Goal: Information Seeking & Learning: Learn about a topic

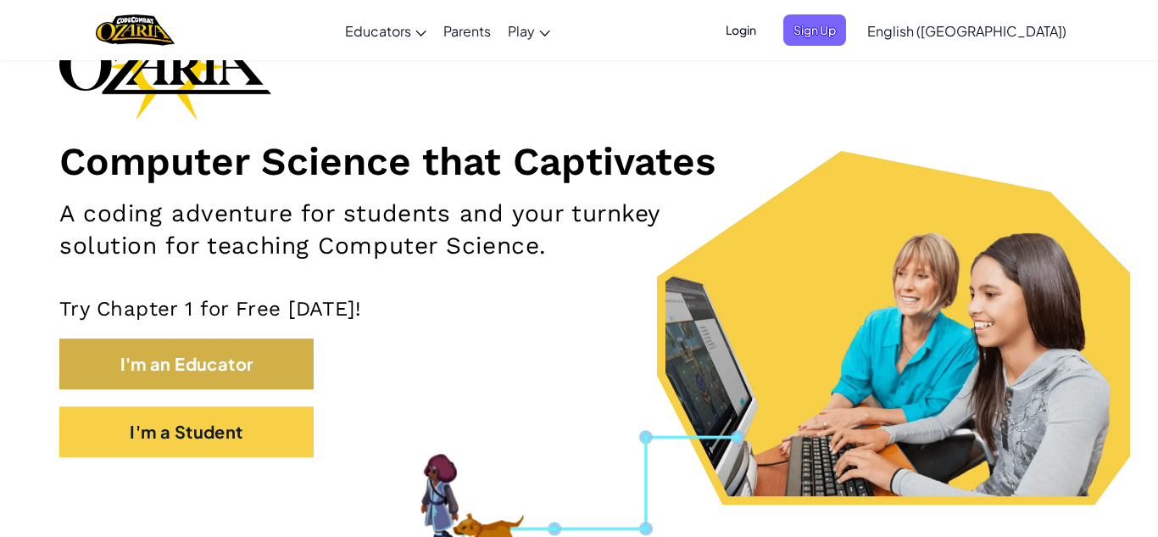
scroll to position [141, 0]
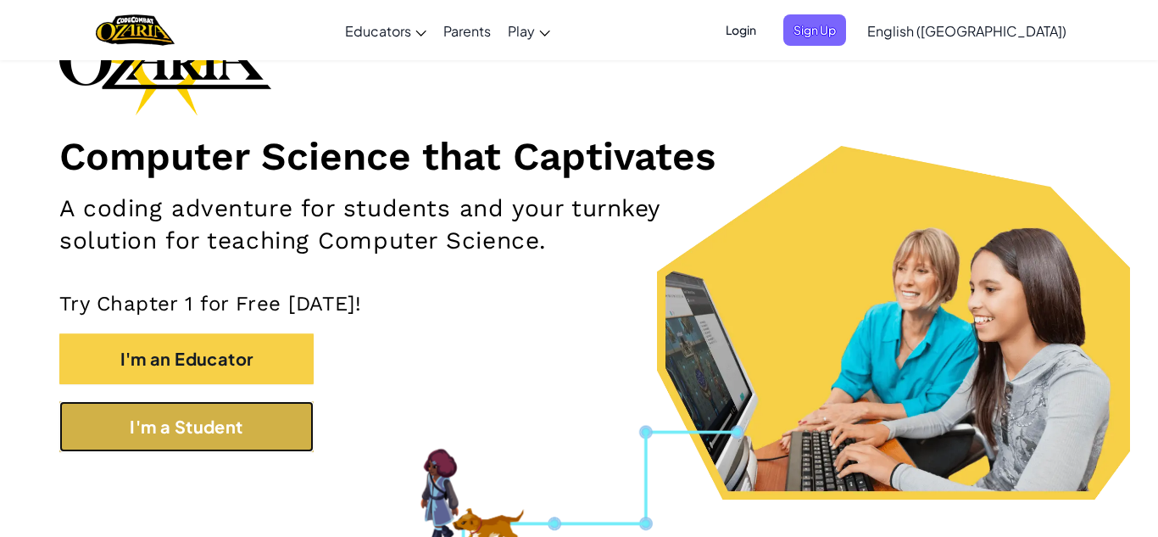
click at [181, 427] on button "I'm a Student" at bounding box center [186, 426] width 254 height 51
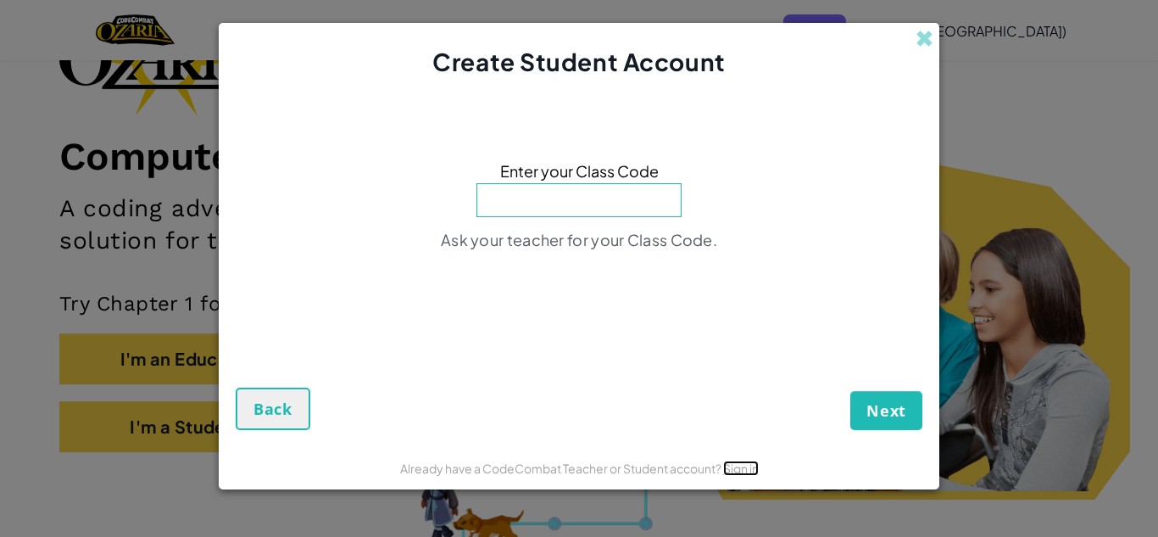
click at [749, 469] on link "Sign in" at bounding box center [741, 467] width 36 height 15
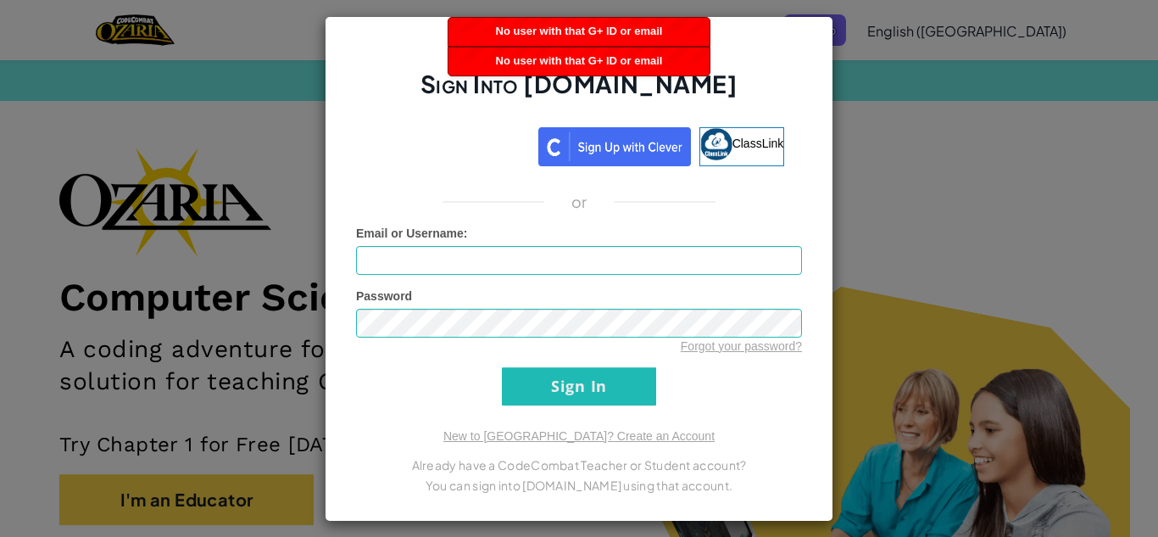
click at [972, 323] on div "Sign Into Ozaria.com ClassLink or Unknown Error Email or Username : Password Fo…" at bounding box center [579, 268] width 1158 height 537
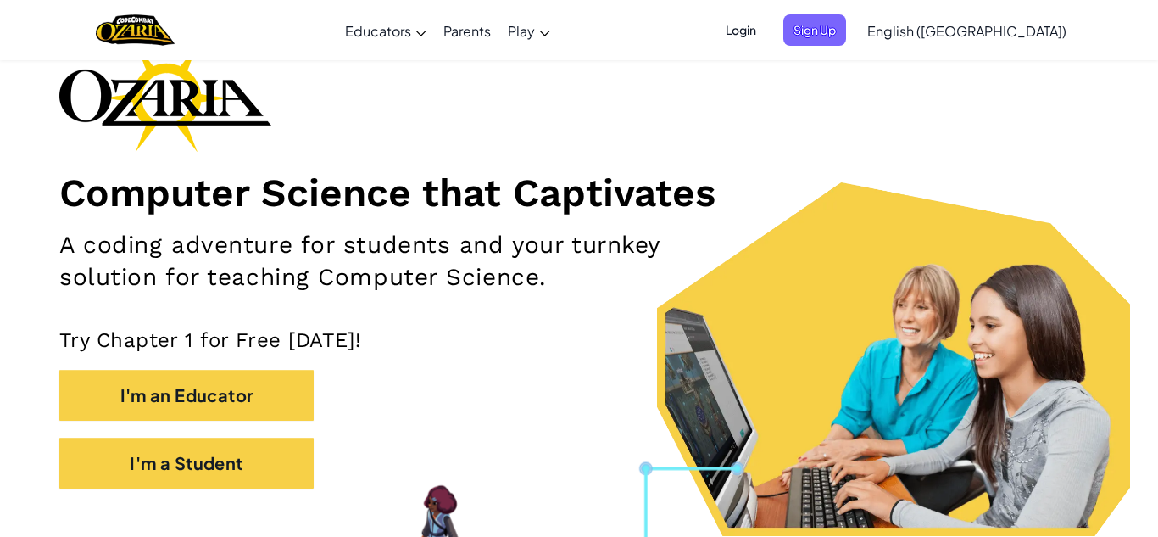
scroll to position [108, 0]
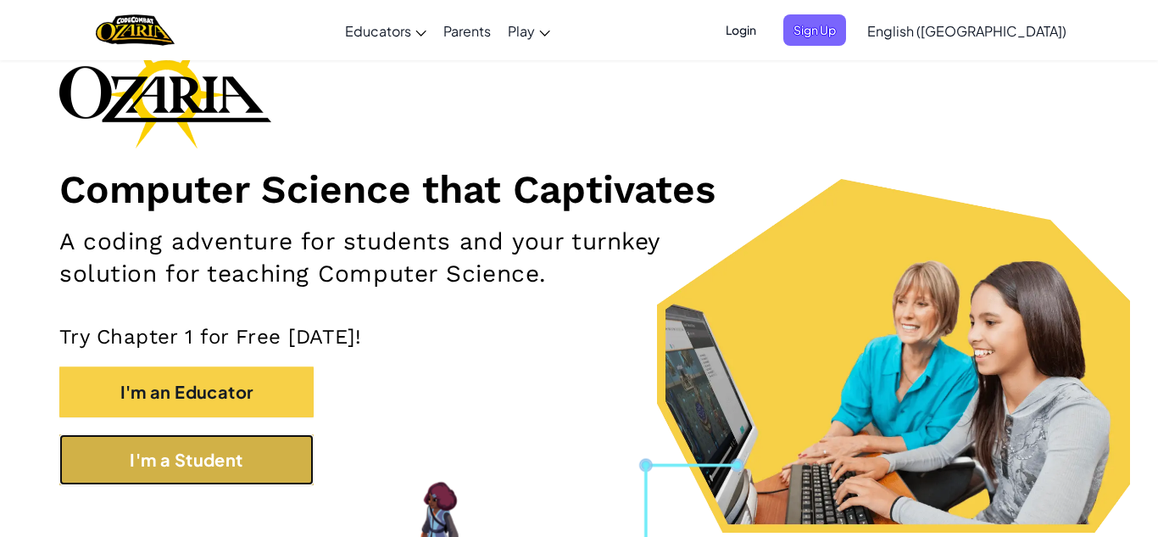
click at [283, 434] on button "I'm a Student" at bounding box center [186, 459] width 254 height 51
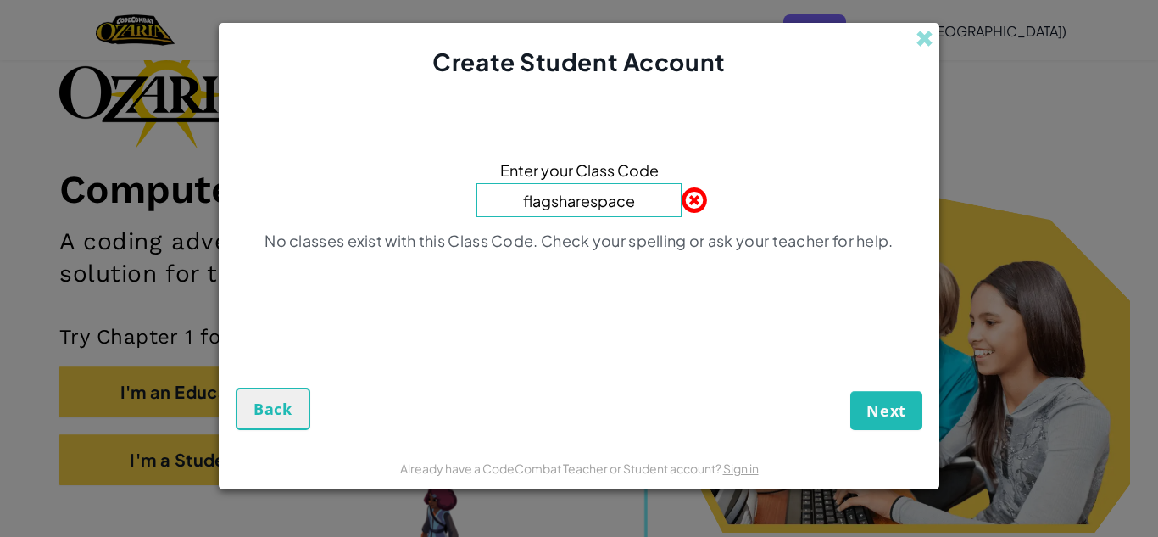
click at [850, 391] on button "Next" at bounding box center [886, 410] width 72 height 39
click at [658, 195] on input "flagsharespace" at bounding box center [578, 200] width 205 height 34
click at [903, 429] on button "Next" at bounding box center [886, 410] width 72 height 39
click at [911, 404] on button "Next" at bounding box center [886, 410] width 72 height 39
click at [893, 415] on span "Next" at bounding box center [886, 410] width 40 height 20
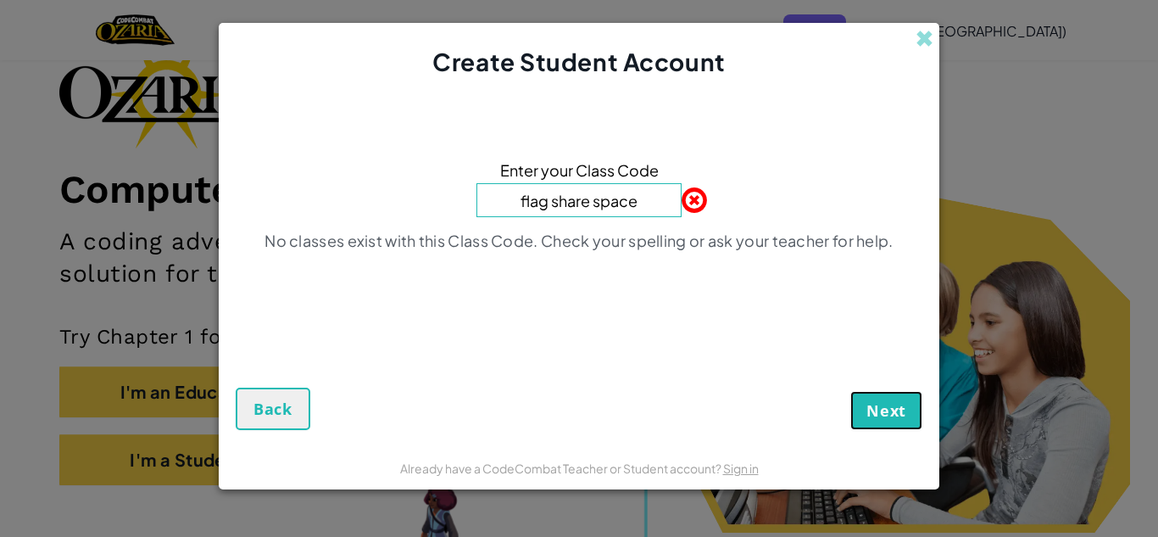
click at [905, 417] on span "Next" at bounding box center [886, 410] width 40 height 20
click at [623, 186] on input "flag share space" at bounding box center [578, 200] width 205 height 34
click at [649, 203] on input "flag share space" at bounding box center [578, 200] width 205 height 34
click at [649, 204] on input "flag share space" at bounding box center [578, 200] width 205 height 34
click at [866, 413] on span "Next" at bounding box center [886, 410] width 40 height 20
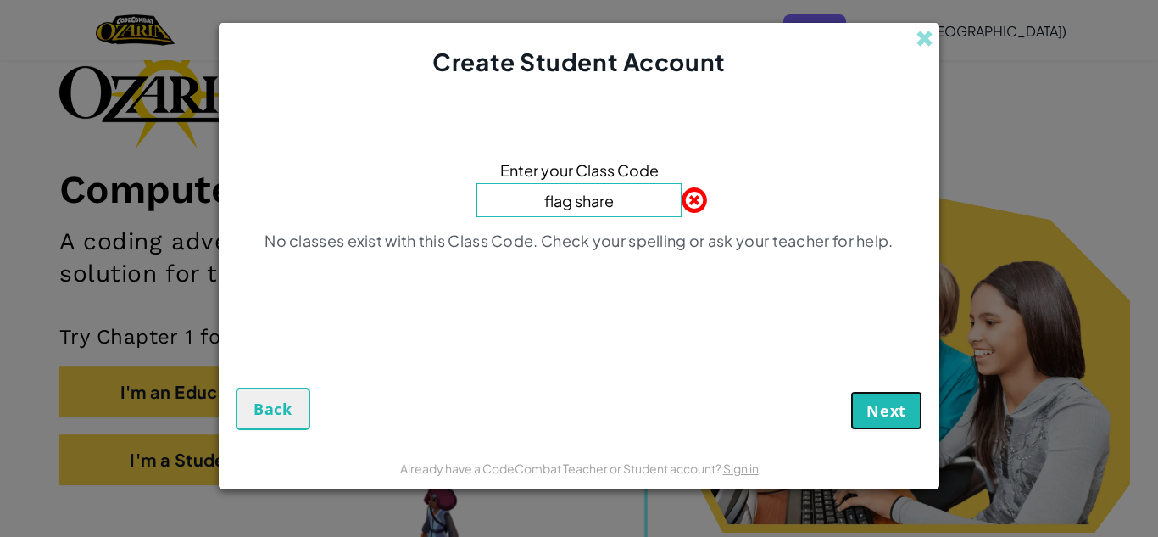
click at [878, 421] on button "Next" at bounding box center [886, 410] width 72 height 39
click at [886, 408] on span "Next" at bounding box center [886, 410] width 40 height 20
click at [650, 197] on input "flag share" at bounding box center [578, 200] width 205 height 34
type input "f"
type input "flagchairspace"
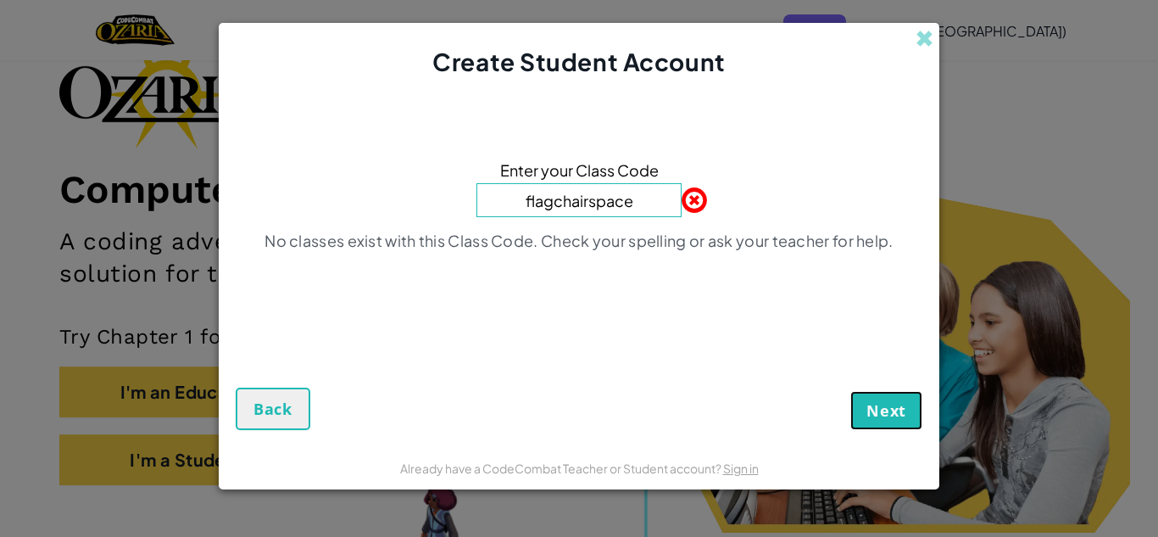
click at [907, 421] on button "Next" at bounding box center [886, 410] width 72 height 39
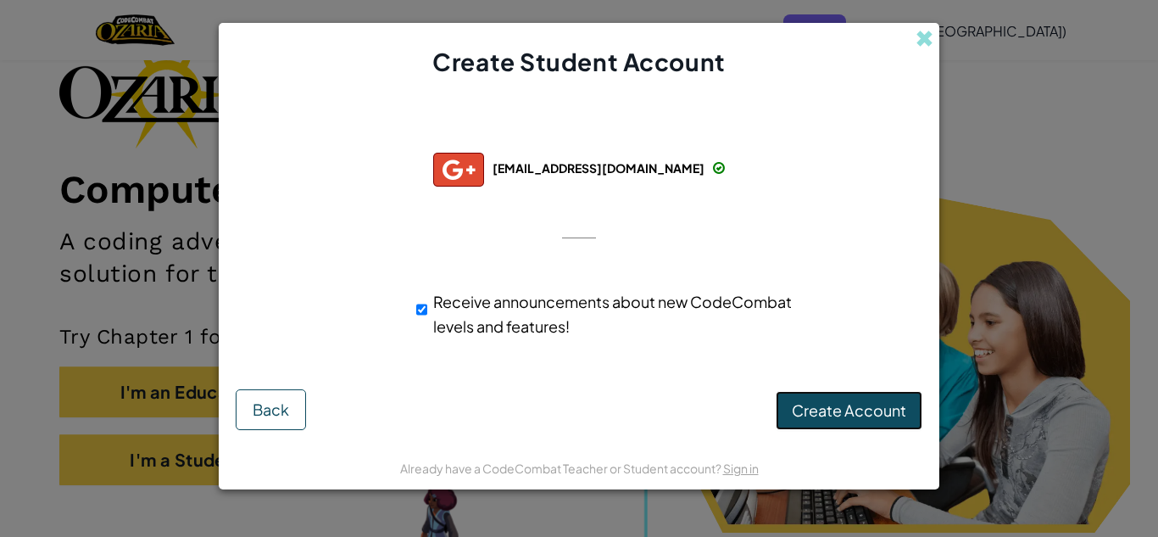
click at [864, 428] on button "Create Account" at bounding box center [849, 410] width 147 height 39
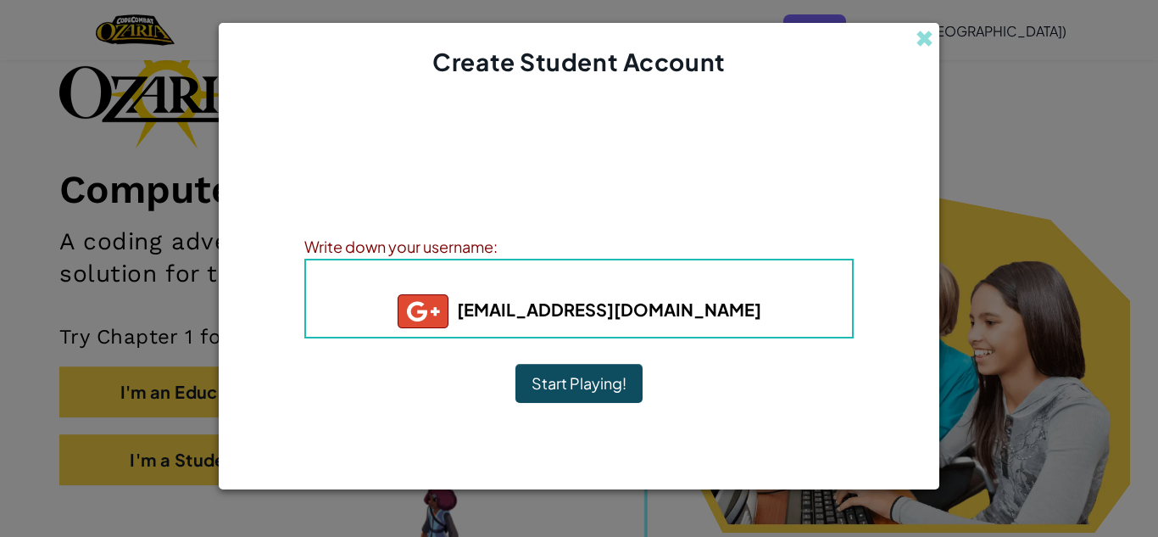
click at [610, 391] on button "Start Playing!" at bounding box center [578, 383] width 127 height 39
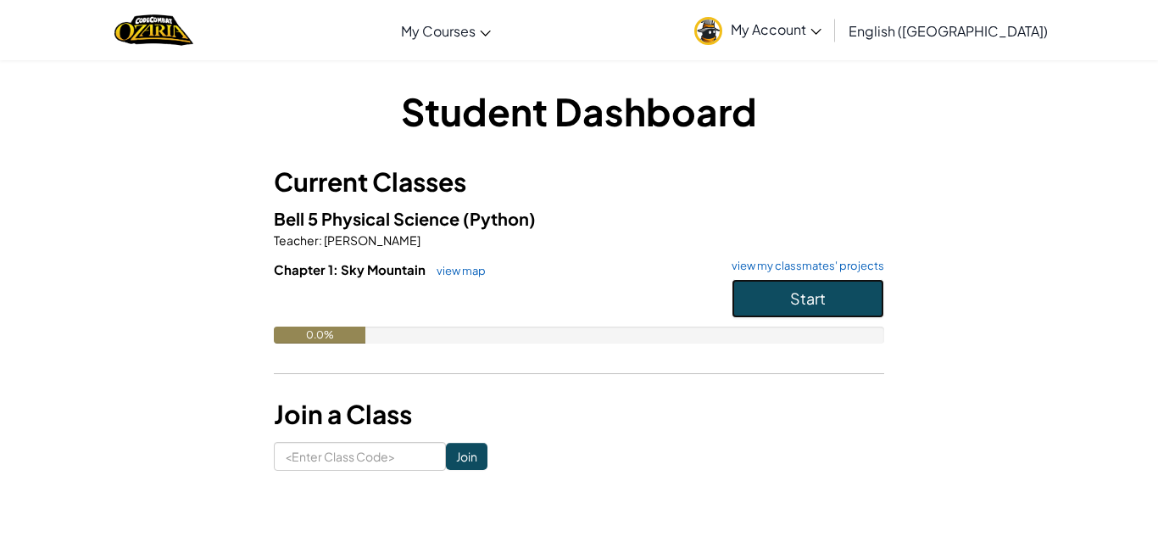
click at [760, 316] on button "Start" at bounding box center [808, 298] width 153 height 39
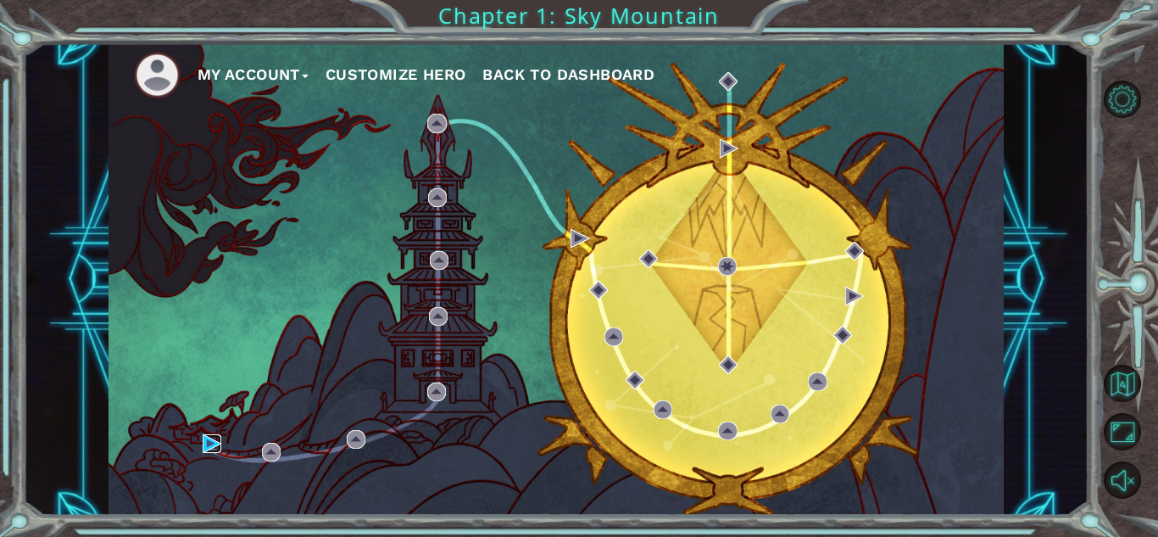
click at [203, 447] on img at bounding box center [212, 443] width 19 height 19
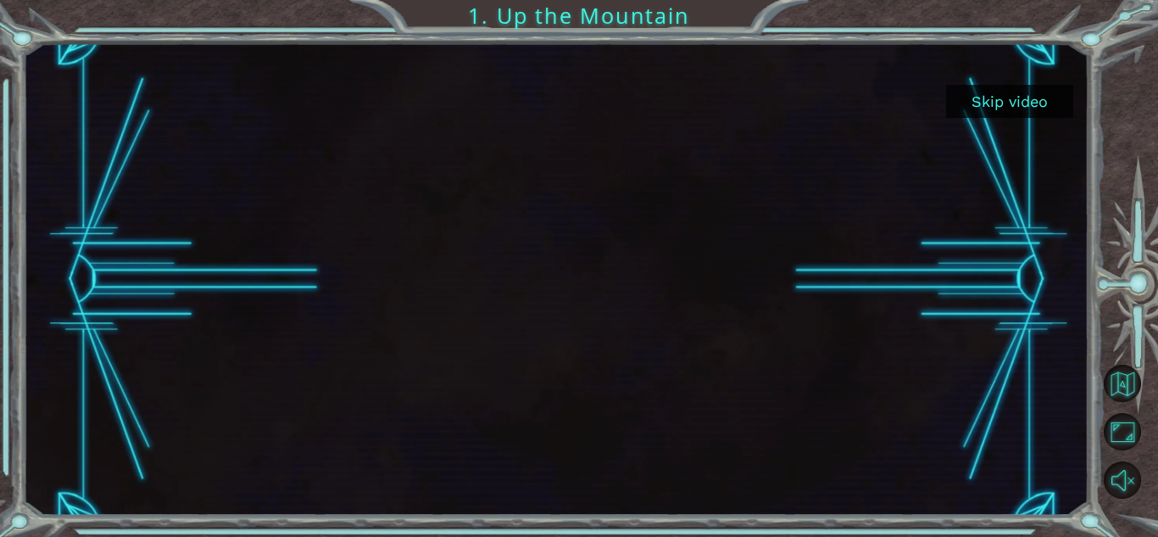
click at [1021, 93] on button "Skip video" at bounding box center [1009, 101] width 127 height 33
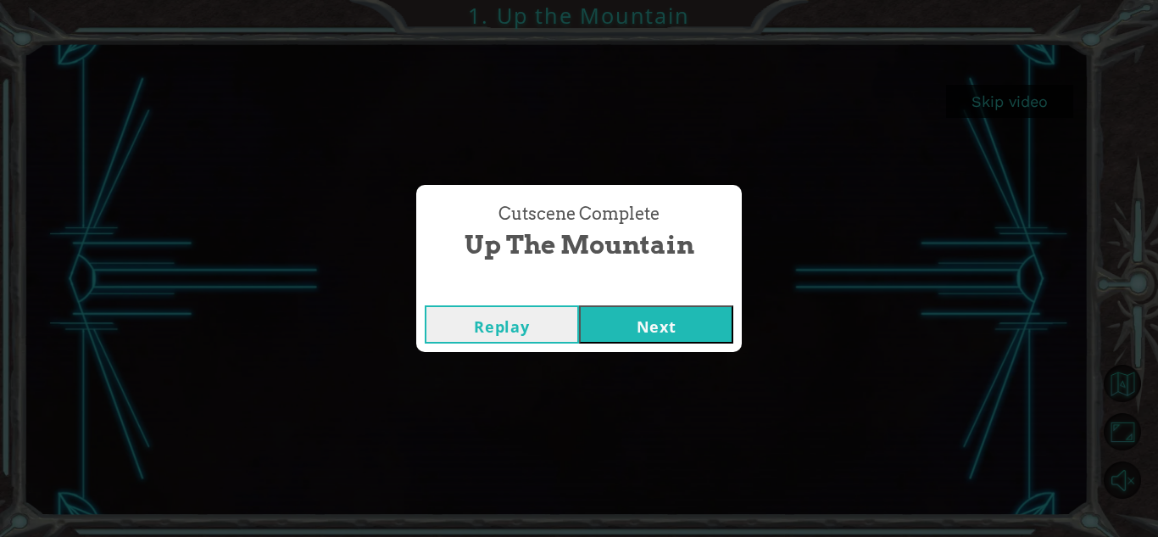
click at [715, 325] on button "Next" at bounding box center [656, 324] width 154 height 38
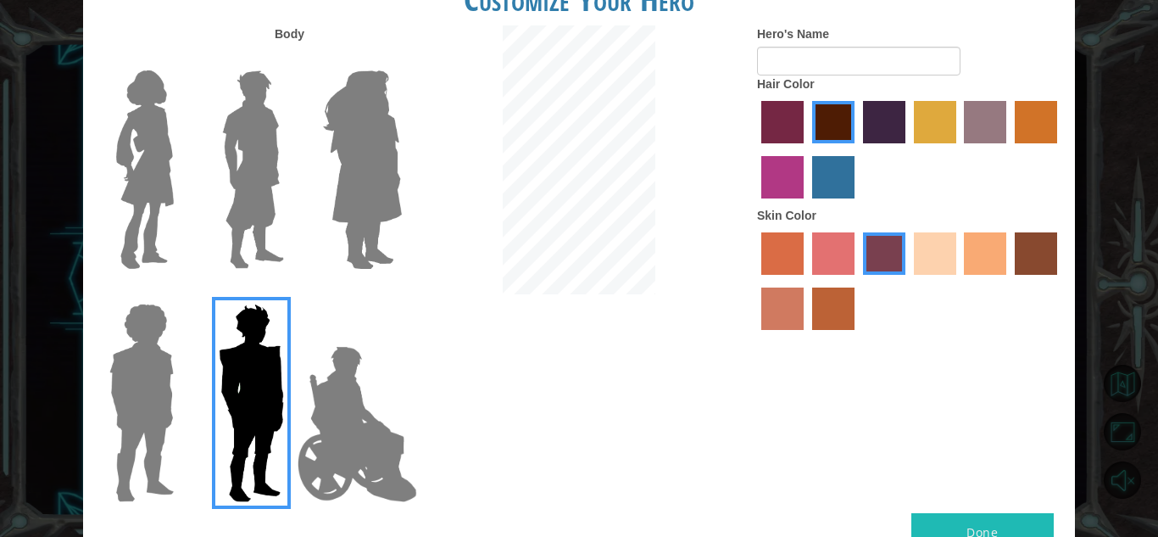
click at [167, 432] on img at bounding box center [142, 403] width 78 height 212
click at [181, 293] on input "Hero Steven" at bounding box center [181, 293] width 0 height 0
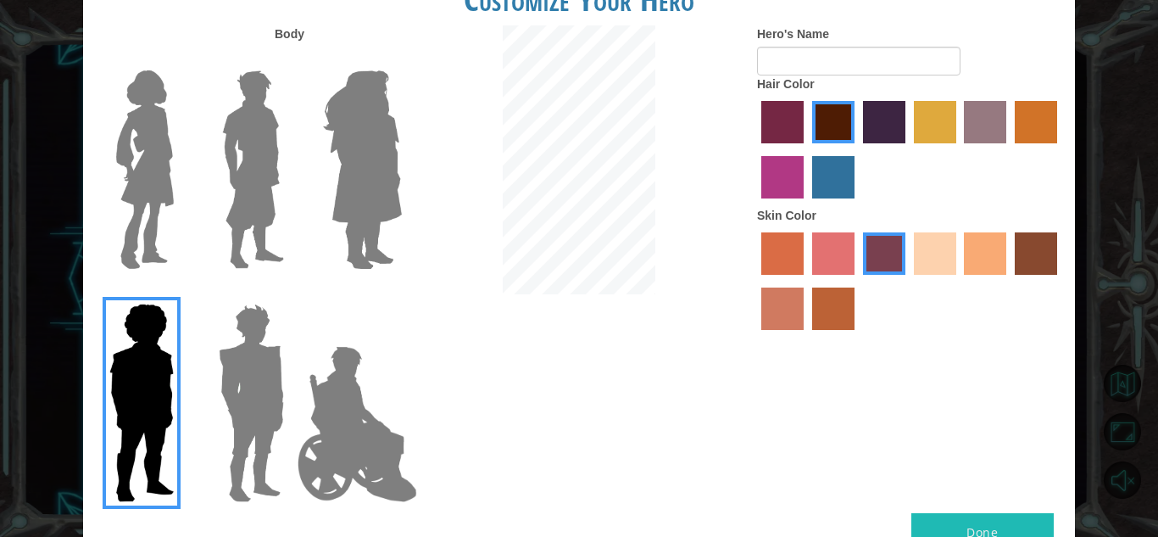
click at [221, 465] on img at bounding box center [251, 403] width 79 height 212
click at [291, 293] on input "Hero Garnet" at bounding box center [291, 293] width 0 height 0
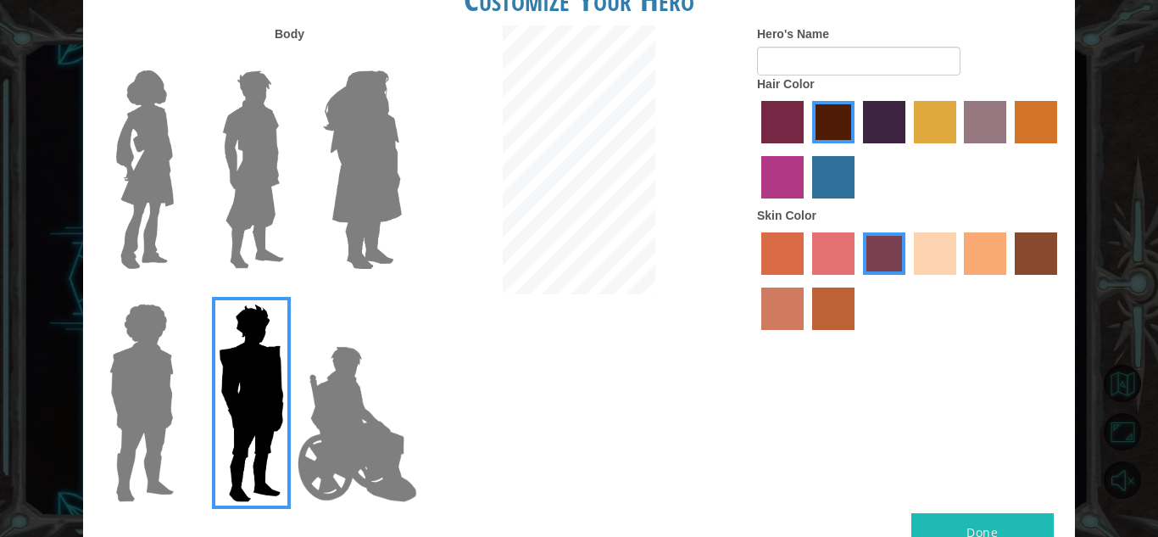
click at [784, 248] on label "sorbus skin color" at bounding box center [782, 253] width 42 height 42
click at [755, 281] on input "sorbus skin color" at bounding box center [755, 281] width 0 height 0
click at [949, 251] on label "sandy beach skin color" at bounding box center [935, 253] width 42 height 42
click at [908, 281] on input "sandy beach skin color" at bounding box center [908, 281] width 0 height 0
click at [1032, 267] on label "karma skin color" at bounding box center [1036, 253] width 42 height 42
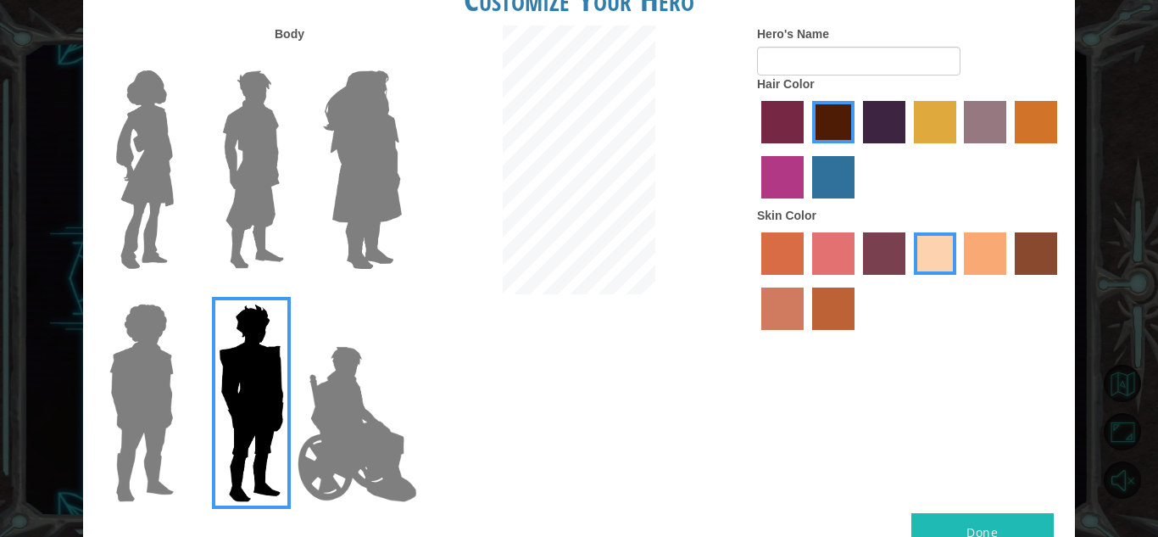
click at [1009, 281] on input "karma skin color" at bounding box center [1009, 281] width 0 height 0
click at [830, 311] on label "smoke tree skin color" at bounding box center [833, 308] width 42 height 42
click at [806, 336] on input "smoke tree skin color" at bounding box center [806, 336] width 0 height 0
click at [830, 249] on label "froly skin color" at bounding box center [833, 253] width 42 height 42
click at [806, 281] on input "froly skin color" at bounding box center [806, 281] width 0 height 0
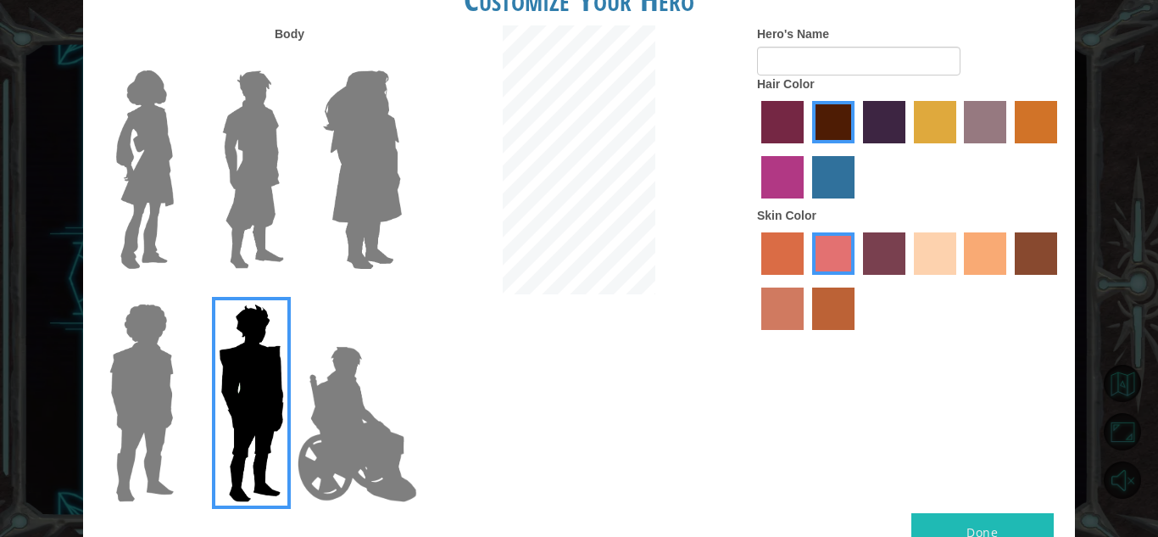
click at [982, 268] on label "tacao skin color" at bounding box center [985, 253] width 42 height 42
click at [959, 281] on input "tacao skin color" at bounding box center [959, 281] width 0 height 0
click at [833, 194] on label "lachmara hair color" at bounding box center [833, 177] width 42 height 42
click at [806, 204] on input "lachmara hair color" at bounding box center [806, 204] width 0 height 0
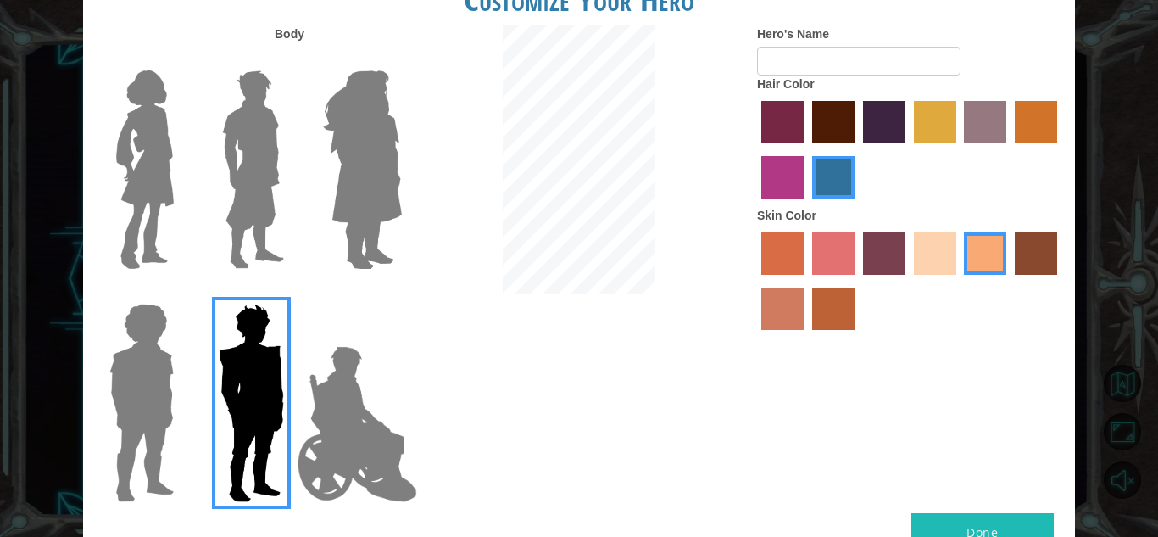
click at [827, 123] on label "maroon hair color" at bounding box center [833, 122] width 42 height 42
click at [806, 149] on input "maroon hair color" at bounding box center [806, 149] width 0 height 0
click at [831, 187] on label "lachmara hair color" at bounding box center [833, 177] width 42 height 42
click at [806, 204] on input "lachmara hair color" at bounding box center [806, 204] width 0 height 0
click at [872, 125] on label "hot purple hair color" at bounding box center [884, 122] width 42 height 42
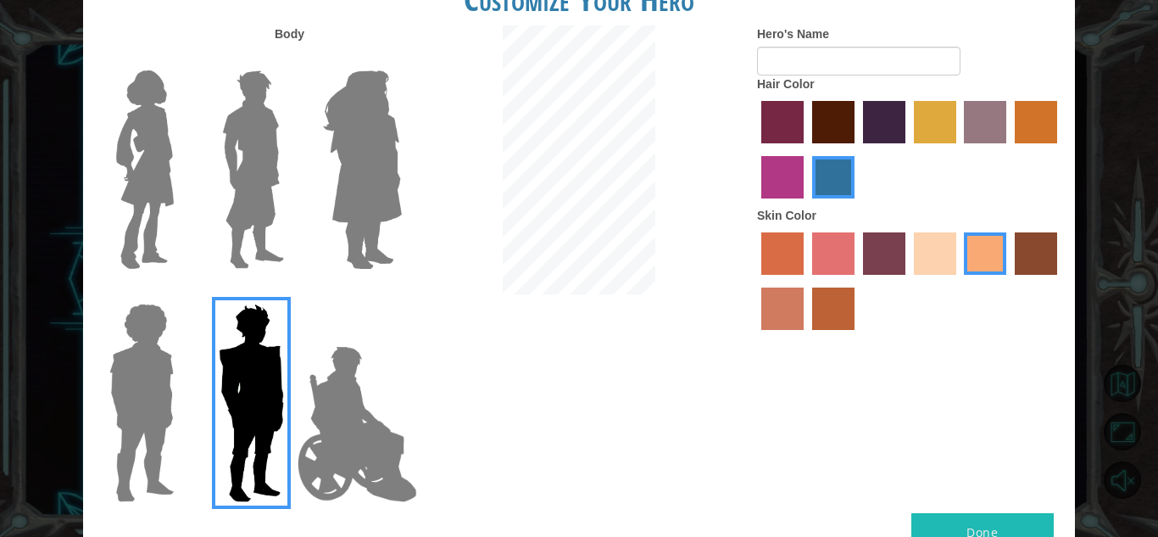
click at [857, 149] on input "hot purple hair color" at bounding box center [857, 149] width 0 height 0
click at [838, 118] on label "maroon hair color" at bounding box center [833, 122] width 42 height 42
click at [806, 149] on input "maroon hair color" at bounding box center [806, 149] width 0 height 0
click at [141, 482] on img at bounding box center [142, 403] width 78 height 212
click at [181, 293] on input "Hero Steven" at bounding box center [181, 293] width 0 height 0
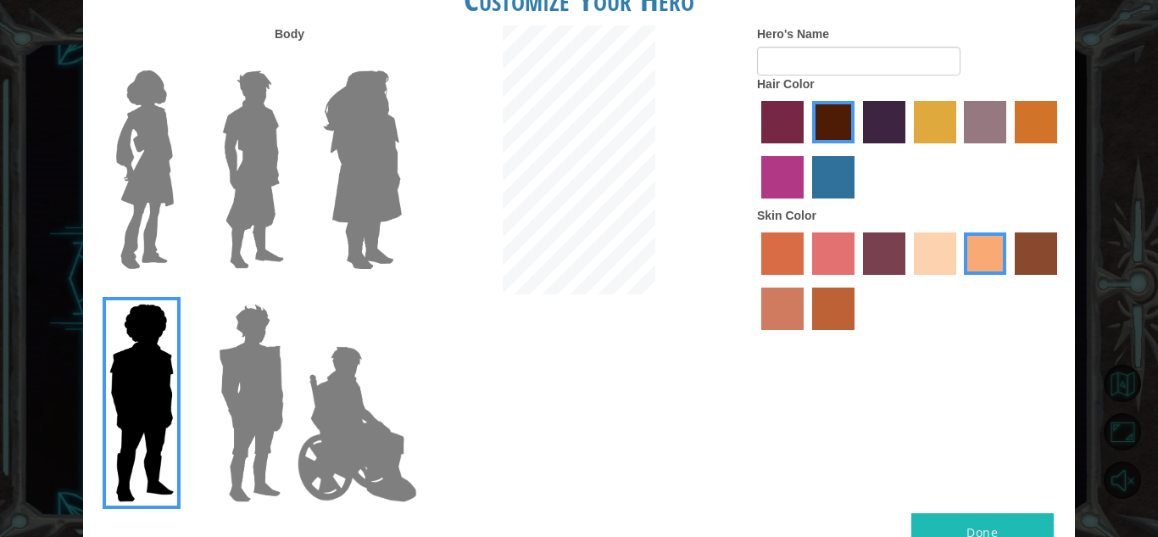
click at [230, 475] on img at bounding box center [251, 403] width 79 height 212
click at [291, 293] on input "Hero Garnet" at bounding box center [291, 293] width 0 height 0
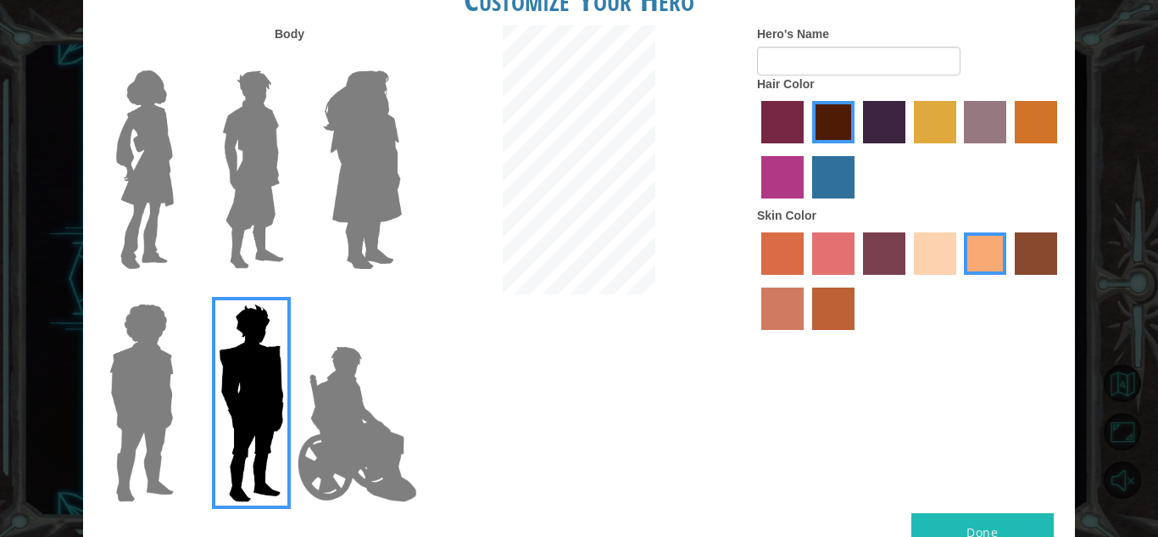
click at [250, 236] on img at bounding box center [252, 170] width 75 height 212
click at [291, 59] on input "Hero Lars" at bounding box center [291, 59] width 0 height 0
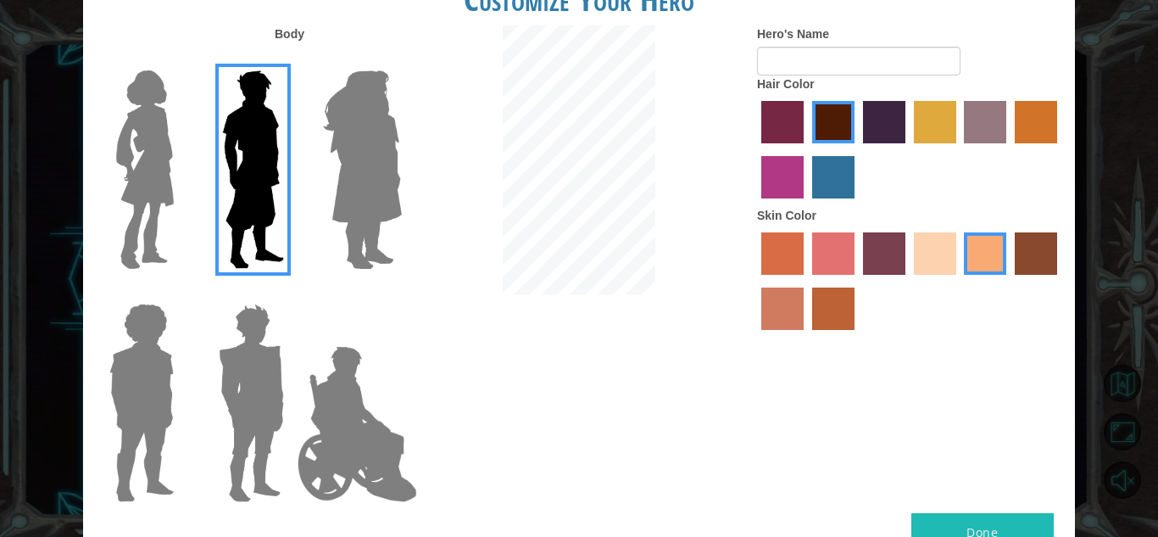
click at [273, 404] on img at bounding box center [251, 403] width 79 height 212
click at [291, 293] on input "Hero Garnet" at bounding box center [291, 293] width 0 height 0
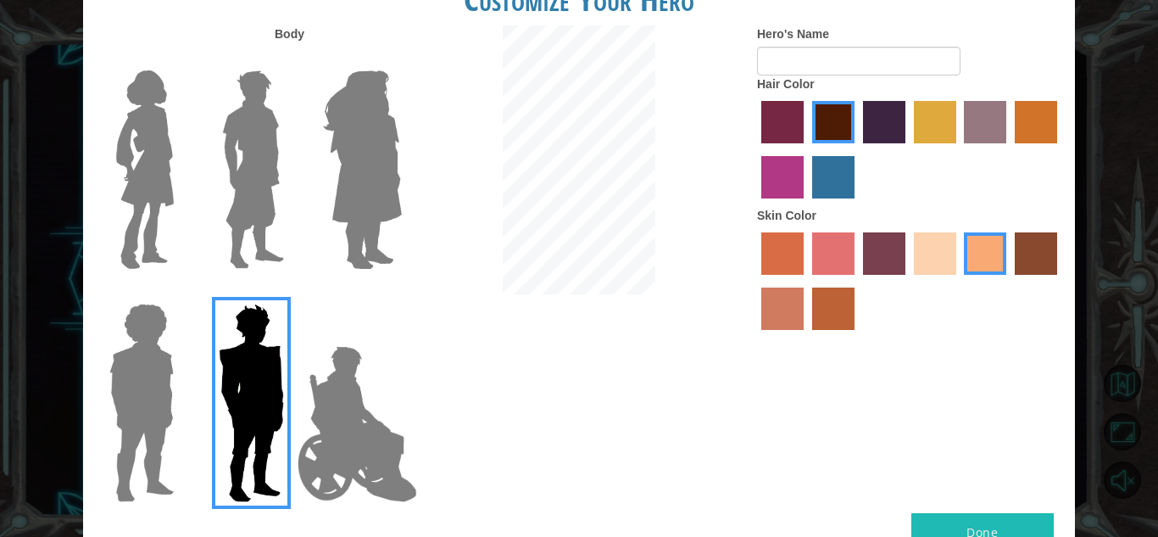
click at [976, 515] on button "Done" at bounding box center [982, 532] width 142 height 38
click at [1016, 32] on form "Hero's Name" at bounding box center [909, 50] width 305 height 50
click at [929, 57] on input "Hero's Name" at bounding box center [858, 61] width 203 height 29
type input "jostin"
click at [1012, 522] on button "Done" at bounding box center [982, 532] width 142 height 38
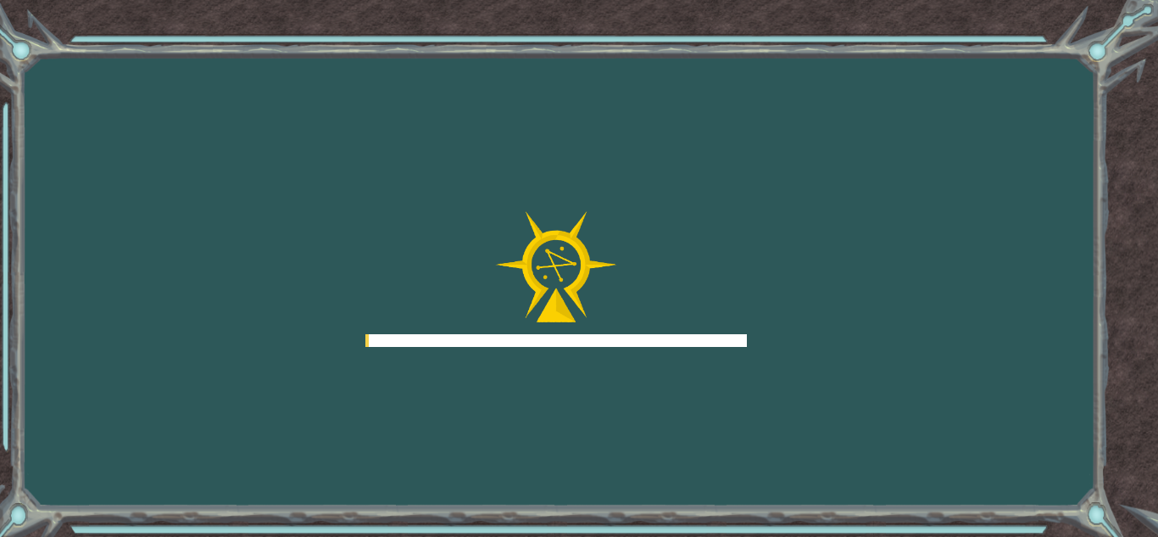
click at [1004, 521] on div "Goals Error loading from server. Try refreshing the page. You'll need to join a…" at bounding box center [579, 268] width 1158 height 537
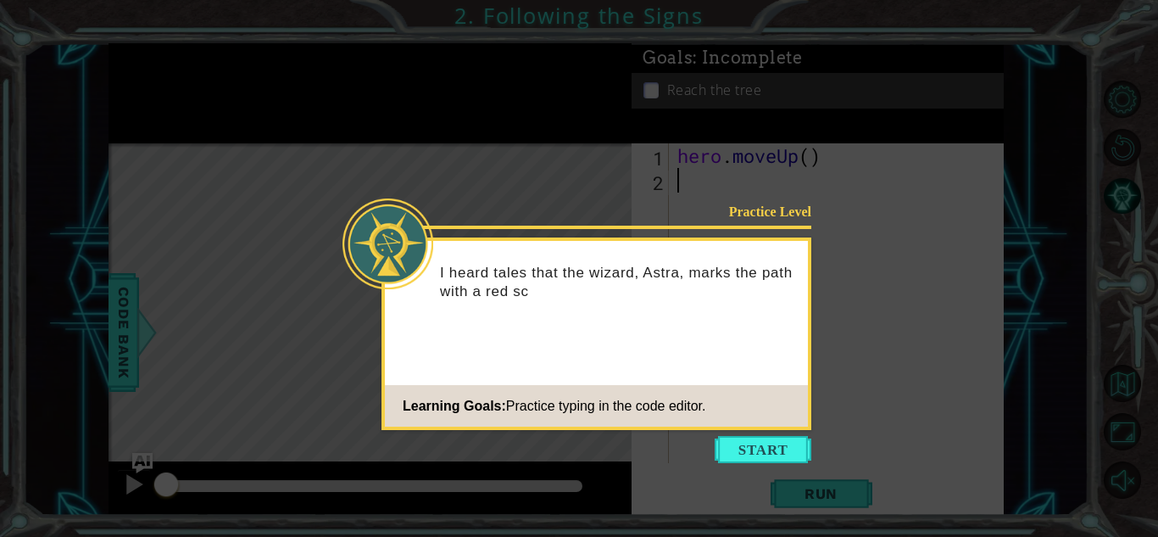
click at [782, 434] on icon at bounding box center [579, 268] width 1158 height 537
click at [777, 449] on button "Start" at bounding box center [763, 449] width 97 height 27
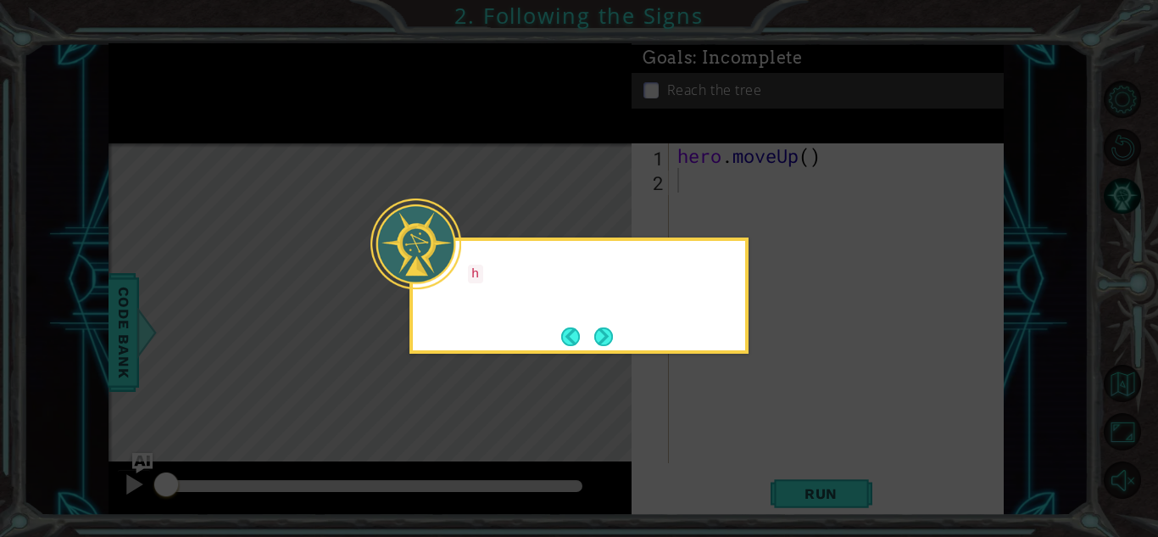
click at [761, 381] on icon at bounding box center [579, 268] width 1158 height 537
click at [777, 375] on icon at bounding box center [579, 268] width 1158 height 537
click at [666, 315] on div "hero.moveUp() will take me up the path." at bounding box center [579, 291] width 332 height 86
click at [591, 348] on footer at bounding box center [587, 336] width 52 height 25
click at [604, 327] on button "Next" at bounding box center [603, 336] width 19 height 19
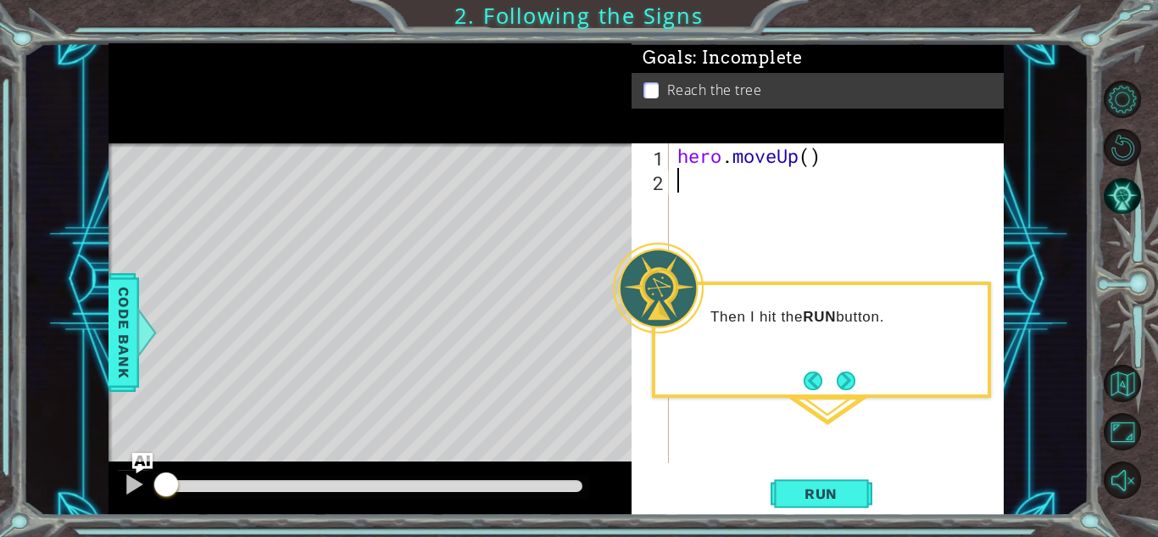
type textarea "hero.moveUp()"
click at [809, 479] on button "Run" at bounding box center [822, 493] width 102 height 37
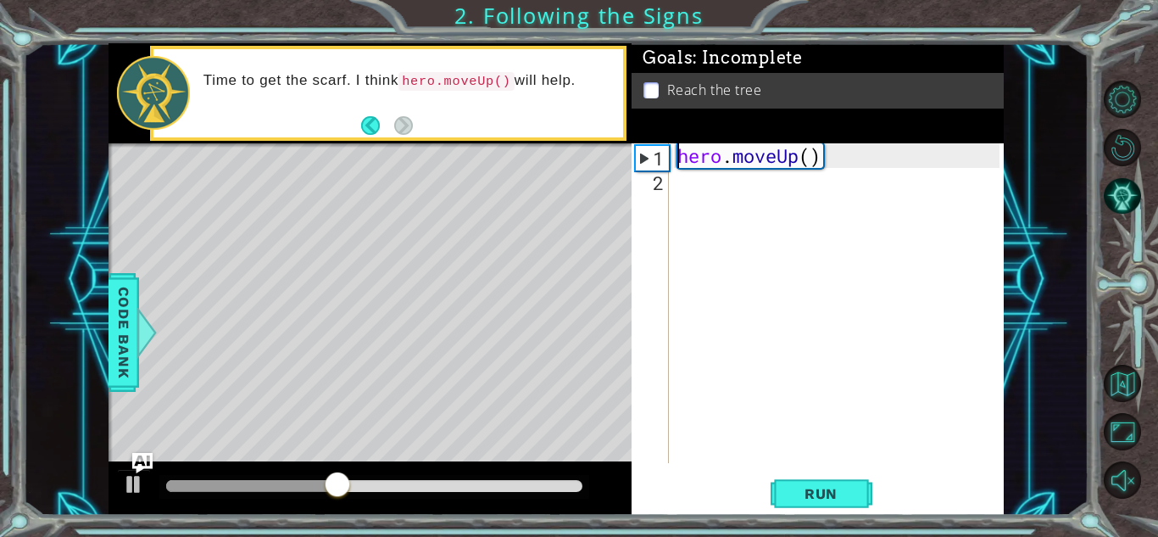
click at [807, 467] on div "hero.moveUp() 1 2 hero . moveUp ( ) ההההההההההההההההההההההההההההההההההההההההההה…" at bounding box center [818, 328] width 372 height 371
click at [818, 502] on button "Run" at bounding box center [822, 493] width 102 height 37
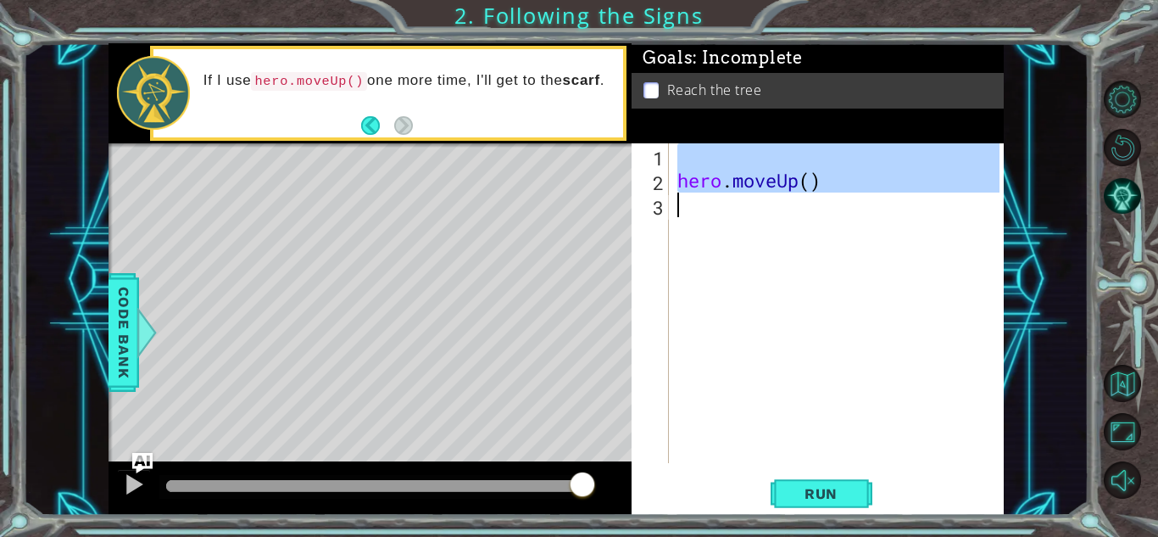
type textarea "hero.moveUp()"
click at [688, 159] on div "hero . moveUp ( )" at bounding box center [837, 303] width 326 height 320
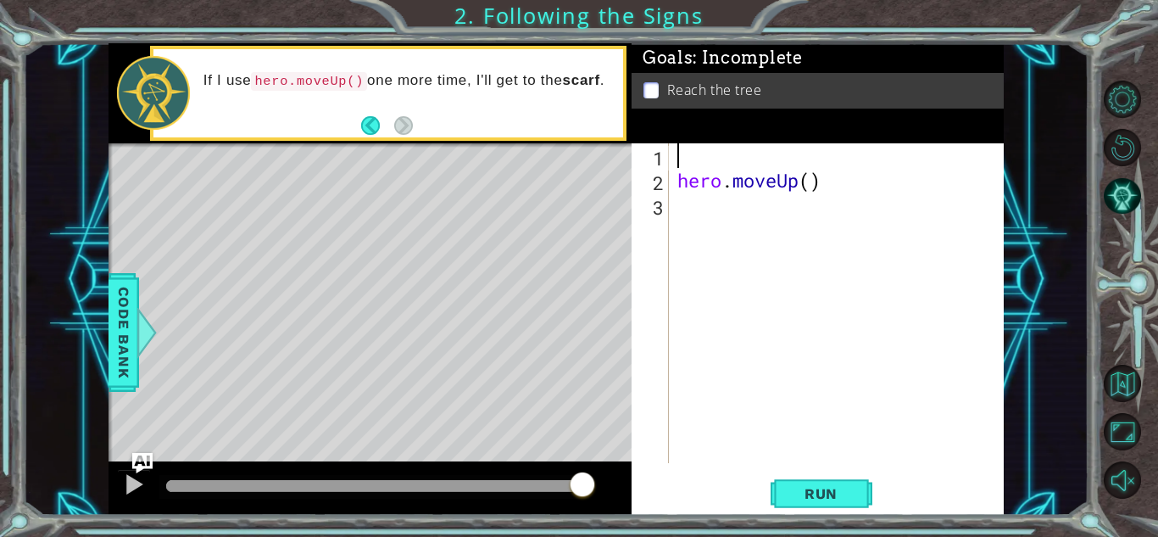
paste textarea "hero.moveUp()"
type textarea "hero.moveUp()"
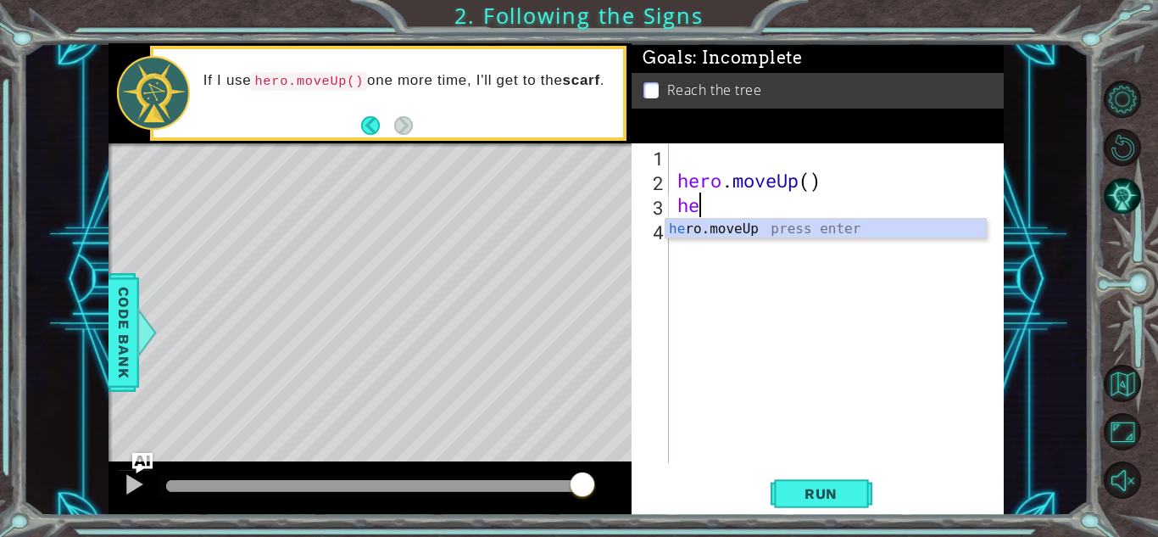
type textarea "h"
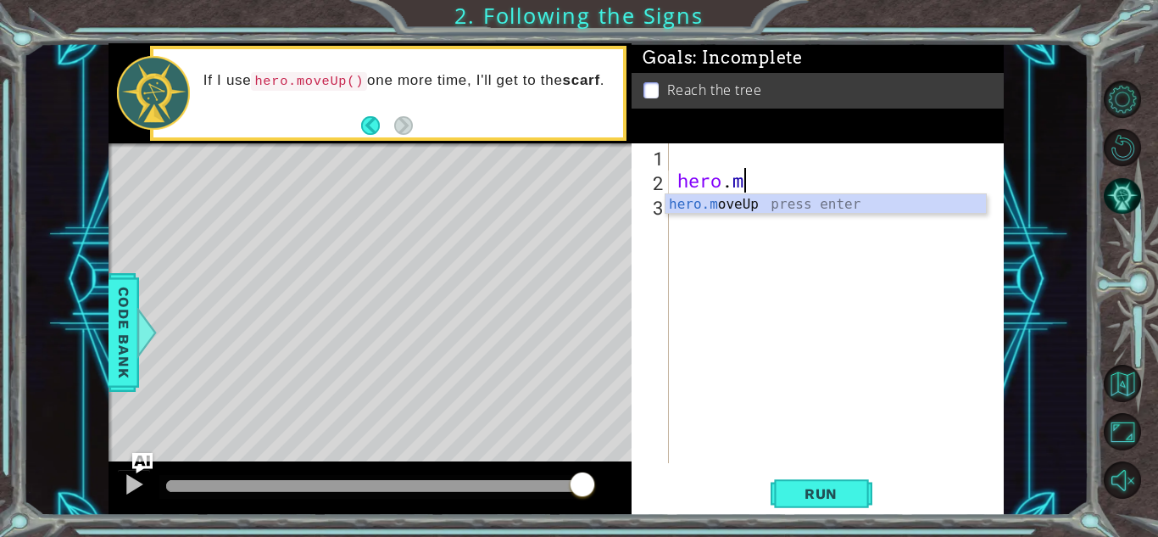
type textarea "h"
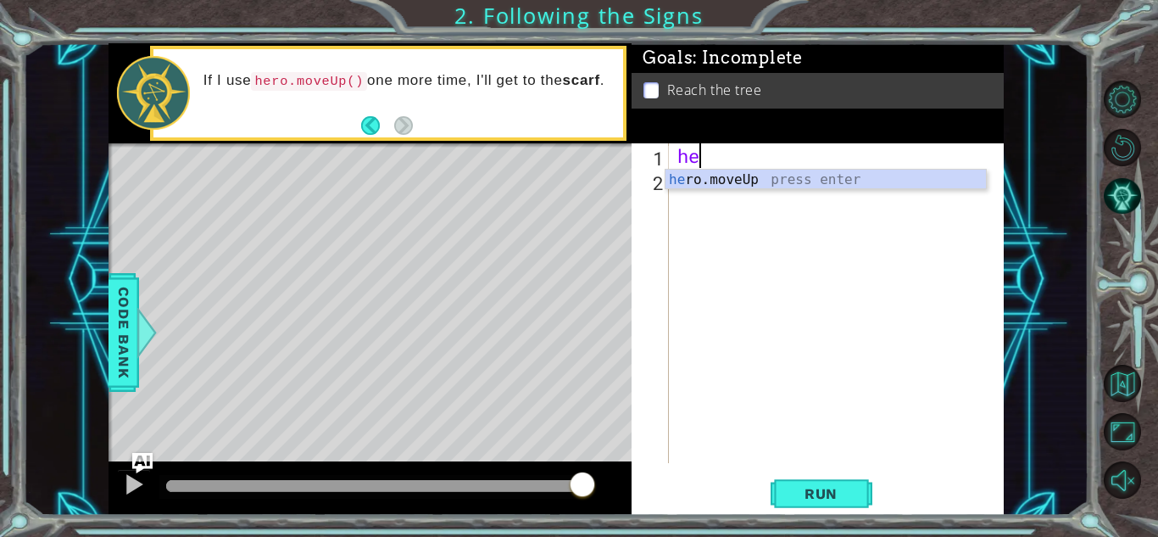
type textarea "her"
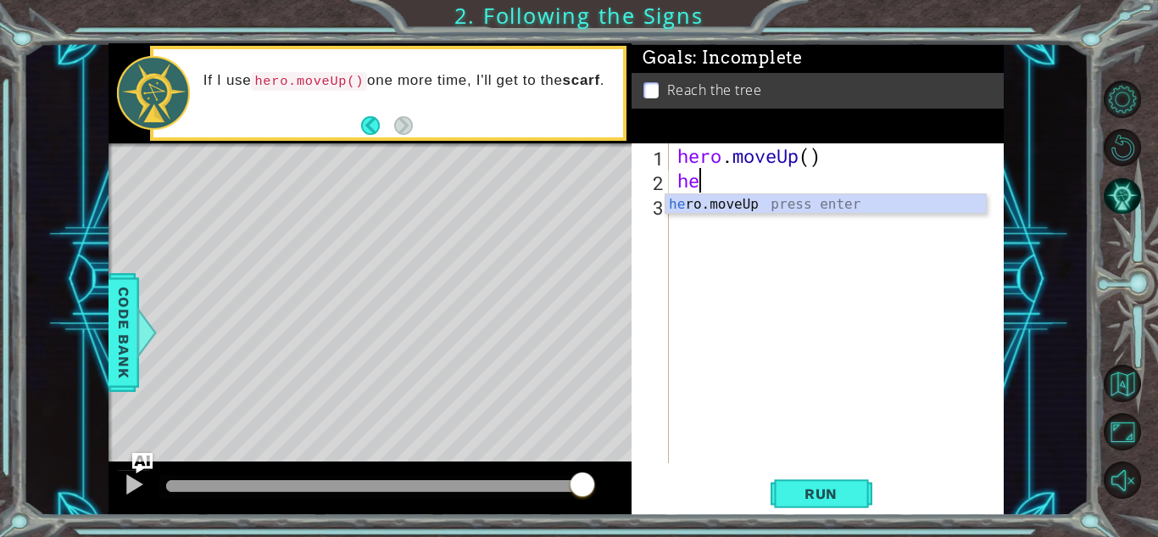
type textarea "her"
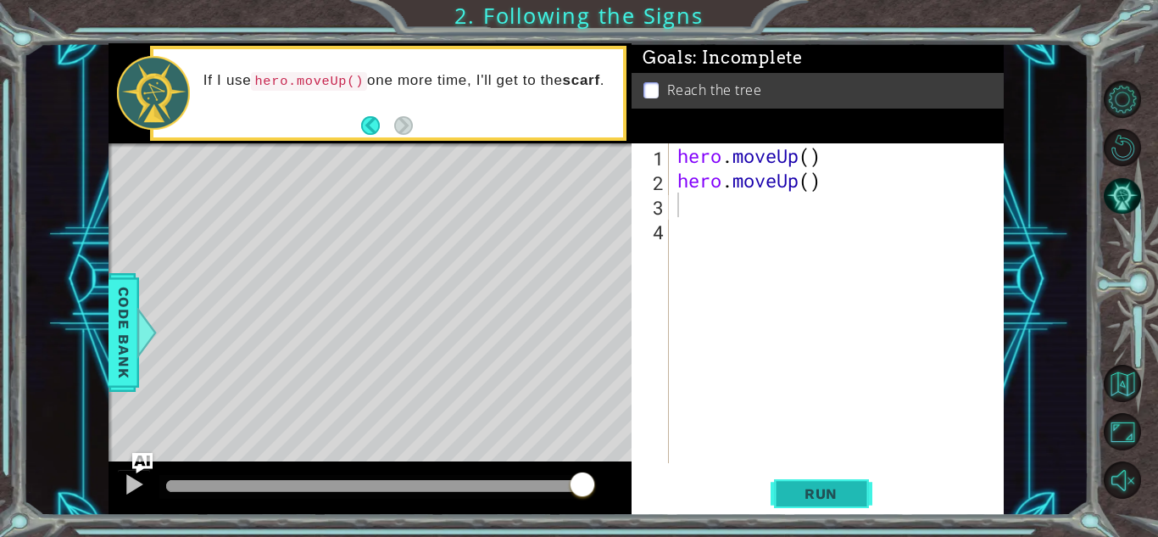
click at [827, 488] on span "Run" at bounding box center [821, 493] width 67 height 17
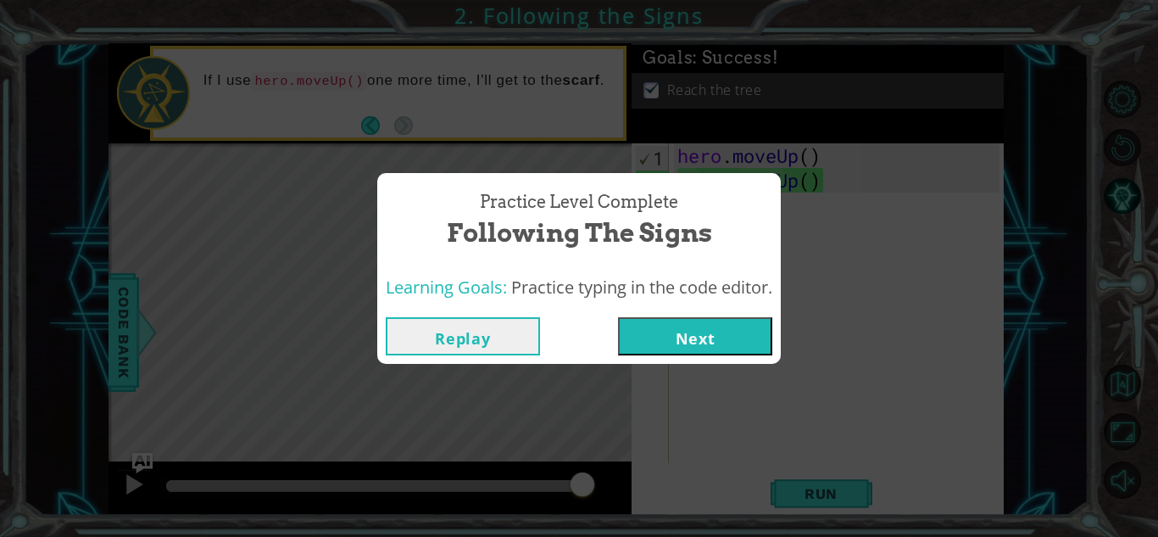
click at [727, 332] on button "Next" at bounding box center [695, 336] width 154 height 38
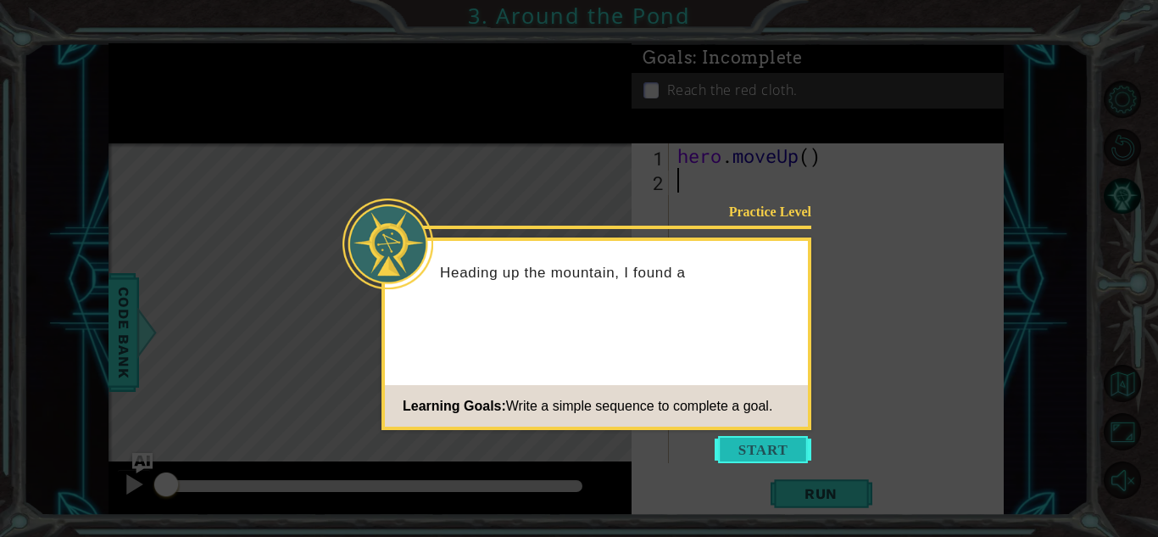
click at [776, 445] on button "Start" at bounding box center [763, 449] width 97 height 27
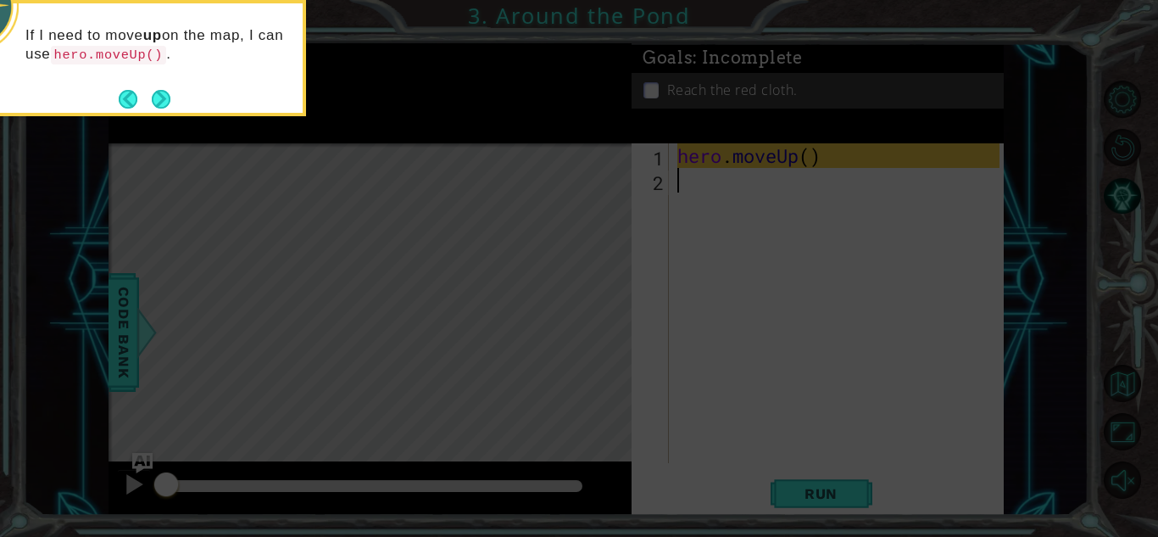
click at [681, 387] on icon at bounding box center [579, 80] width 1158 height 913
click at [731, 410] on icon at bounding box center [579, 80] width 1158 height 913
click at [170, 96] on button "Next" at bounding box center [161, 99] width 19 height 19
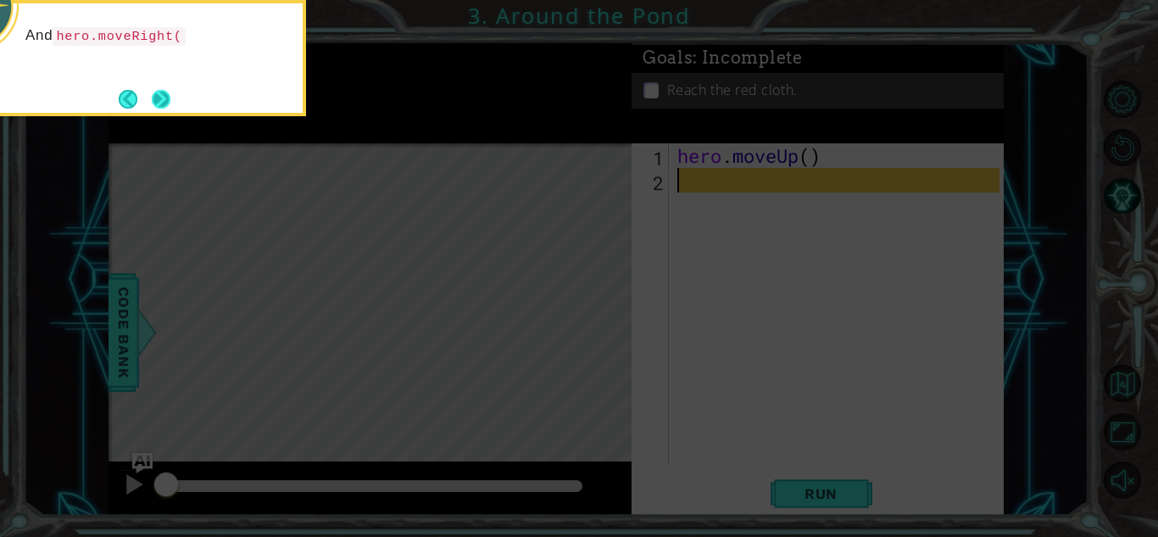
click at [168, 95] on button "Next" at bounding box center [161, 99] width 19 height 19
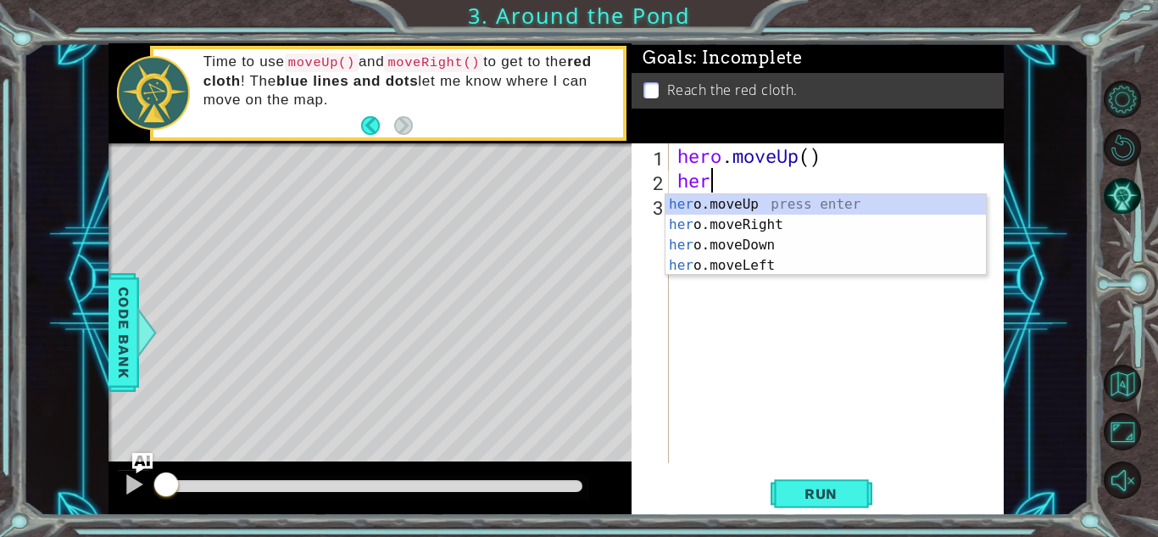
type textarea "hero"
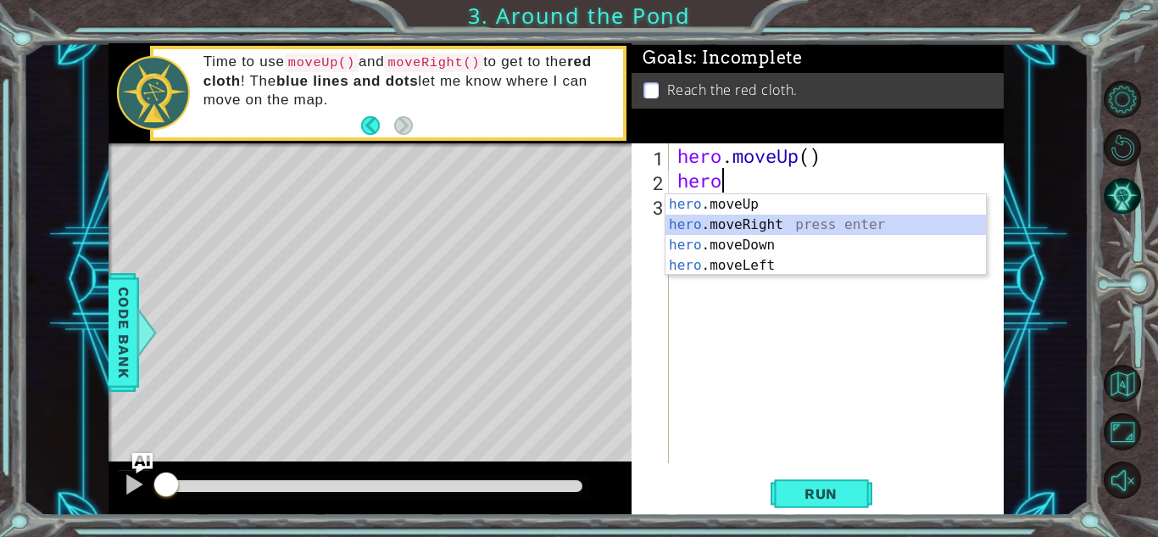
click at [796, 220] on div "hero .moveUp press enter hero .moveRight press enter hero .moveDown press enter…" at bounding box center [826, 255] width 320 height 122
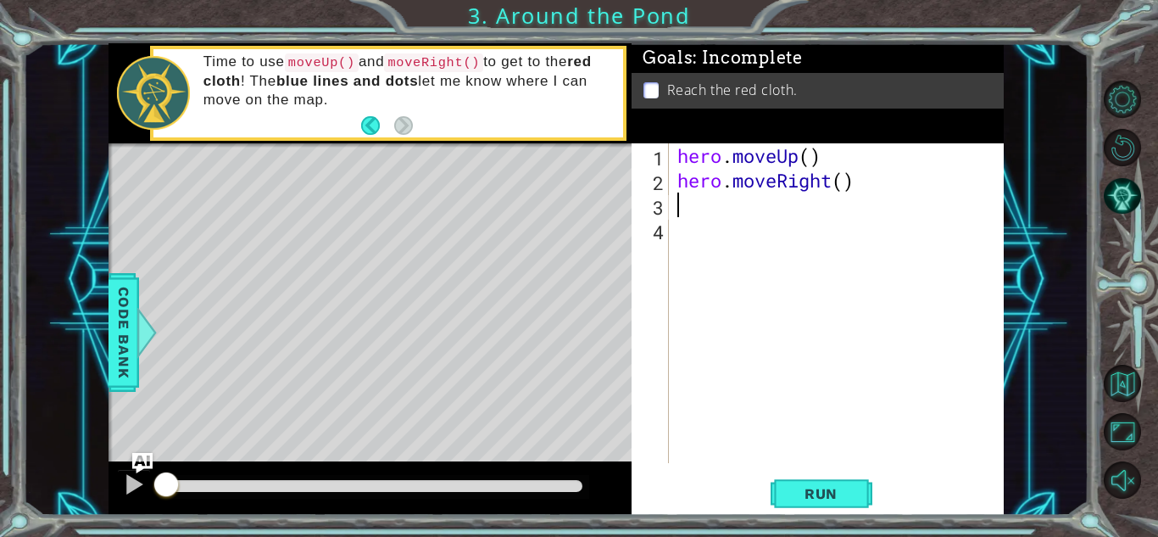
type textarea "h"
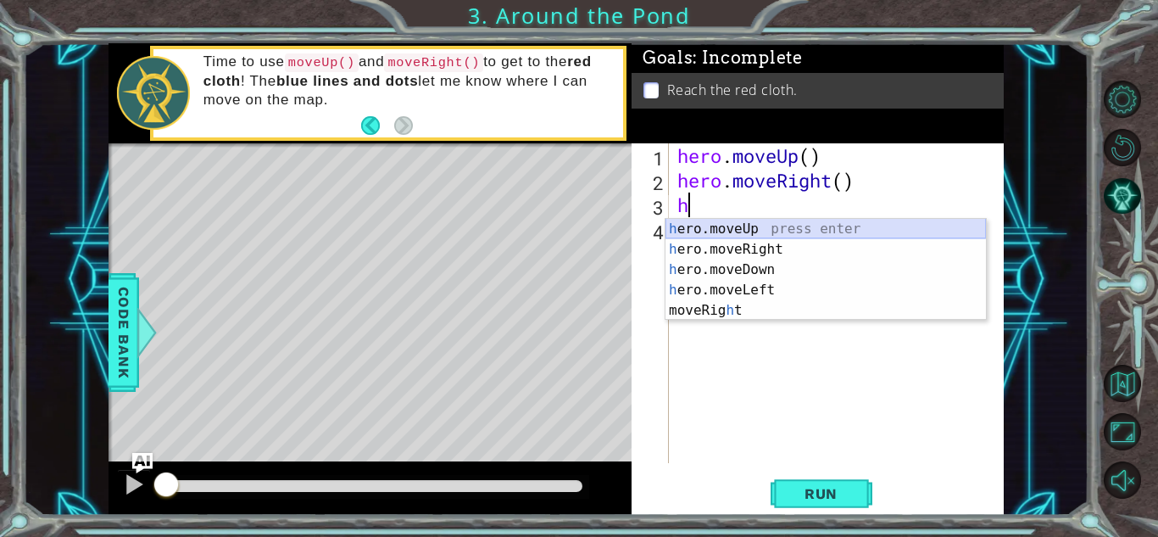
click at [811, 231] on div "h ero.moveUp press enter h ero.moveRight press enter h ero.moveDown press enter…" at bounding box center [826, 290] width 320 height 142
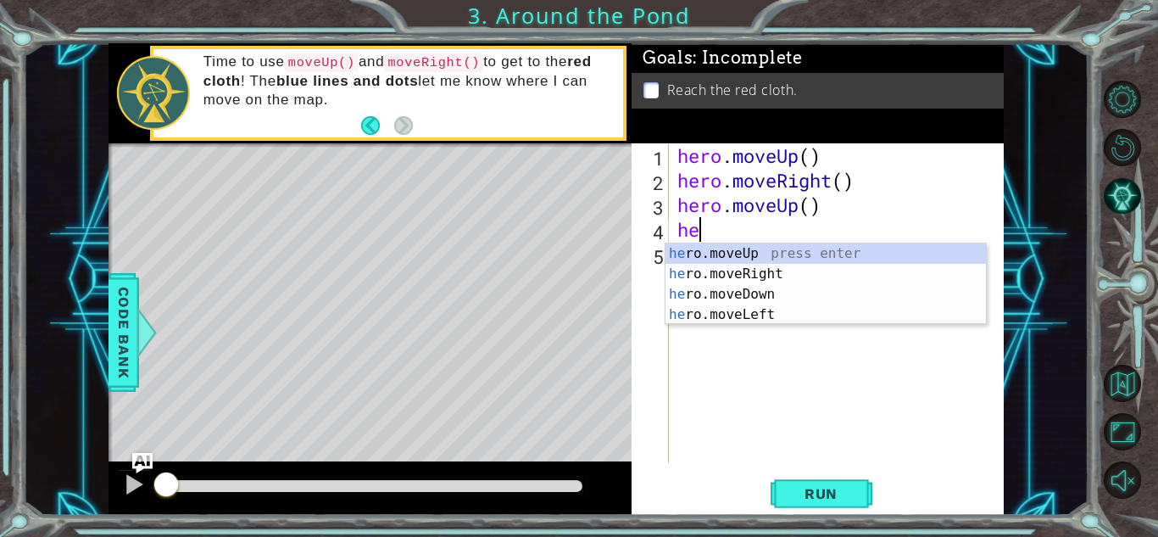
type textarea "her"
click at [897, 248] on div "her o.moveUp press enter her o.moveRight press enter her o.moveDown press enter…" at bounding box center [826, 304] width 320 height 122
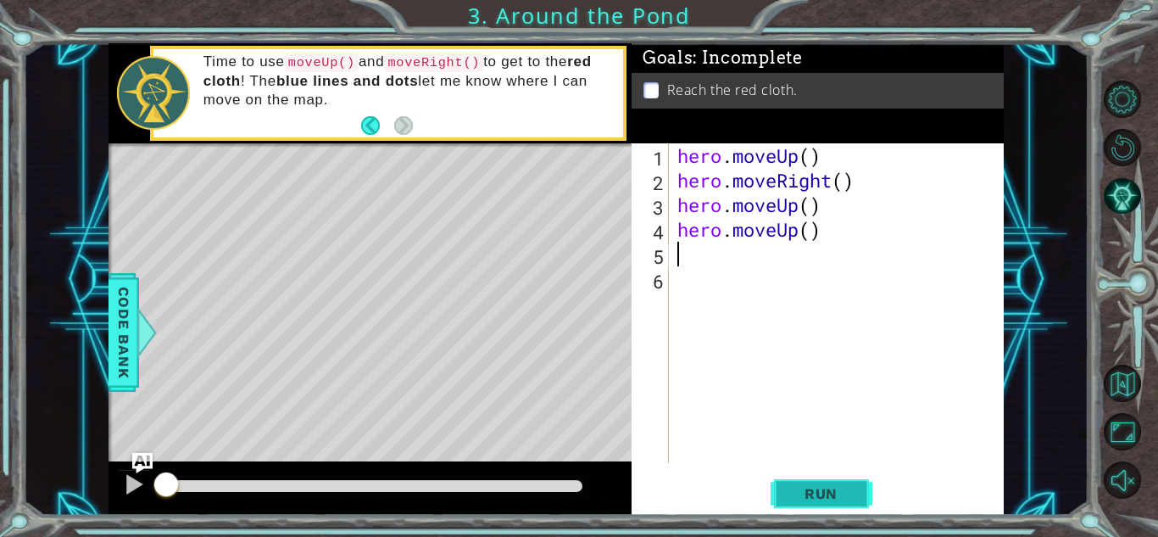
click at [842, 497] on span "Run" at bounding box center [821, 493] width 67 height 17
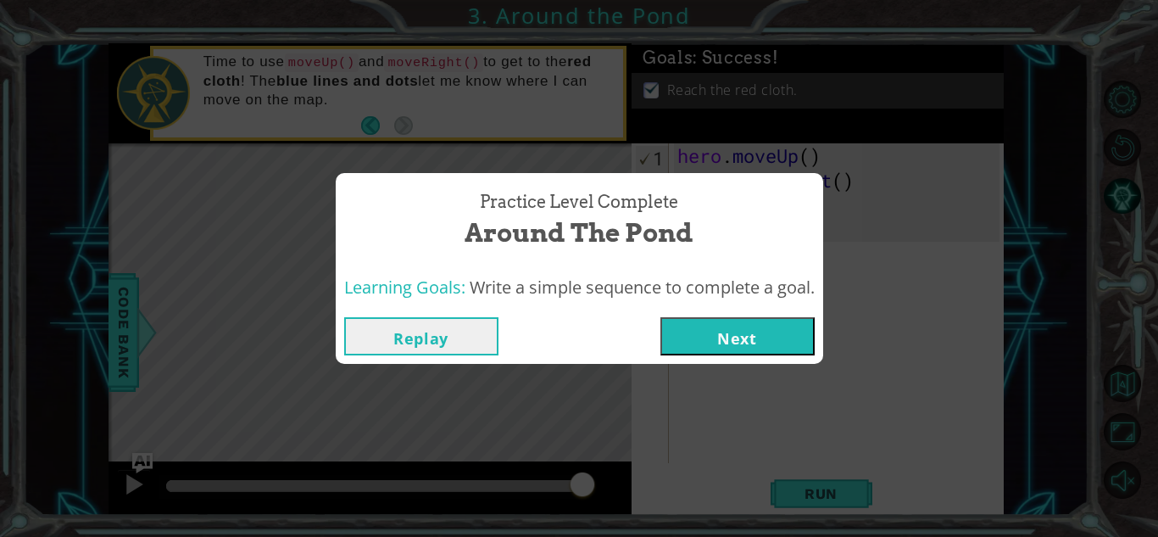
click at [734, 325] on button "Next" at bounding box center [737, 336] width 154 height 38
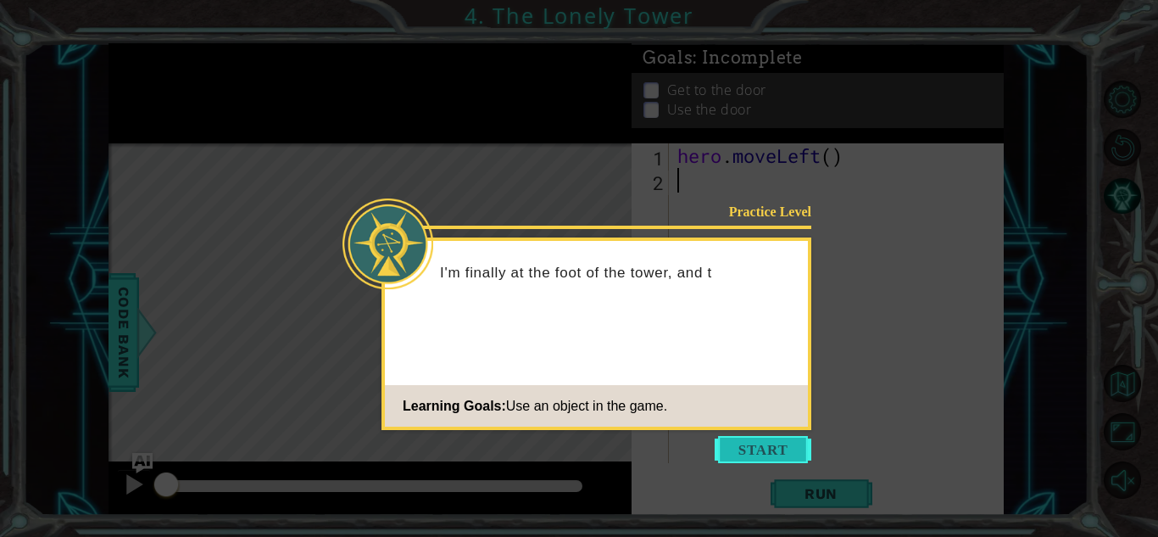
click at [759, 437] on button "Start" at bounding box center [763, 449] width 97 height 27
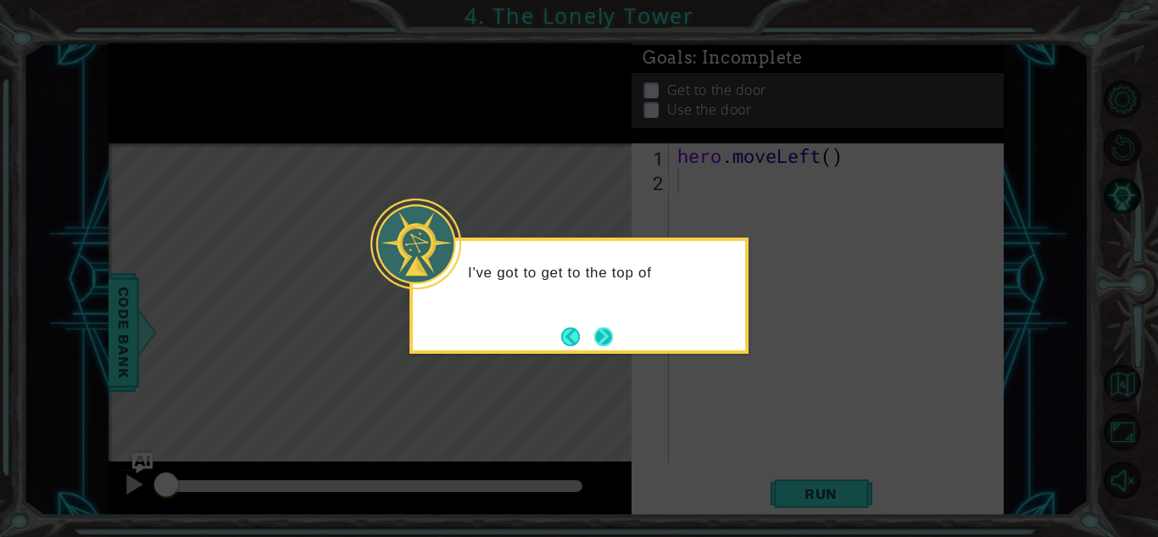
click at [605, 328] on button "Next" at bounding box center [603, 336] width 19 height 19
click at [602, 332] on button "Next" at bounding box center [603, 336] width 19 height 19
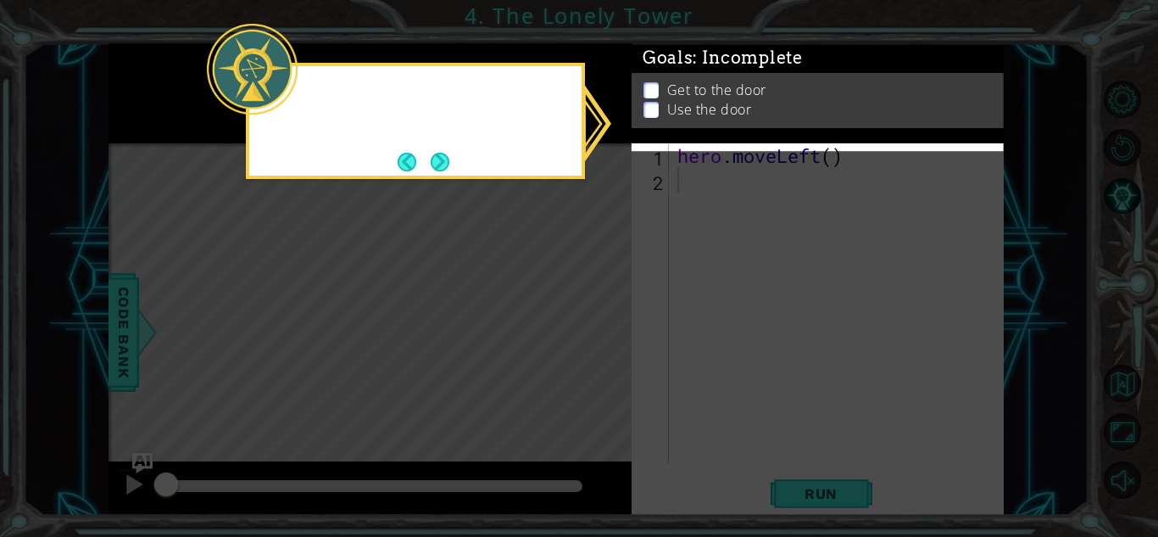
click at [605, 342] on icon at bounding box center [579, 268] width 1158 height 537
click at [615, 352] on icon at bounding box center [579, 268] width 1158 height 537
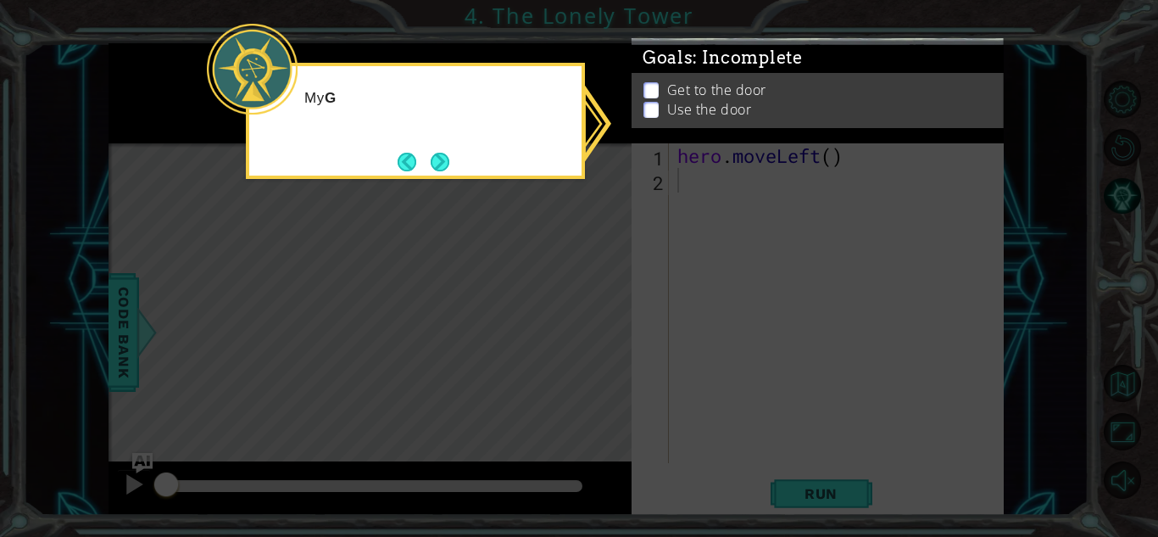
click at [722, 287] on icon at bounding box center [579, 268] width 1158 height 537
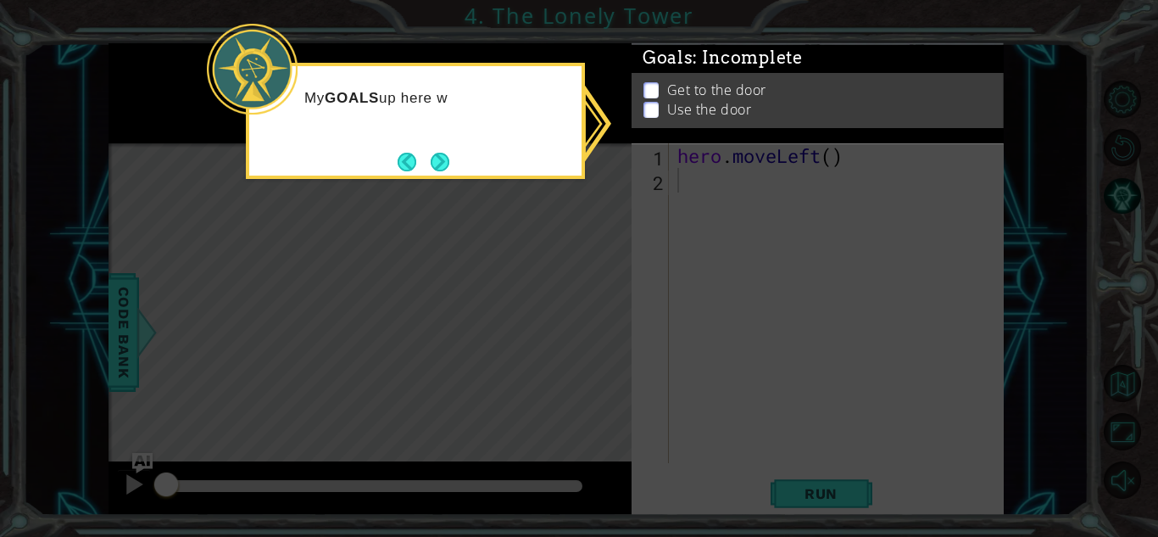
click at [771, 259] on icon at bounding box center [579, 268] width 1158 height 537
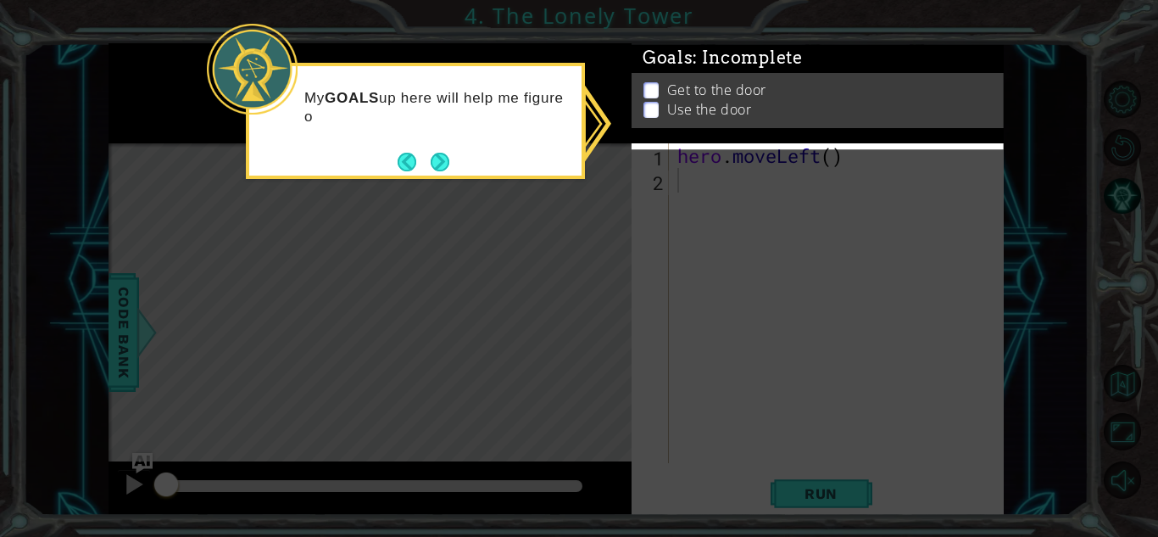
click at [755, 180] on icon at bounding box center [579, 268] width 1158 height 537
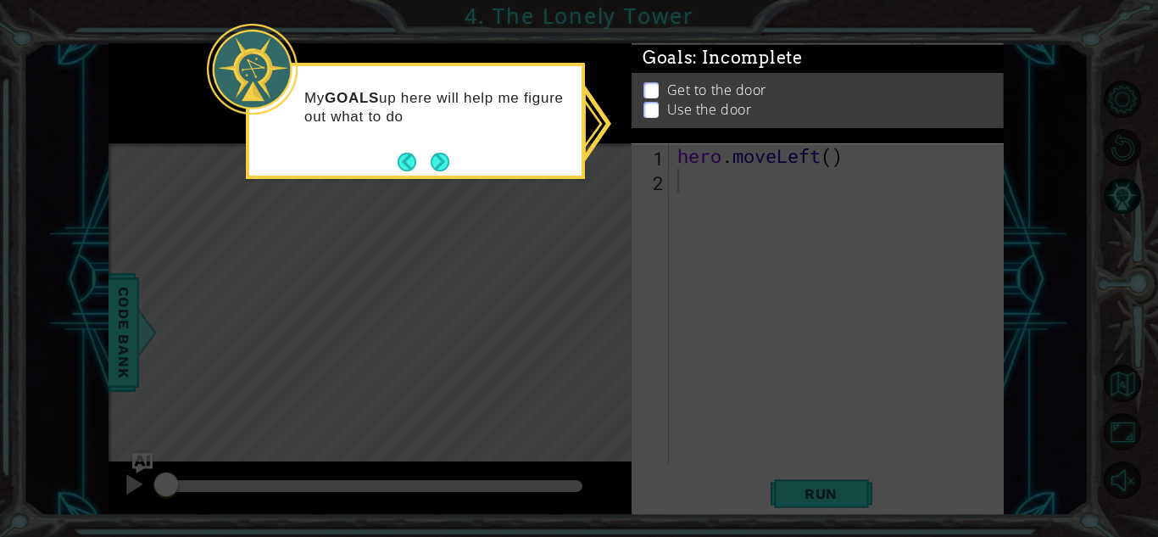
click at [756, 204] on icon at bounding box center [579, 268] width 1158 height 537
click at [763, 218] on icon at bounding box center [579, 268] width 1158 height 537
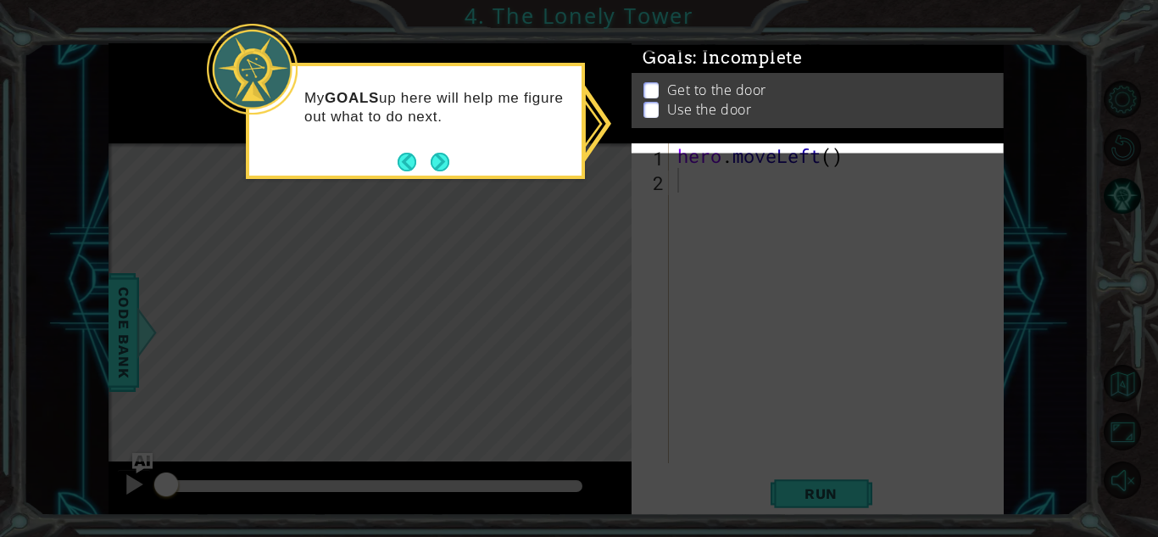
click at [761, 208] on icon at bounding box center [579, 268] width 1158 height 537
click at [761, 211] on icon at bounding box center [579, 268] width 1158 height 537
click at [424, 175] on div "My GOALS up here will help me figure out what to do next." at bounding box center [415, 121] width 339 height 116
click at [441, 161] on button "Next" at bounding box center [440, 162] width 19 height 19
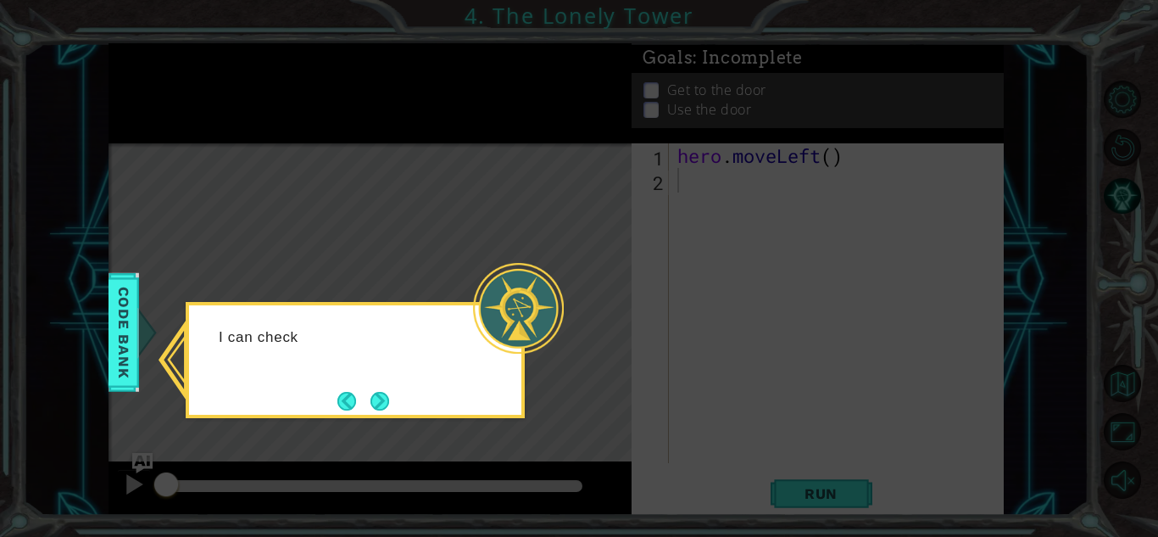
click at [475, 362] on div "I can check" at bounding box center [355, 345] width 332 height 67
click at [380, 407] on button "Next" at bounding box center [380, 401] width 19 height 19
click at [375, 404] on div "Level Map" at bounding box center [500, 392] width 783 height 499
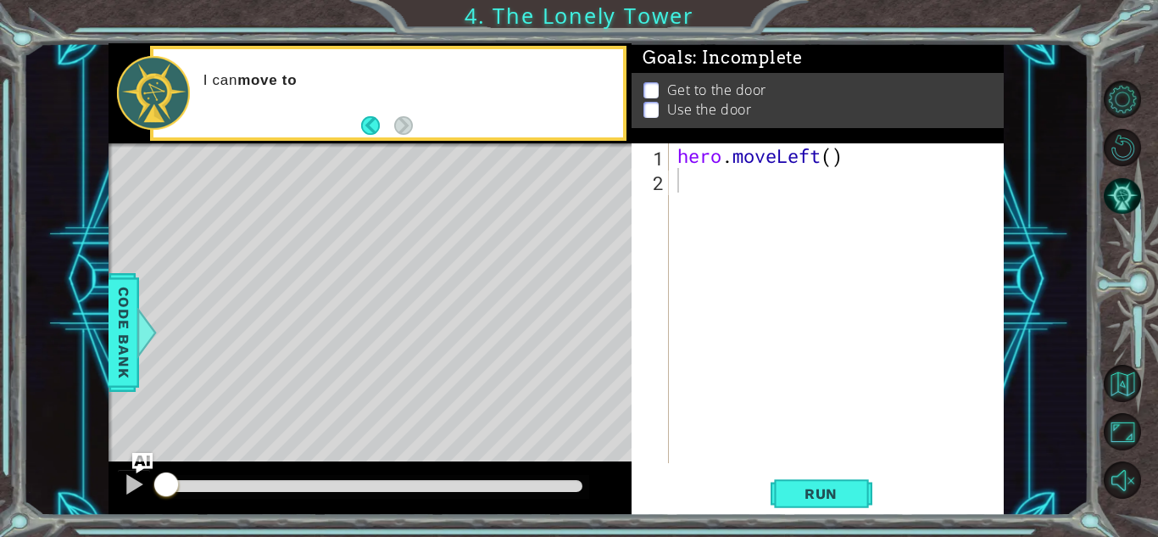
click at [654, 104] on p at bounding box center [651, 110] width 15 height 16
click at [655, 91] on p at bounding box center [651, 90] width 15 height 16
click at [701, 178] on div "hero . moveLeft ( )" at bounding box center [841, 327] width 334 height 369
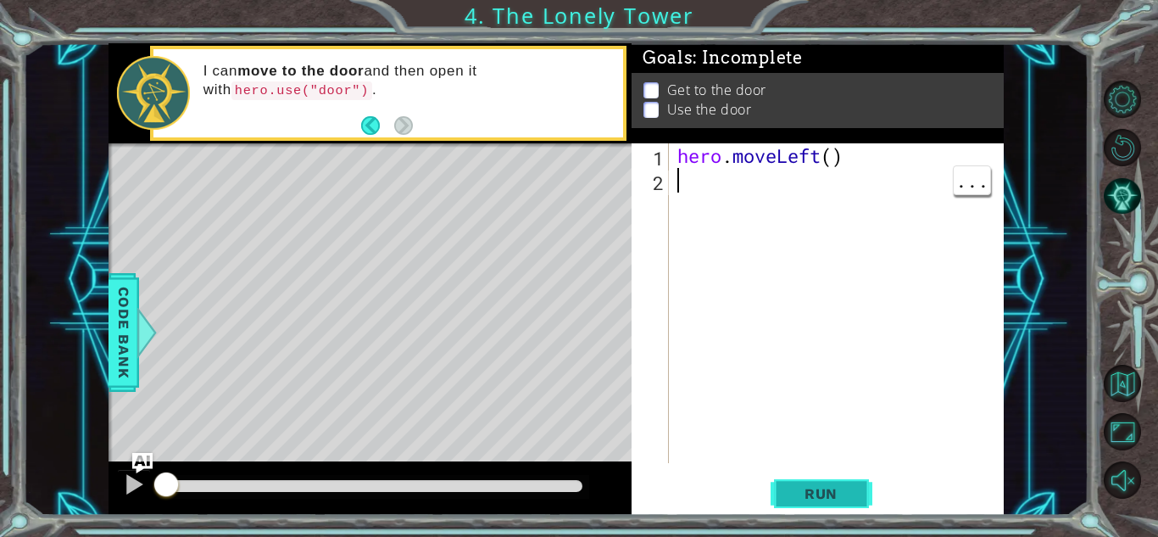
click at [838, 493] on span "Run" at bounding box center [821, 493] width 67 height 17
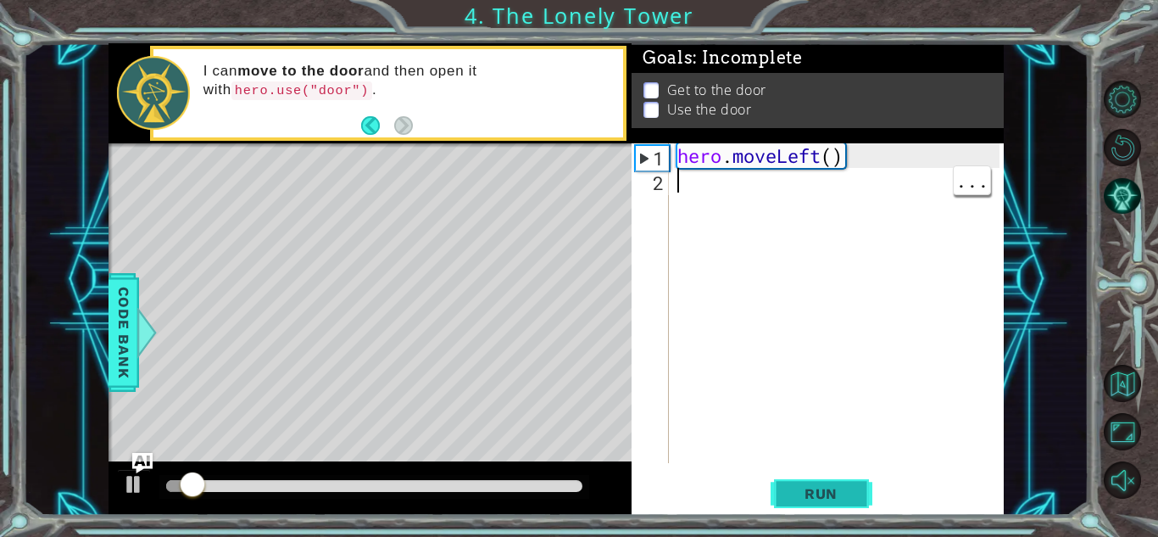
type textarea "h"
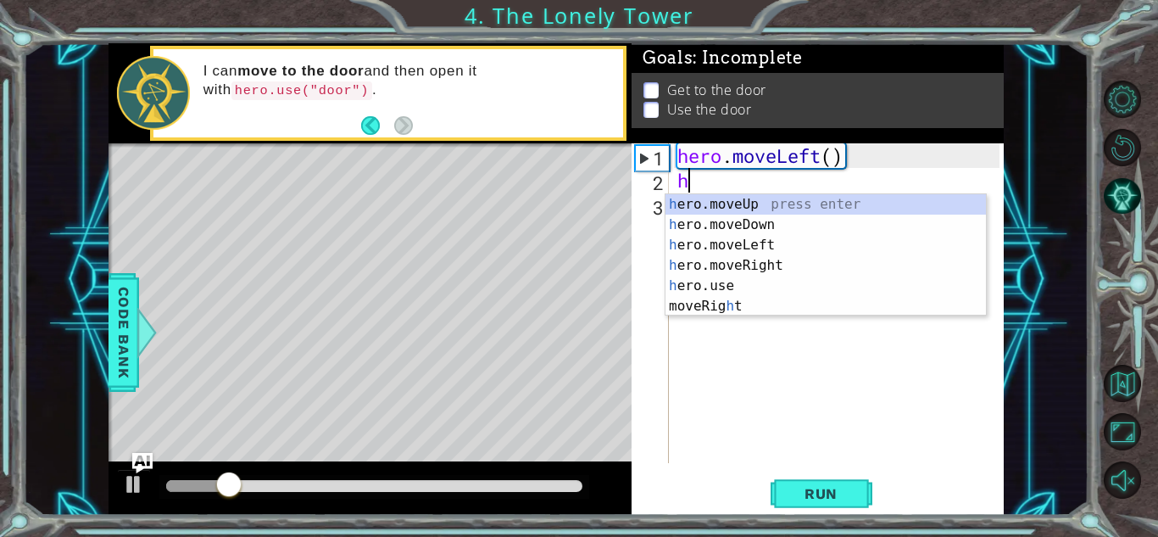
click at [780, 248] on div "h ero.moveUp press enter h ero.moveDown press enter h ero.moveLeft press enter …" at bounding box center [826, 275] width 320 height 163
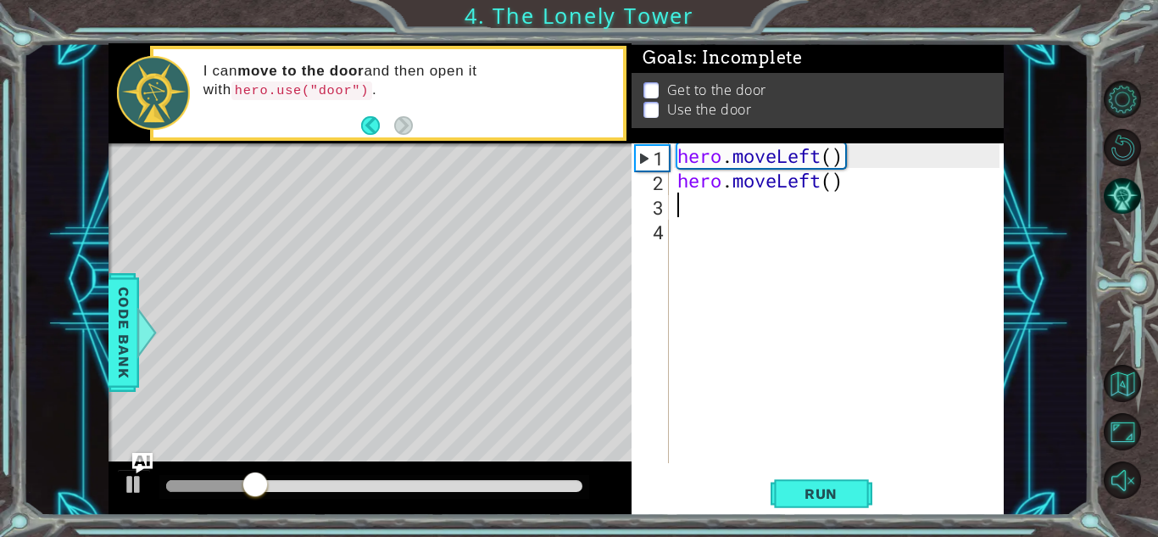
type textarea "h"
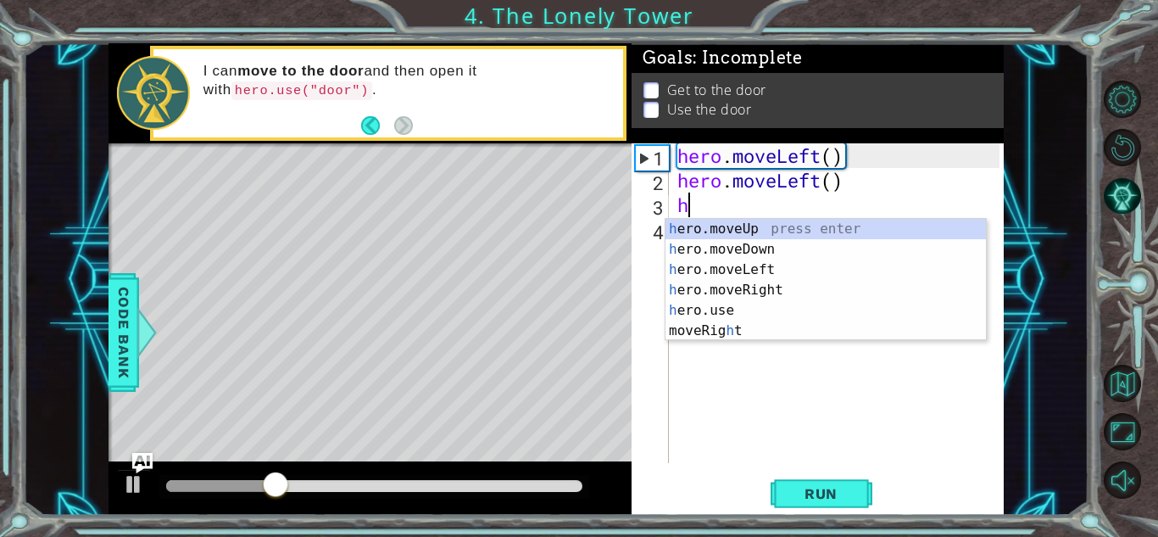
click at [776, 271] on div "h ero.moveUp press enter h ero.moveDown press enter h ero.moveLeft press enter …" at bounding box center [826, 300] width 320 height 163
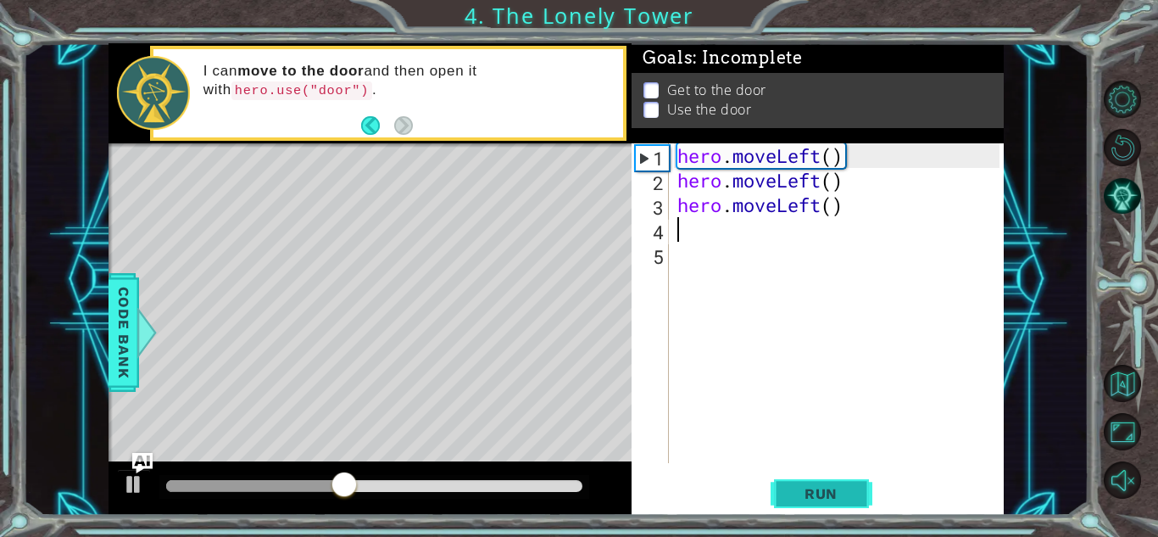
click at [825, 497] on span "Run" at bounding box center [821, 493] width 67 height 17
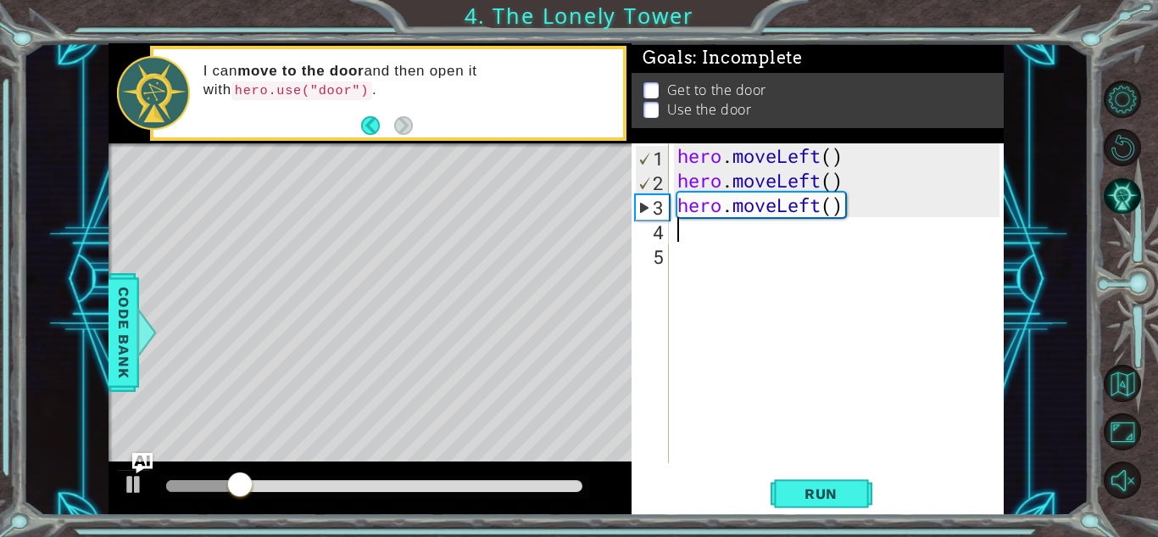
click at [830, 265] on div "hero . moveLeft ( ) hero . moveLeft ( ) hero . moveLeft ( )" at bounding box center [841, 327] width 334 height 369
click at [873, 214] on div "hero . moveLeft ( ) hero . moveLeft ( ) hero . moveLeft ( )" at bounding box center [841, 327] width 334 height 369
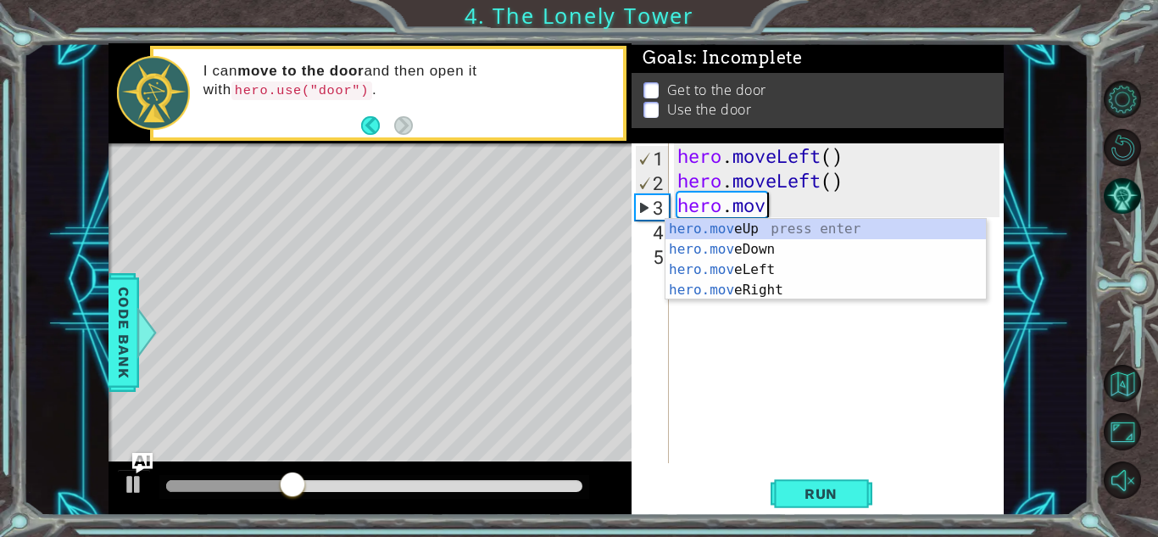
type textarea "hero."
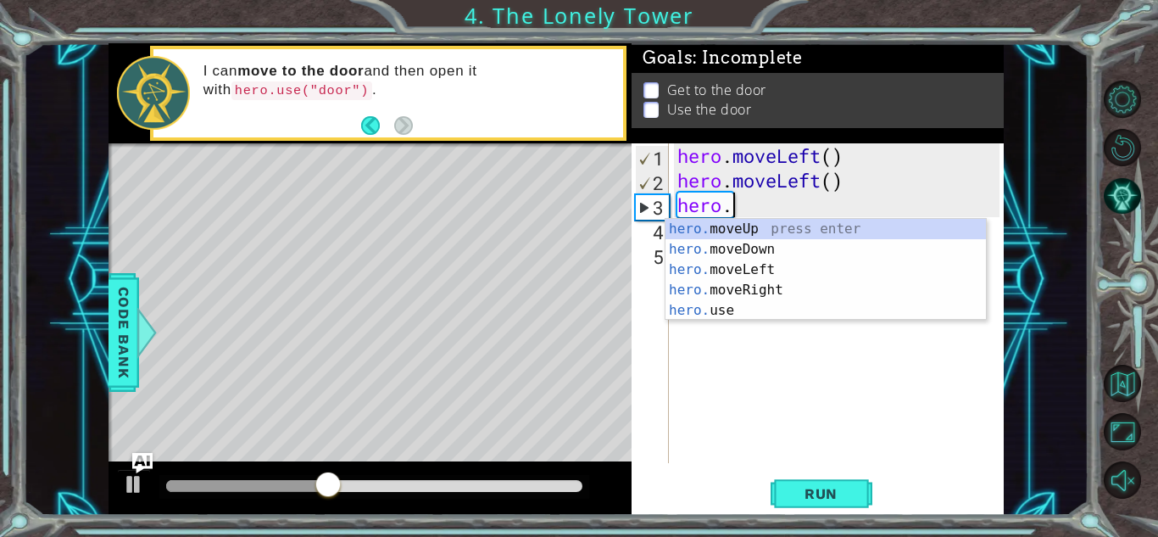
click at [815, 231] on div "hero. moveUp press enter hero. moveDown press enter hero. moveLeft press enter …" at bounding box center [826, 290] width 320 height 142
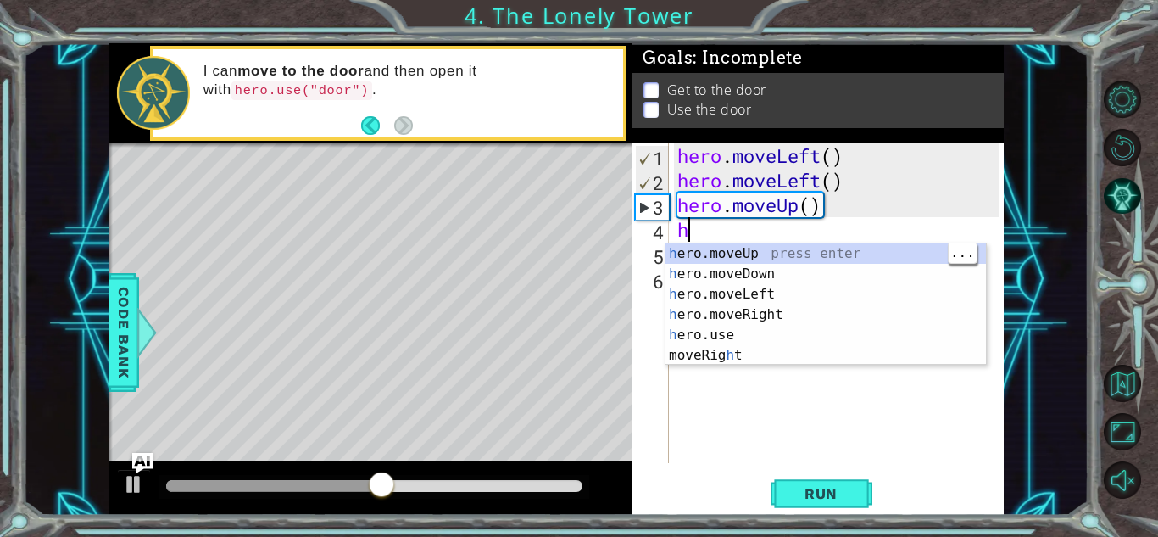
type textarea "he"
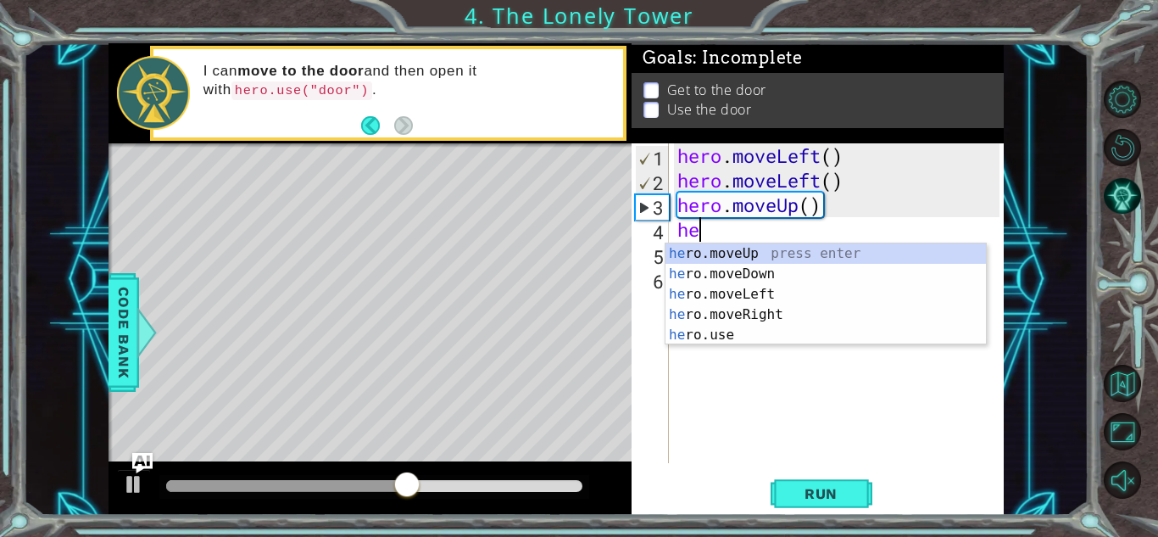
click at [852, 261] on div "he ro.moveUp press enter he ro.moveDown press enter he ro.moveLeft press enter …" at bounding box center [826, 314] width 320 height 142
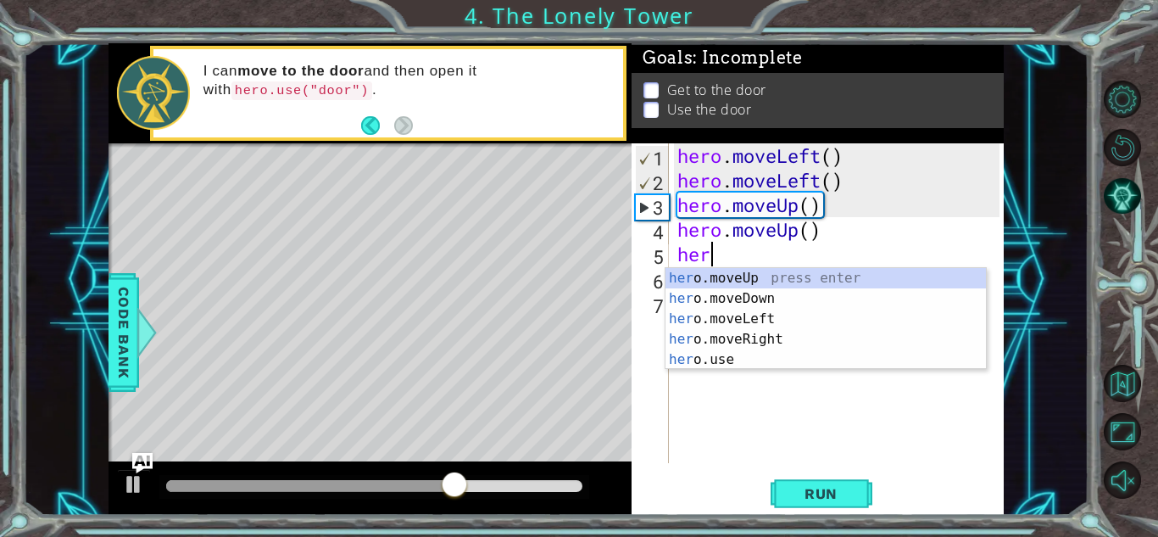
type textarea "hero"
click at [804, 342] on div "hero .moveUp press enter hero .moveDown press enter hero .moveLeft press enter …" at bounding box center [826, 339] width 320 height 142
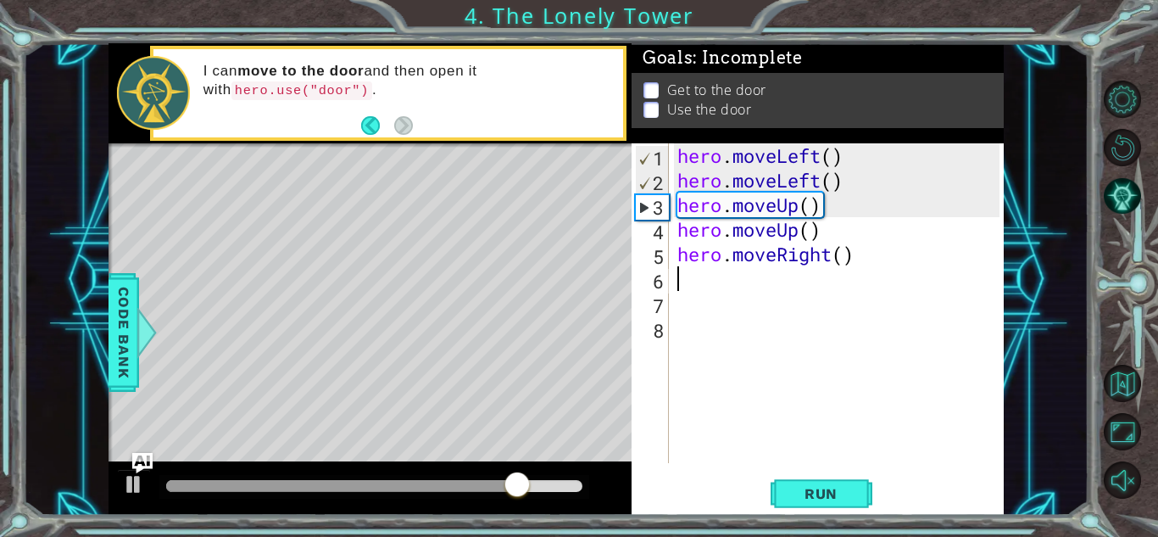
scroll to position [0, 0]
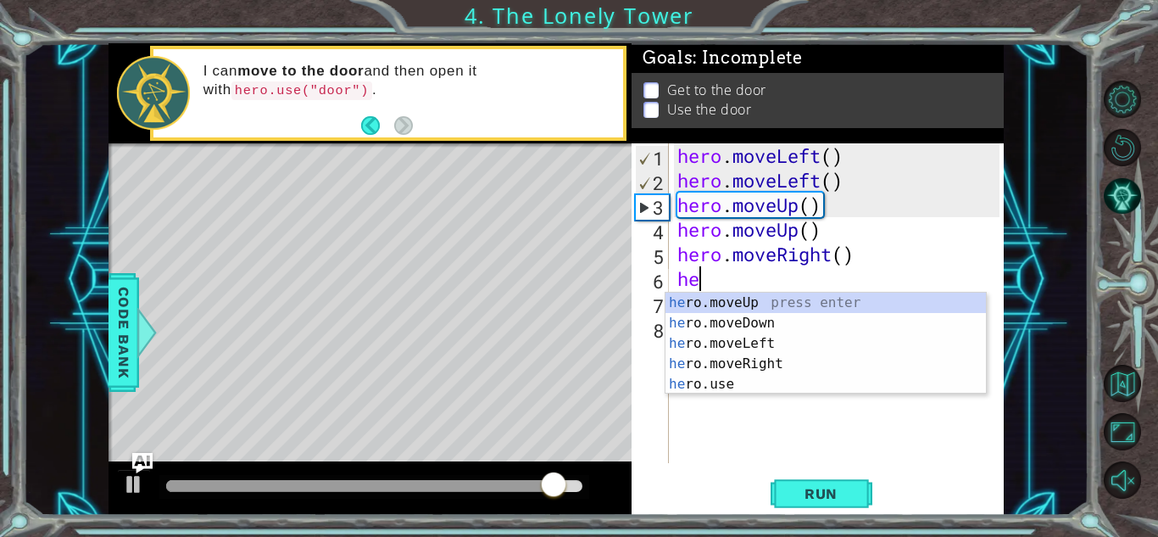
type textarea "her"
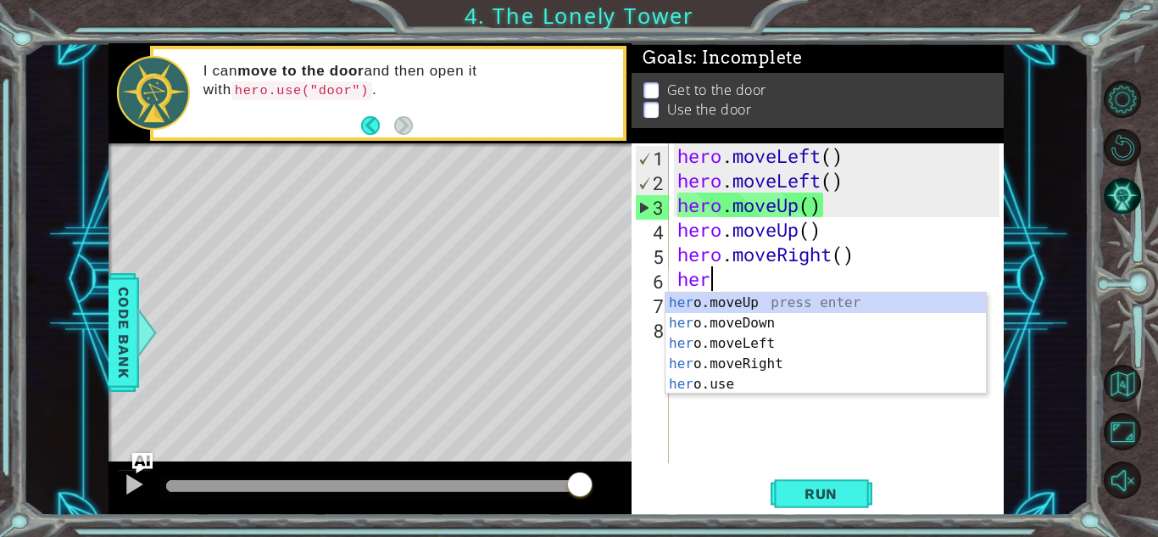
click at [829, 369] on div "her o.moveUp press enter her o.moveDown press enter her o.moveLeft press enter …" at bounding box center [826, 364] width 320 height 142
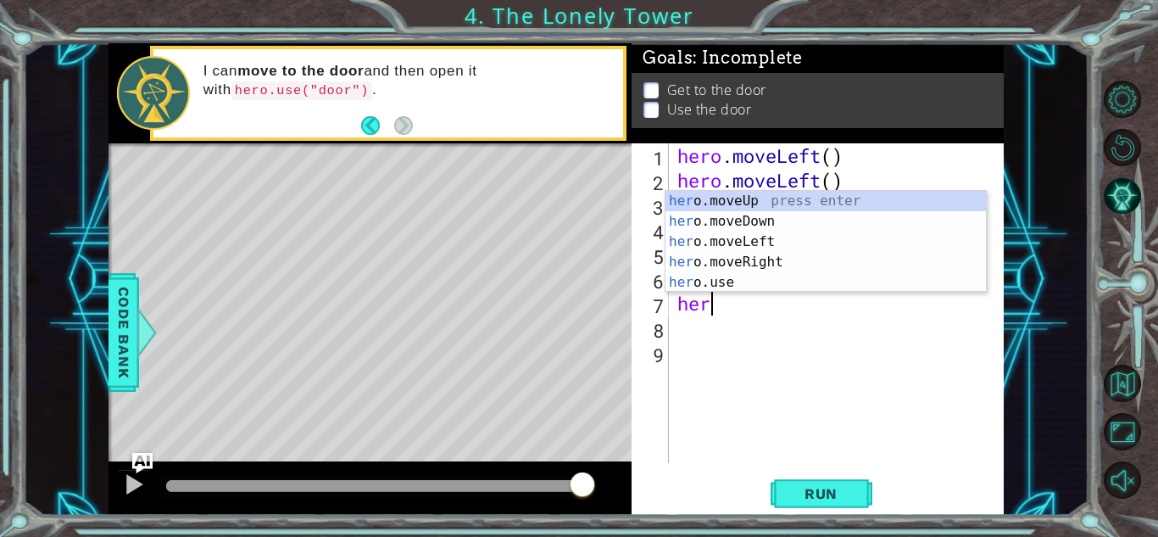
scroll to position [0, 1]
click at [767, 289] on div "hero .moveUp press enter hero .moveDown press enter hero .moveLeft press enter …" at bounding box center [826, 262] width 320 height 142
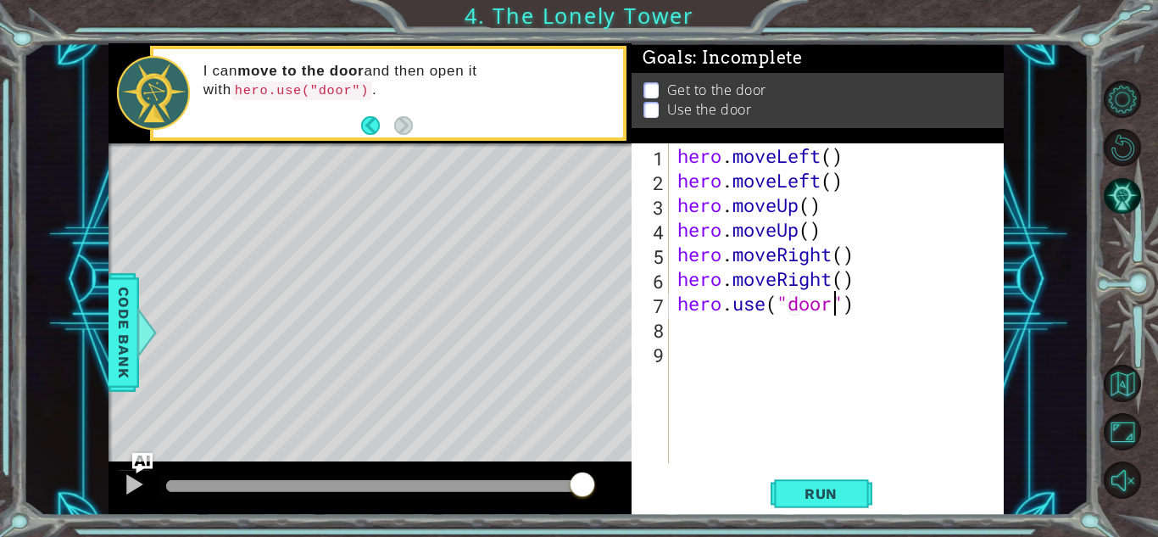
scroll to position [0, 7]
type textarea "hero.use("door")"
click at [833, 491] on span "Run" at bounding box center [821, 493] width 67 height 17
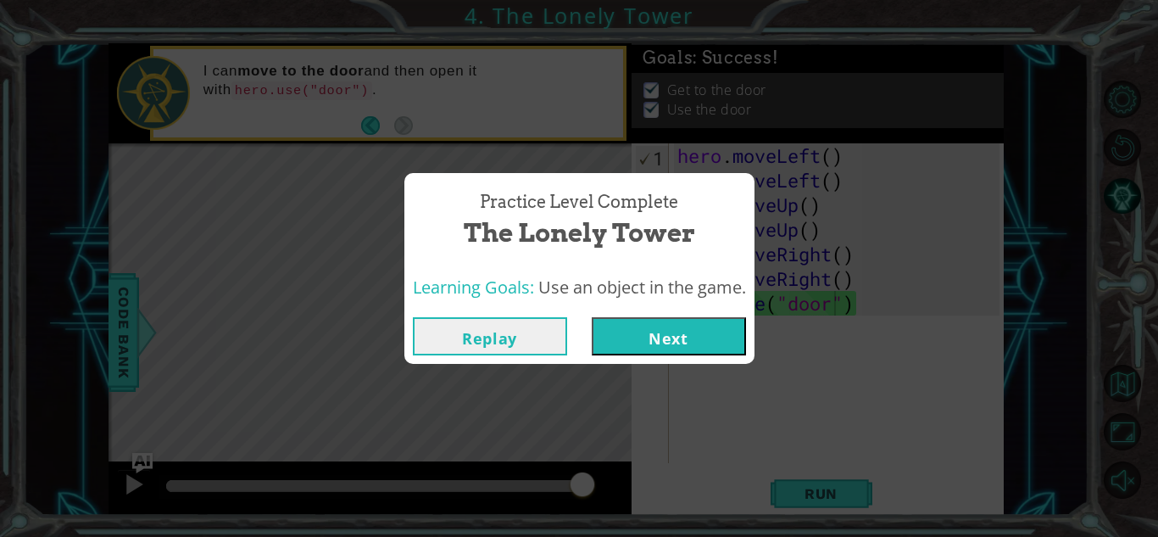
click at [714, 337] on button "Next" at bounding box center [669, 336] width 154 height 38
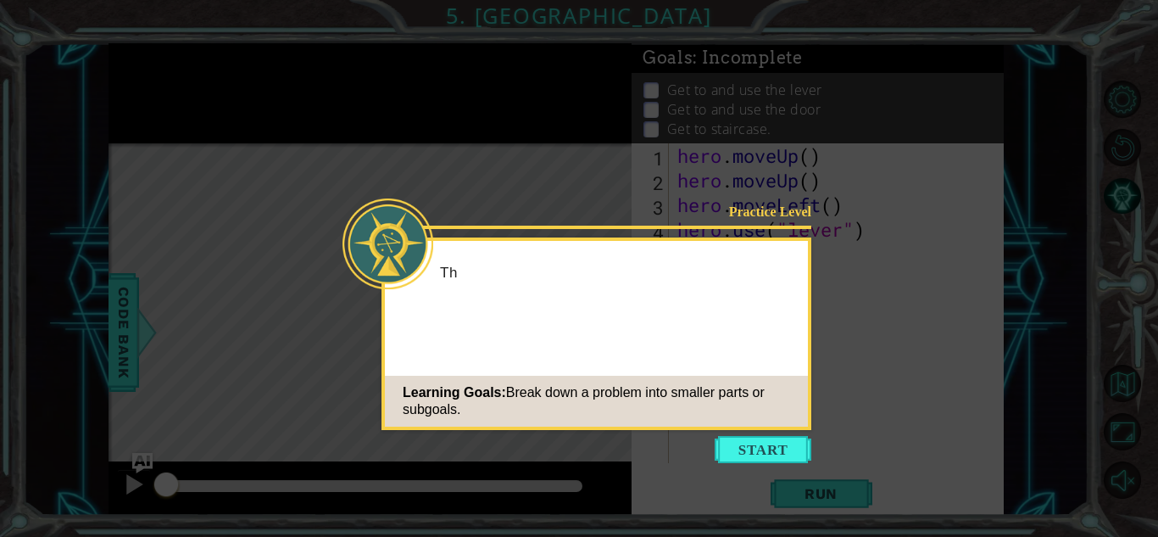
click at [762, 471] on icon at bounding box center [579, 268] width 1158 height 537
click at [771, 450] on button "Start" at bounding box center [763, 449] width 97 height 27
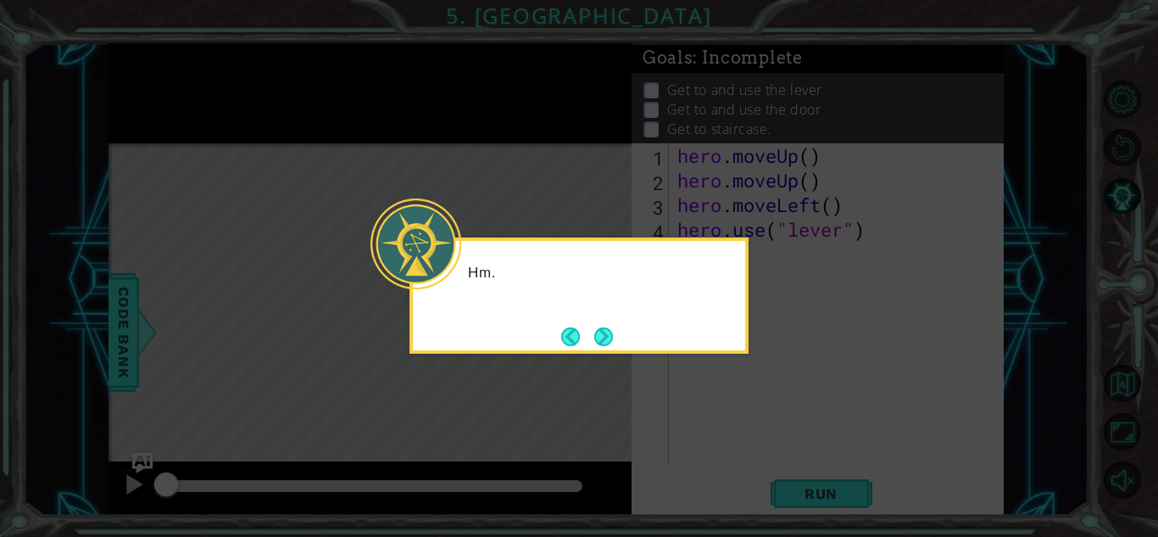
click at [816, 415] on icon at bounding box center [579, 268] width 1158 height 537
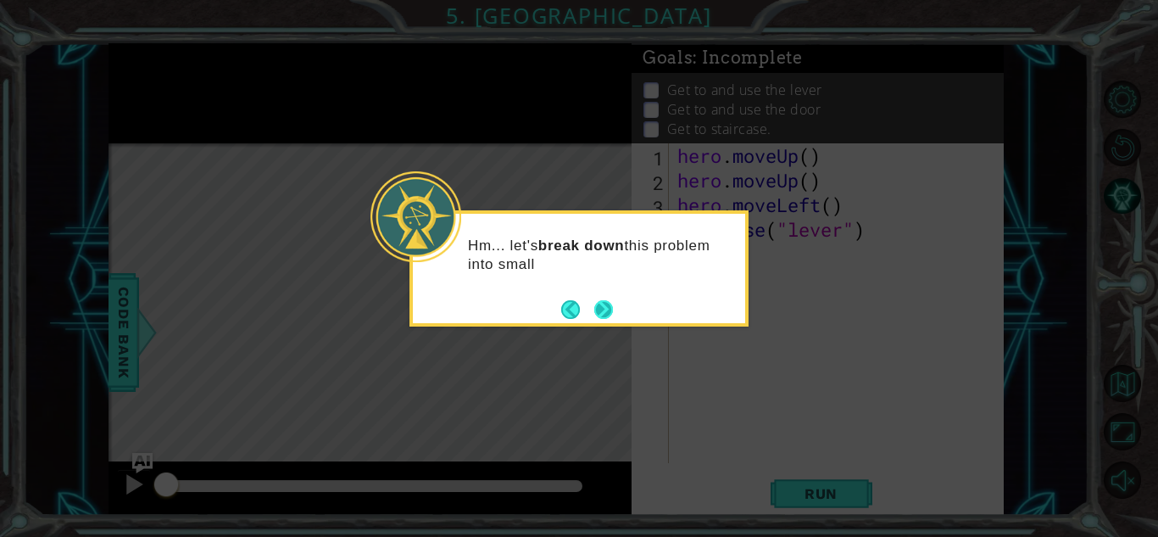
click at [604, 319] on button "Next" at bounding box center [603, 309] width 19 height 19
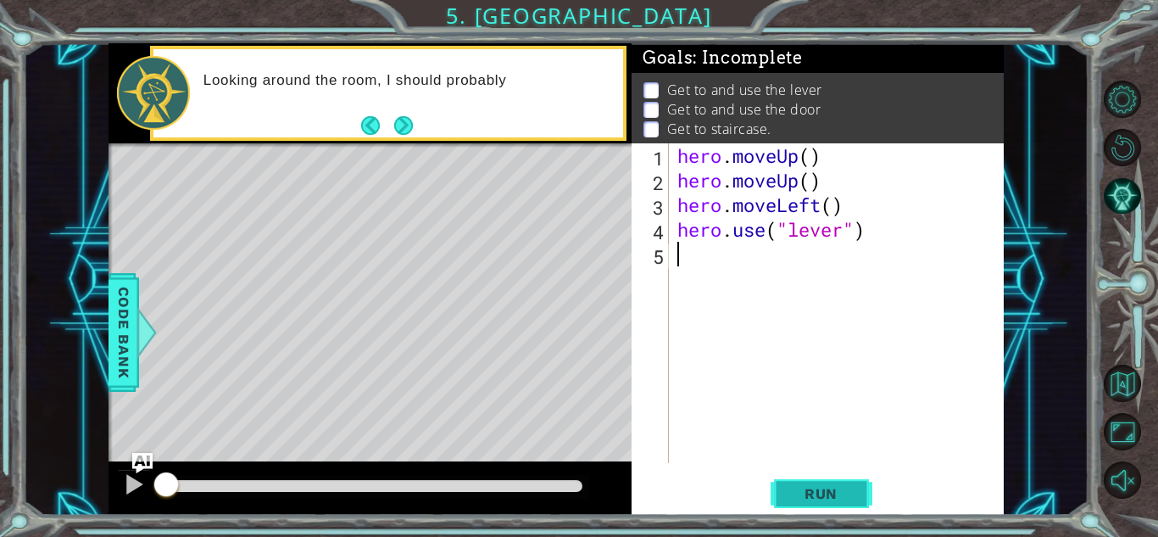
click at [832, 506] on button "Run" at bounding box center [822, 493] width 102 height 37
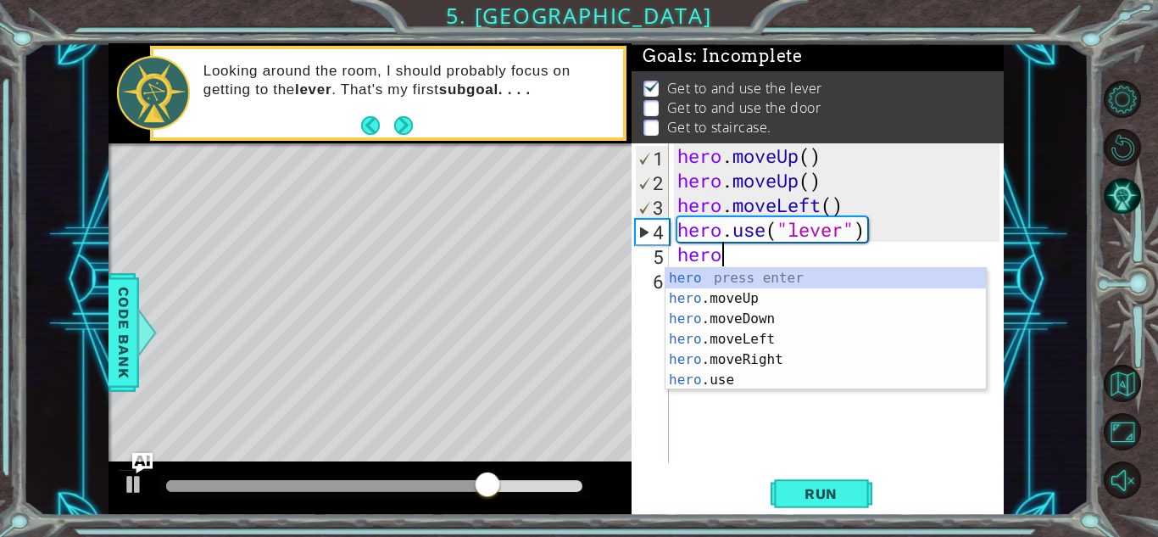
scroll to position [0, 1]
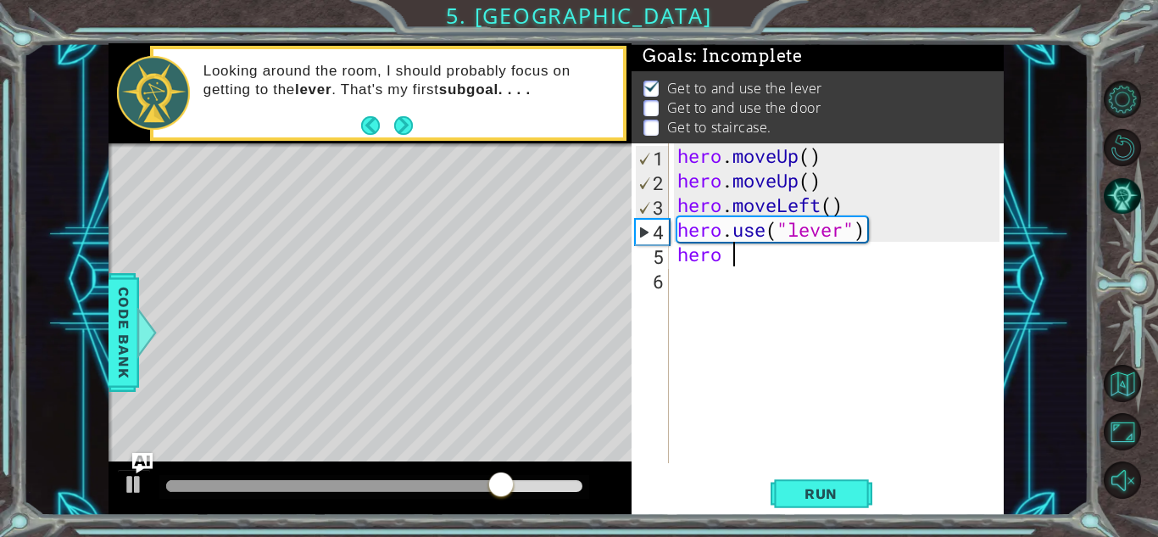
type textarea "hero"
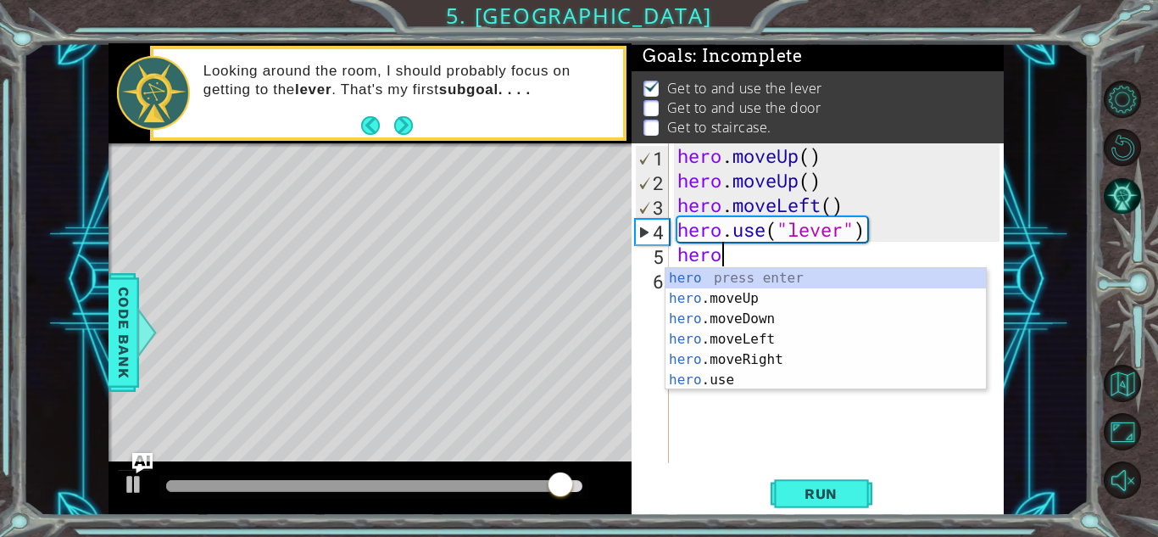
click at [772, 367] on div "hero press enter hero .moveUp press enter hero .moveDown press enter hero .move…" at bounding box center [826, 349] width 320 height 163
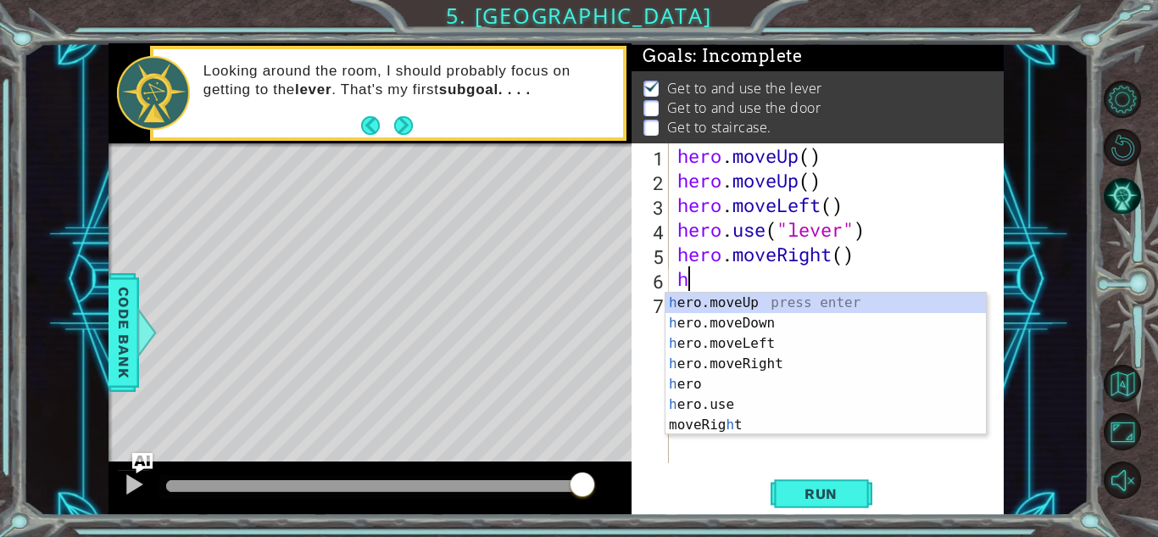
type textarea "he"
click at [808, 366] on div "he ro.moveUp press enter he ro.moveDown press enter he ro.moveLeft press enter …" at bounding box center [826, 374] width 320 height 163
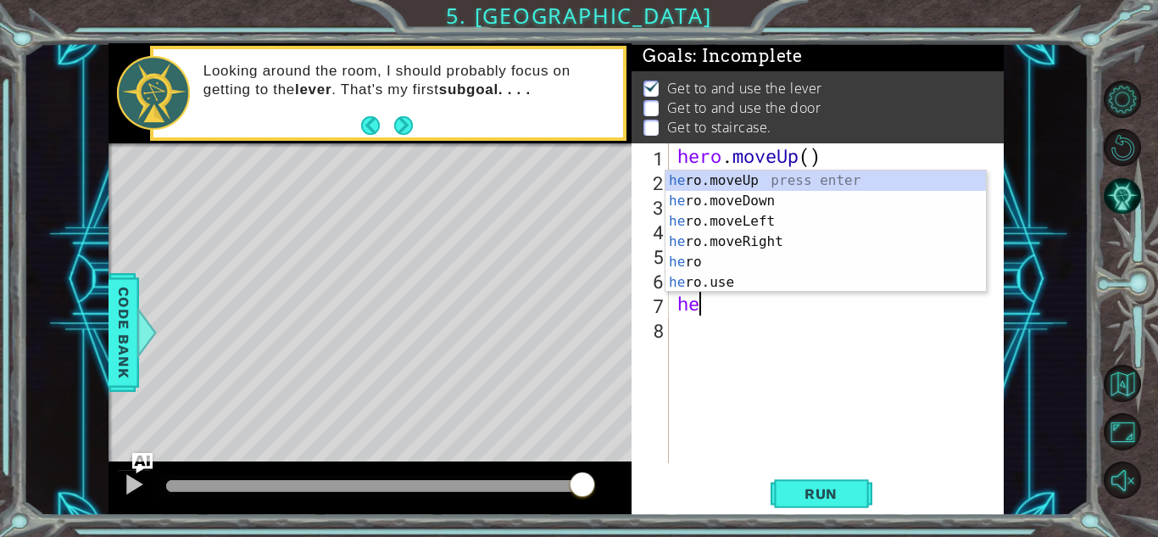
type textarea "her"
click at [794, 249] on div "her o.moveUp press enter her o.moveDown press enter her o.moveLeft press enter …" at bounding box center [826, 251] width 320 height 163
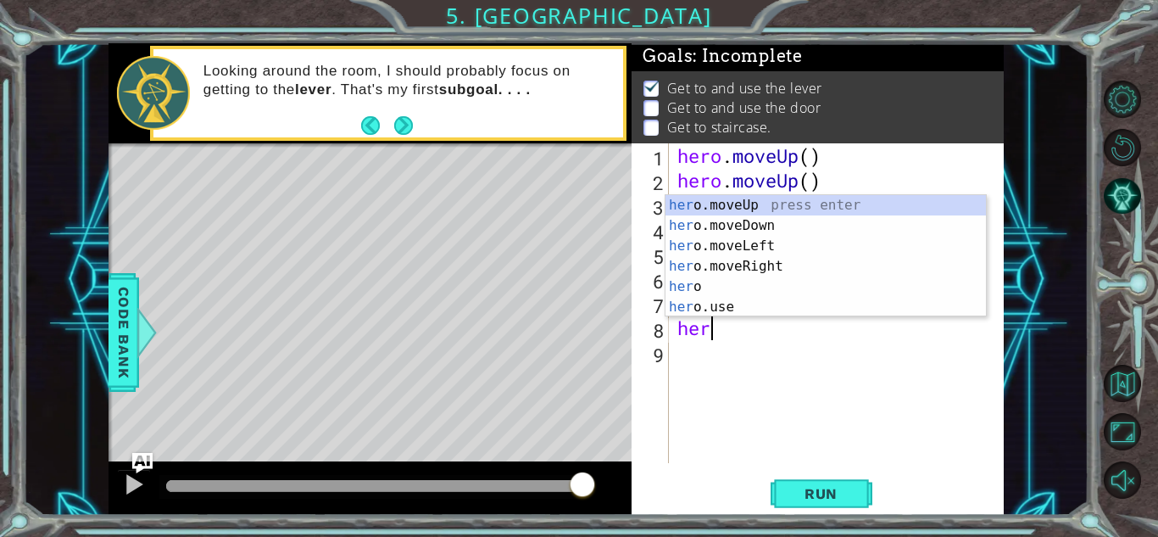
click at [761, 306] on div "her o.moveUp press enter her o.moveDown press enter her o.moveLeft press enter …" at bounding box center [826, 276] width 320 height 163
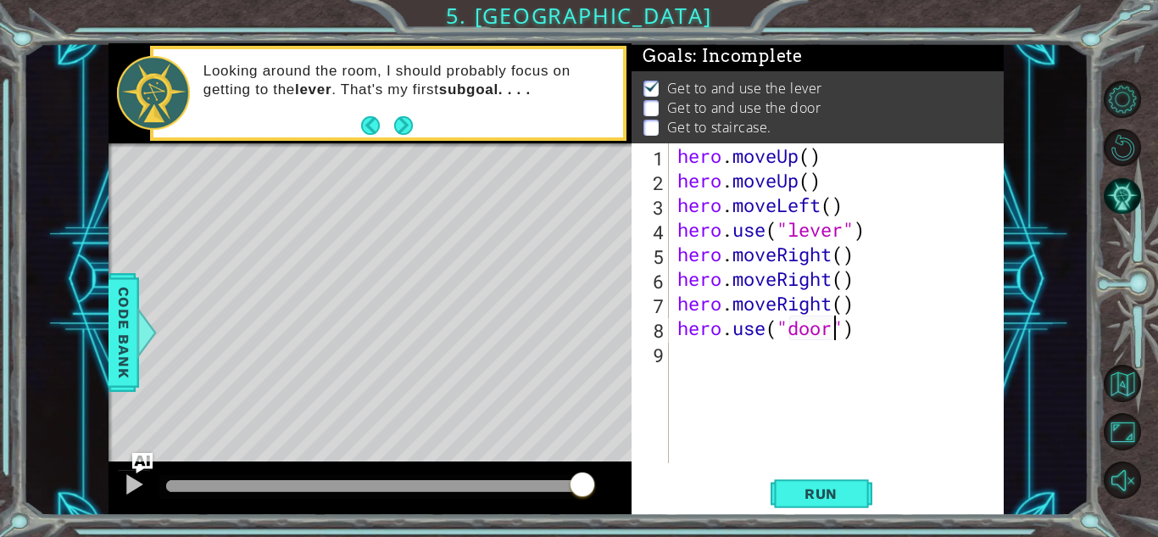
scroll to position [0, 7]
type textarea "hero.use("door")"
click at [820, 499] on span "Run" at bounding box center [821, 493] width 67 height 17
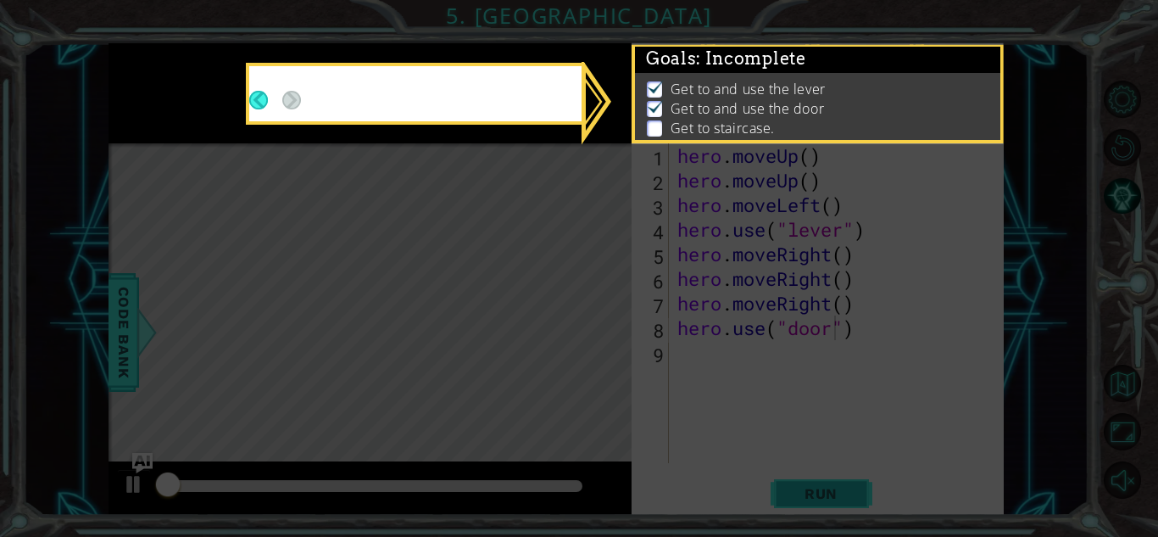
scroll to position [2, 0]
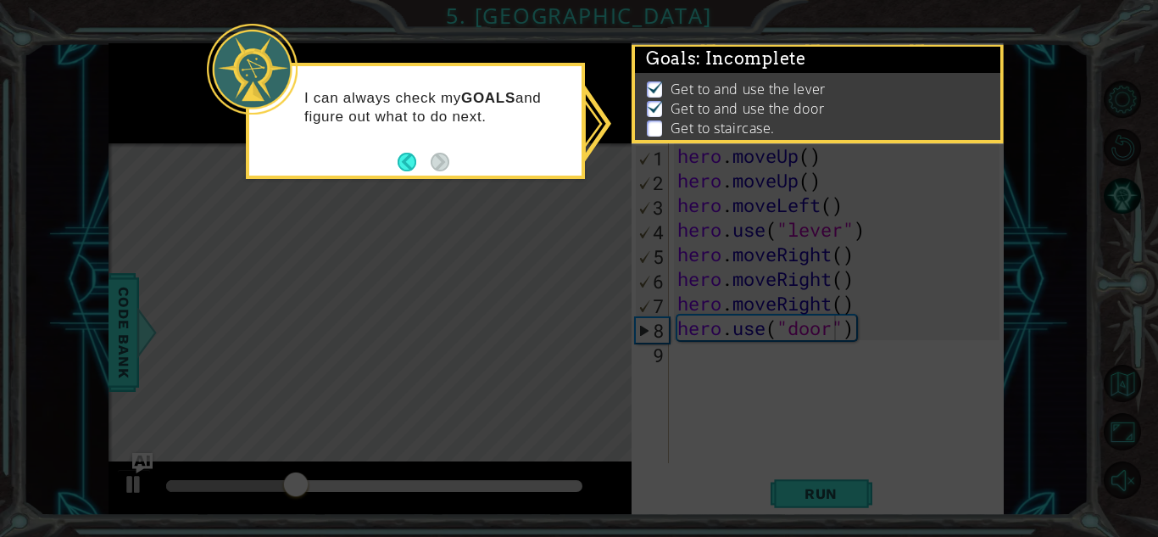
click at [1002, 435] on icon at bounding box center [579, 268] width 1158 height 537
click at [396, 166] on div "I can always check my GOALS and figure out what to do next." at bounding box center [415, 121] width 339 height 116
click at [391, 173] on div "I can always check my GOALS and figure out what to do next." at bounding box center [415, 121] width 339 height 116
click at [783, 139] on div "Get to and use the lever Get to and use the door Get to staircase." at bounding box center [817, 110] width 365 height 75
click at [803, 354] on icon at bounding box center [579, 268] width 1158 height 537
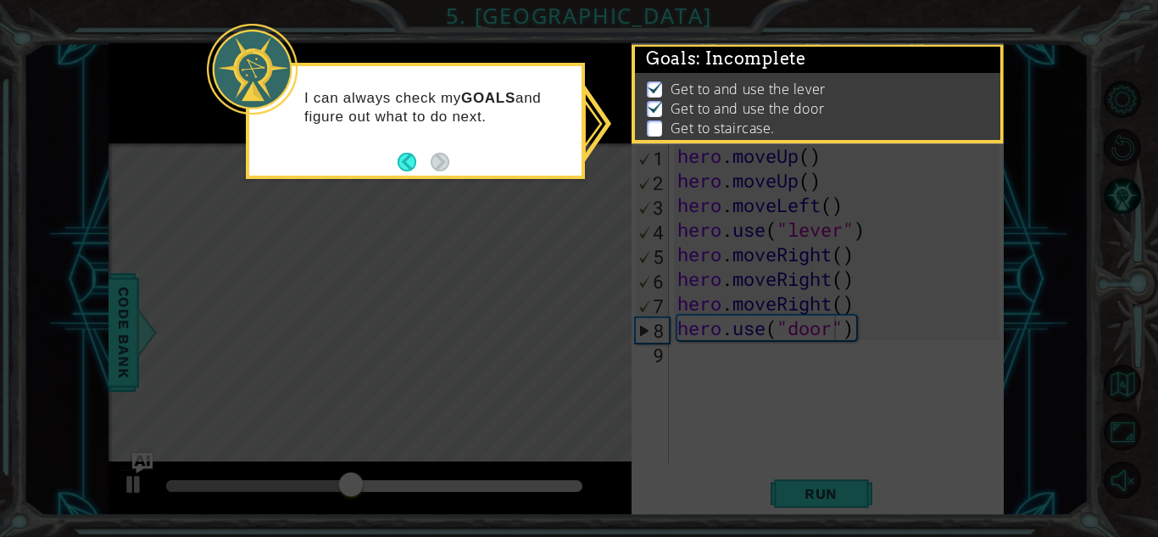
click at [807, 350] on icon at bounding box center [579, 268] width 1158 height 537
click at [793, 327] on icon at bounding box center [579, 268] width 1158 height 537
click at [393, 153] on div "I can always check my GOALS and figure out what to do next." at bounding box center [415, 116] width 332 height 86
click at [407, 176] on div "I can always check my GOALS and figure out what to do next." at bounding box center [415, 121] width 339 height 116
click at [677, 97] on p "Get to and use the lever" at bounding box center [748, 89] width 155 height 19
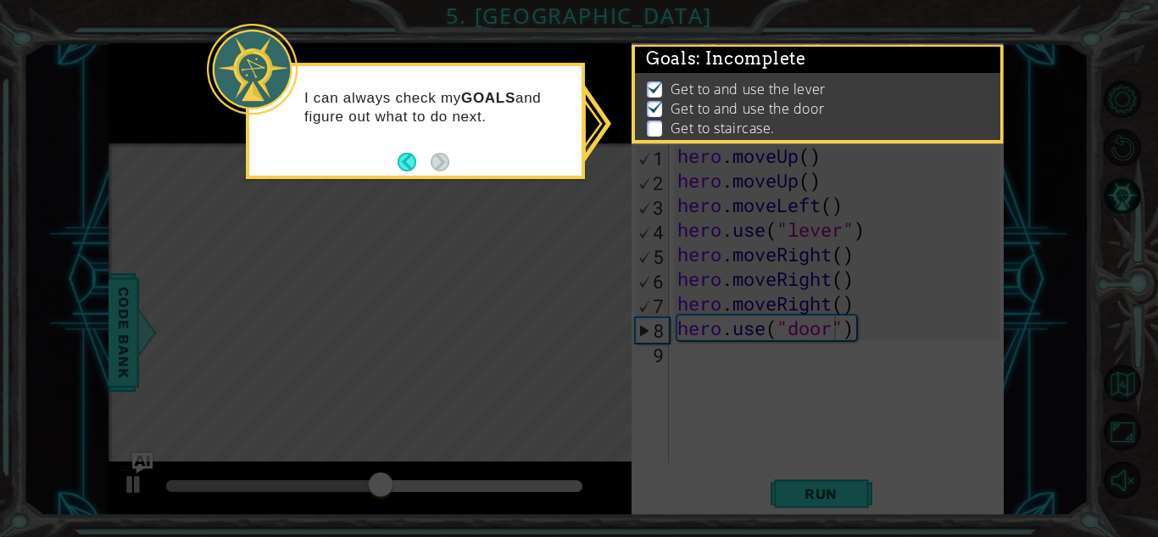
click at [638, 135] on div "Get to and use the lever Get to and use the door Get to staircase." at bounding box center [817, 110] width 365 height 75
click at [651, 131] on p at bounding box center [654, 128] width 15 height 16
click at [495, 140] on div "I can always check my GOALS and figure out what to do next." at bounding box center [415, 116] width 332 height 86
click at [449, 150] on footer at bounding box center [424, 161] width 52 height 25
click at [457, 179] on icon at bounding box center [579, 268] width 1158 height 537
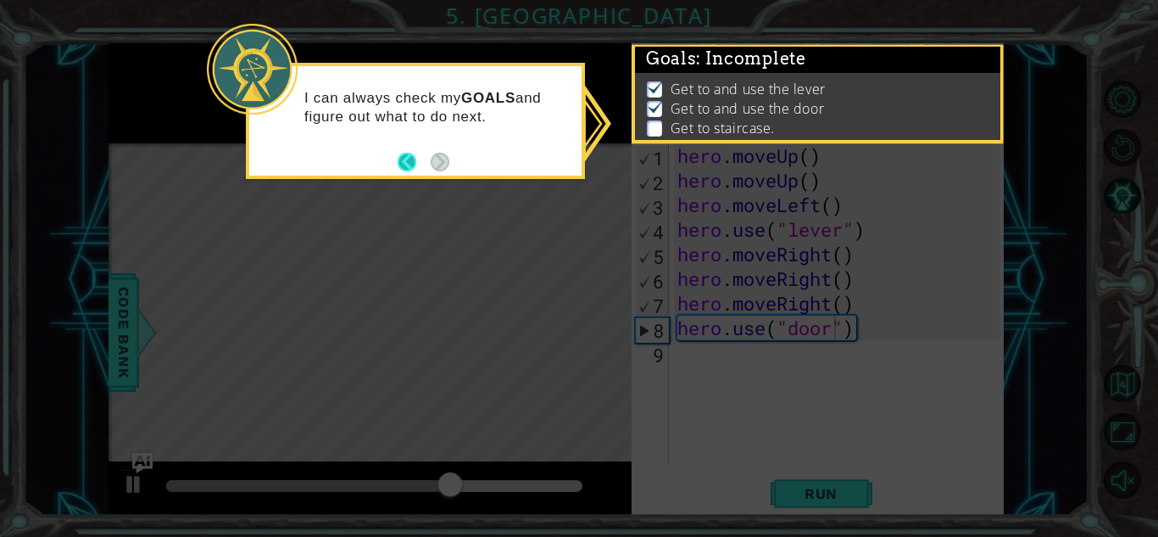
click at [402, 158] on button "Back" at bounding box center [414, 162] width 33 height 19
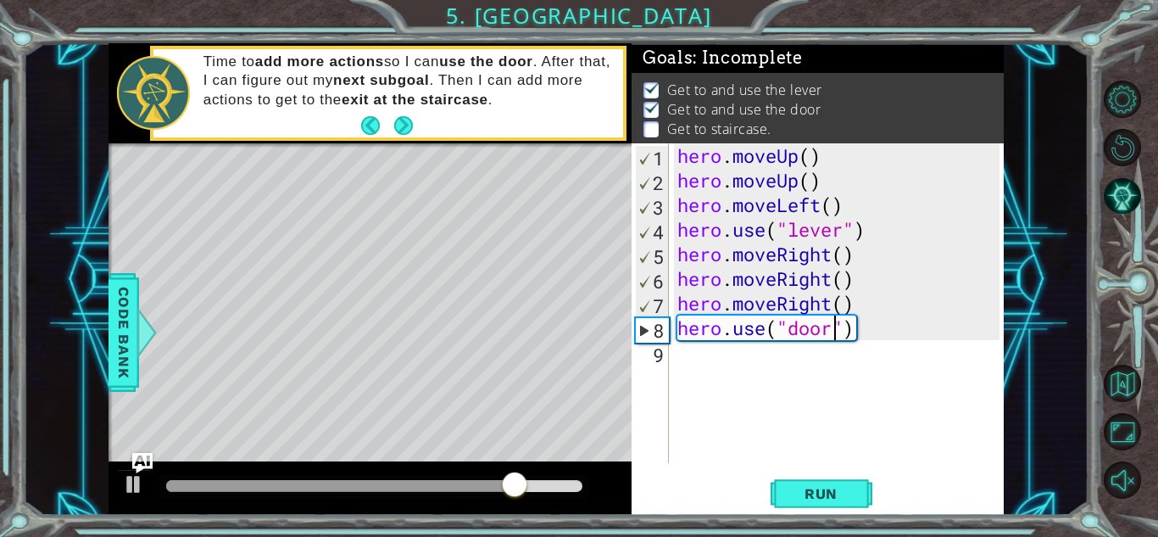
click at [729, 354] on div "hero . moveUp ( ) hero . moveUp ( ) hero . moveLeft ( ) hero . use ( "lever" ) …" at bounding box center [841, 327] width 334 height 369
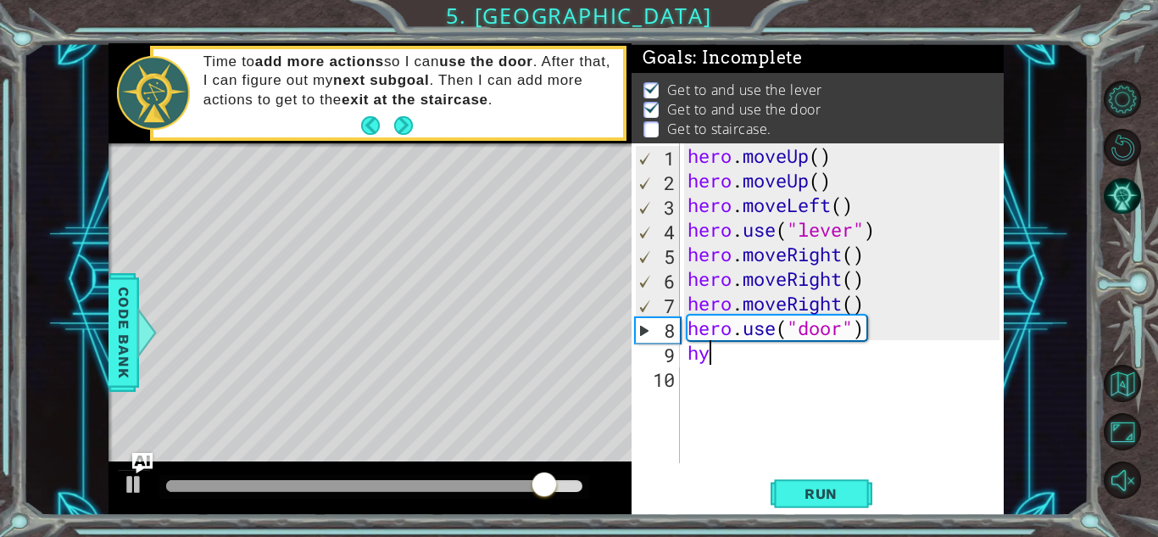
type textarea "h"
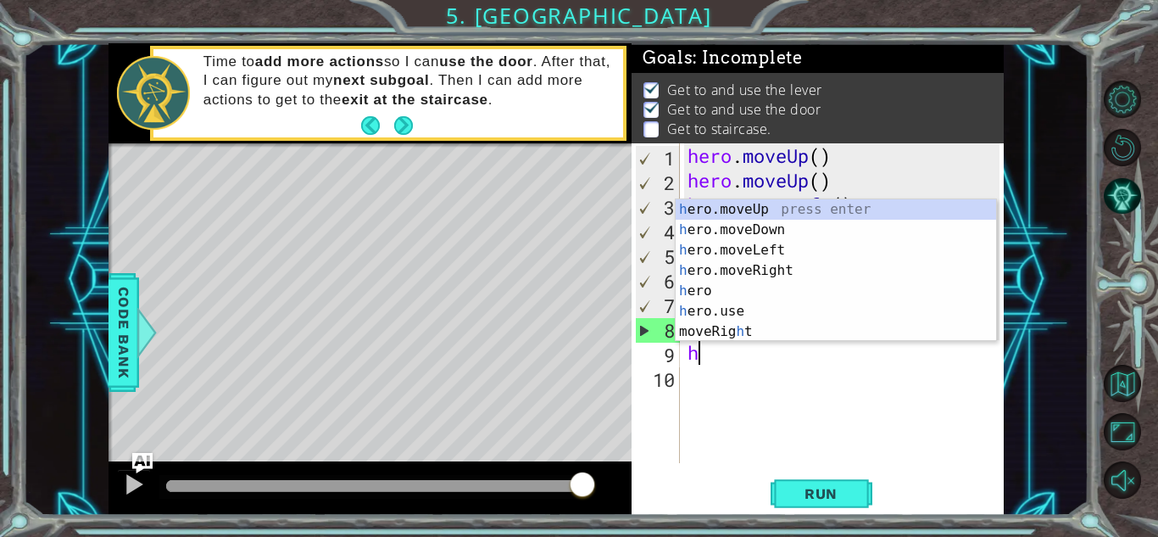
click at [816, 210] on div "h ero.moveUp press enter h ero.moveDown press enter h ero.moveLeft press enter …" at bounding box center [836, 290] width 320 height 183
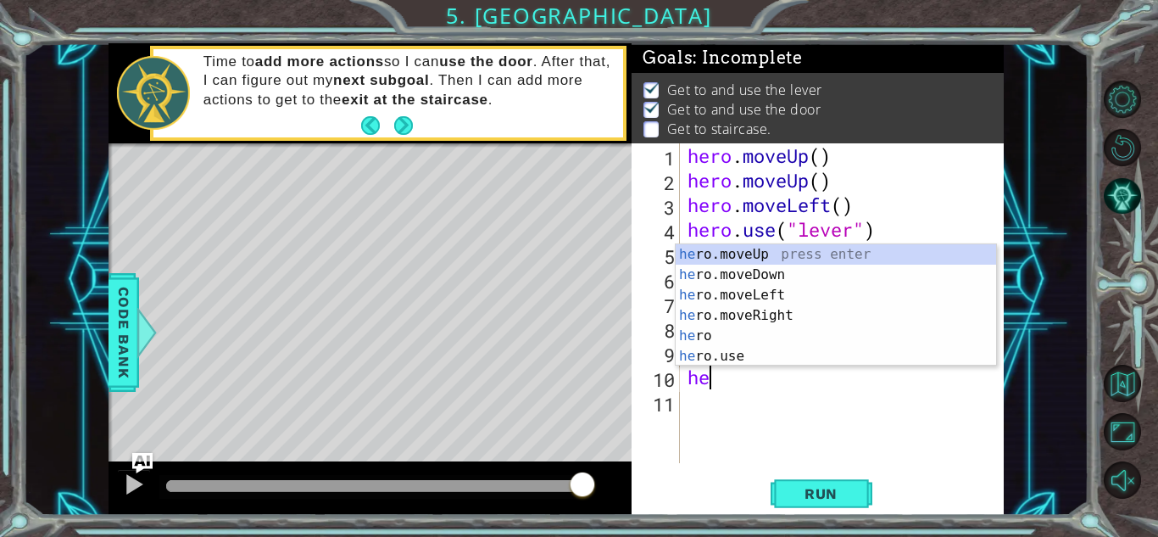
type textarea "her"
click at [830, 266] on div "her o.moveUp press enter her o.moveDown press enter her o.moveLeft press enter …" at bounding box center [836, 325] width 320 height 163
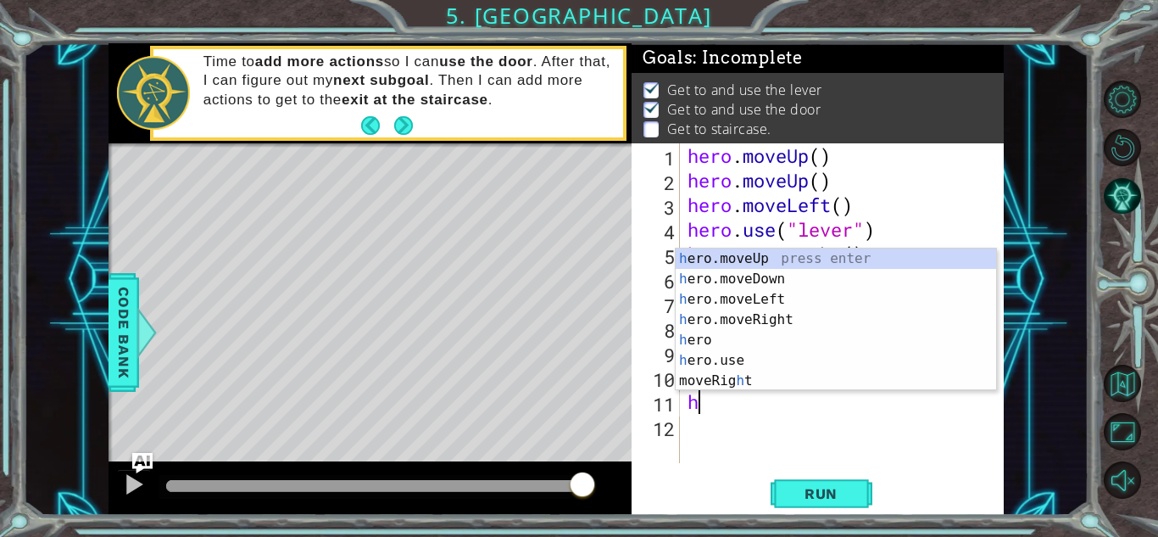
type textarea "her"
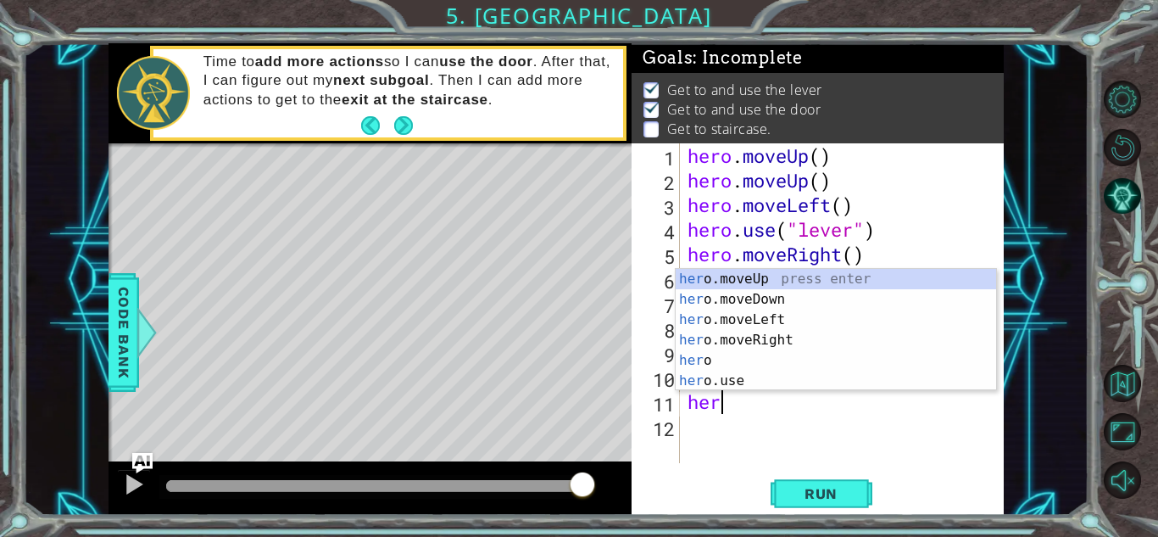
click at [832, 318] on div "her o.moveUp press enter her o.moveDown press enter her o.moveLeft press enter …" at bounding box center [836, 350] width 320 height 163
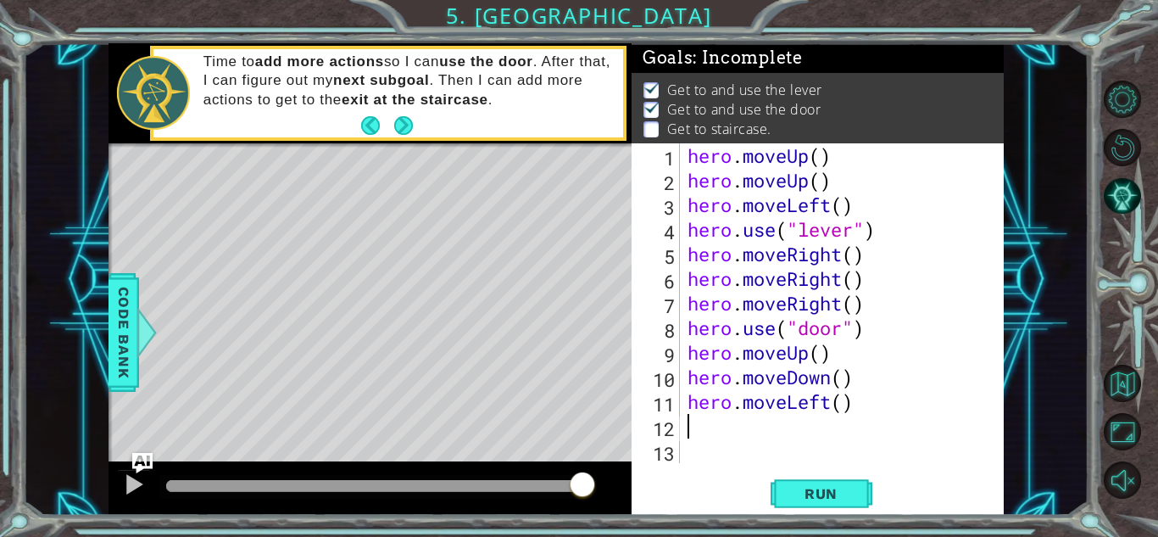
click at [850, 370] on div "hero . moveUp ( ) hero . moveUp ( ) hero . moveLeft ( ) hero . use ( "lever" ) …" at bounding box center [846, 327] width 324 height 369
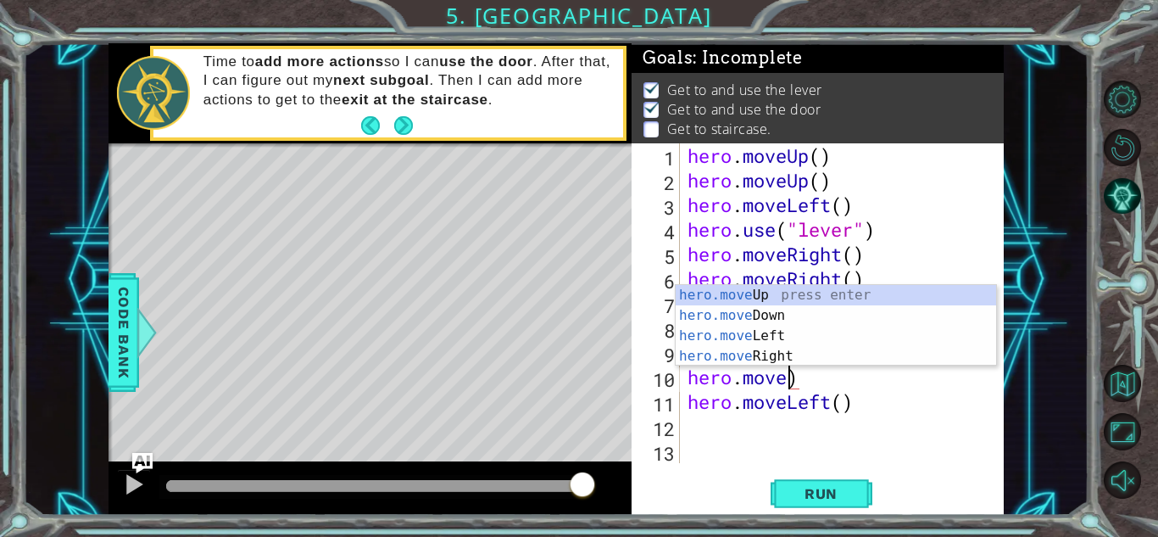
click at [782, 292] on div "hero.move Up press enter hero.move Down press enter hero.move Left press enter …" at bounding box center [836, 346] width 320 height 122
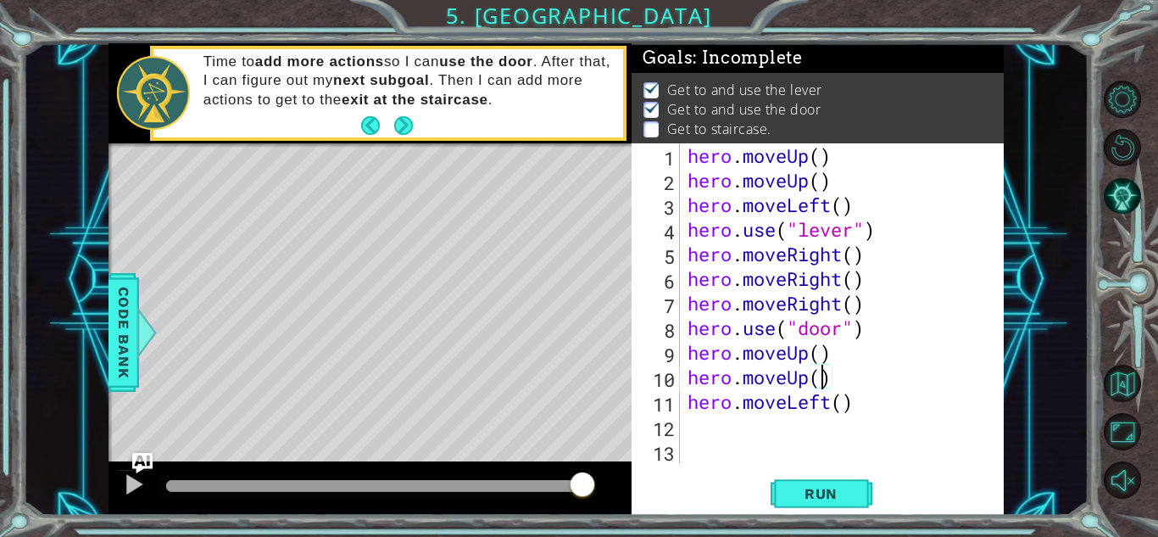
click at [869, 401] on div "hero . moveUp ( ) hero . moveUp ( ) hero . moveLeft ( ) hero . use ( "lever" ) …" at bounding box center [846, 327] width 324 height 369
type textarea "hero.moveLeft()"
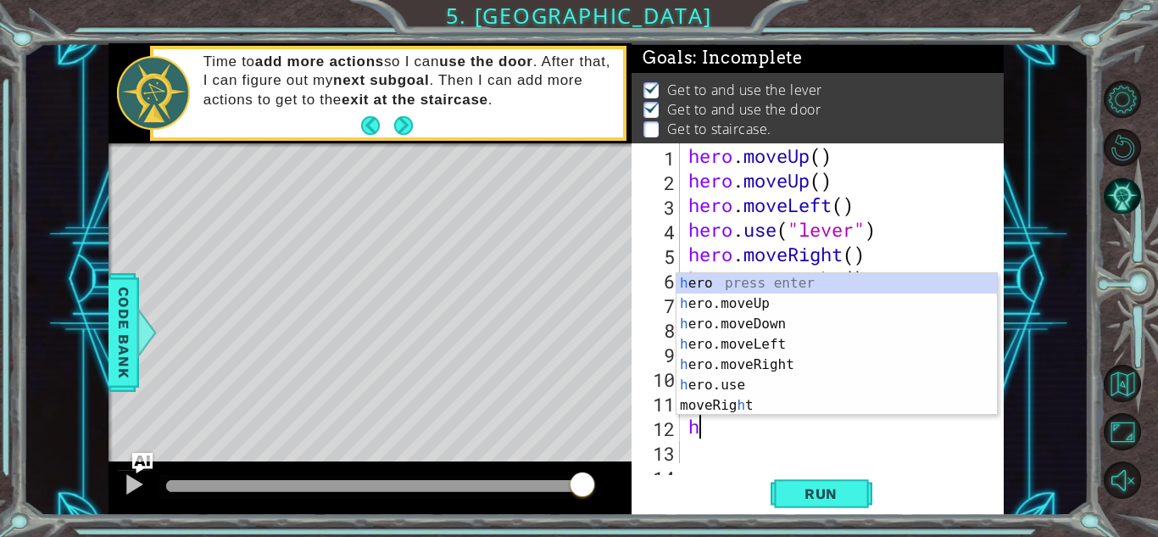
type textarea "her"
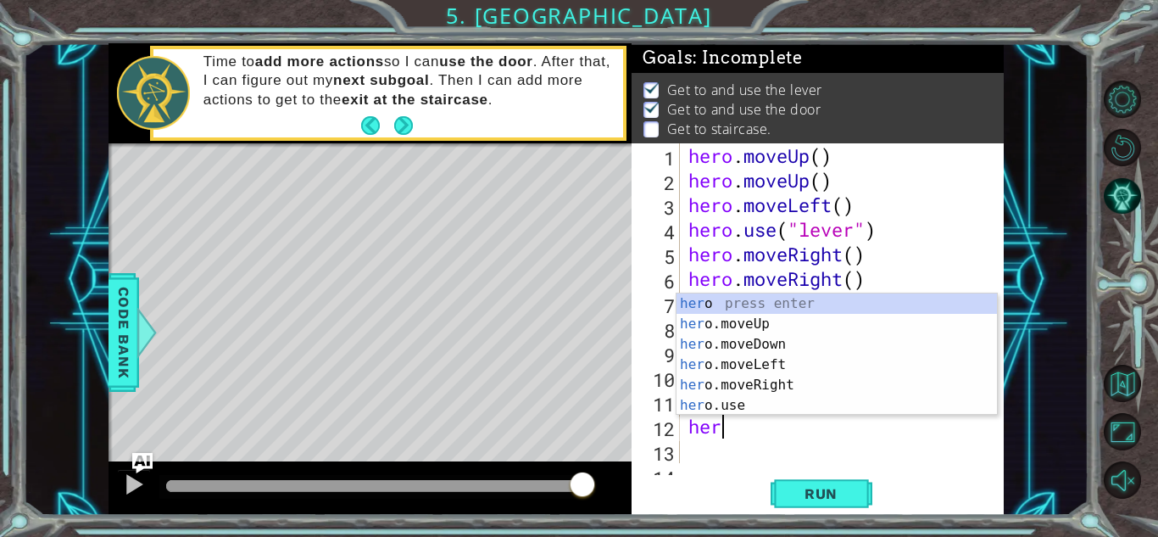
click at [818, 370] on div "her o press enter her o.moveUp press enter her o.moveDown press enter her o.mov…" at bounding box center [837, 374] width 320 height 163
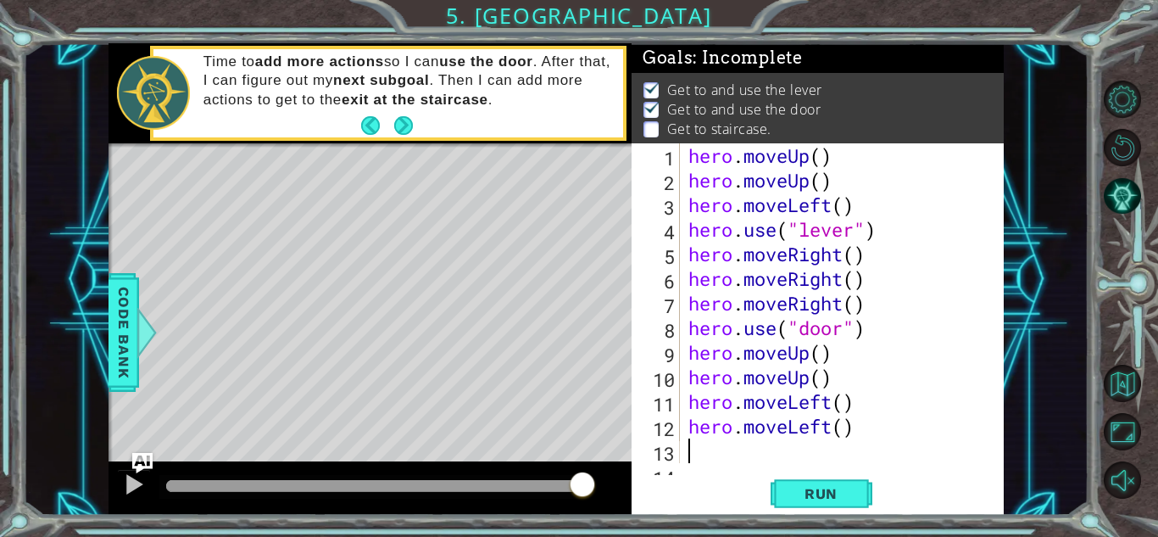
scroll to position [49, 0]
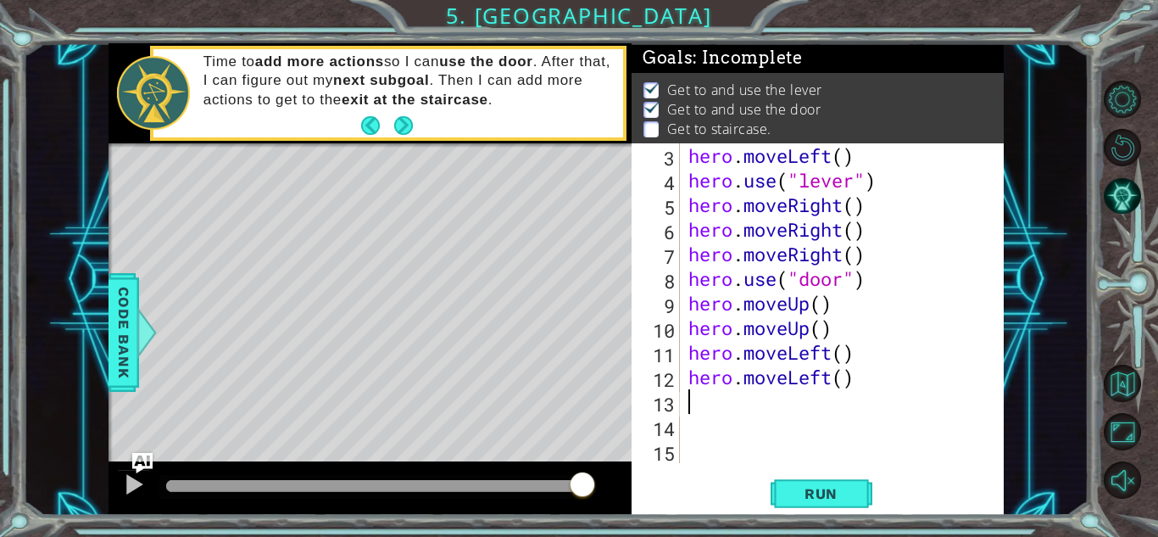
type textarea "hero.moveLeft()"
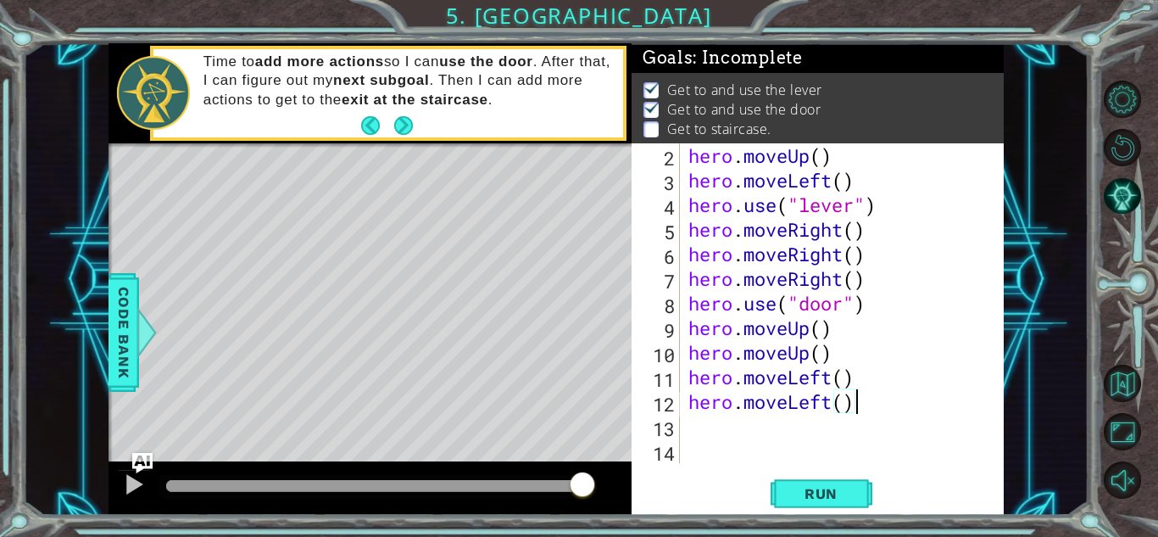
click at [805, 448] on div "hero . moveUp ( ) hero . moveLeft ( ) hero . use ( "lever" ) hero . moveRight (…" at bounding box center [846, 327] width 323 height 369
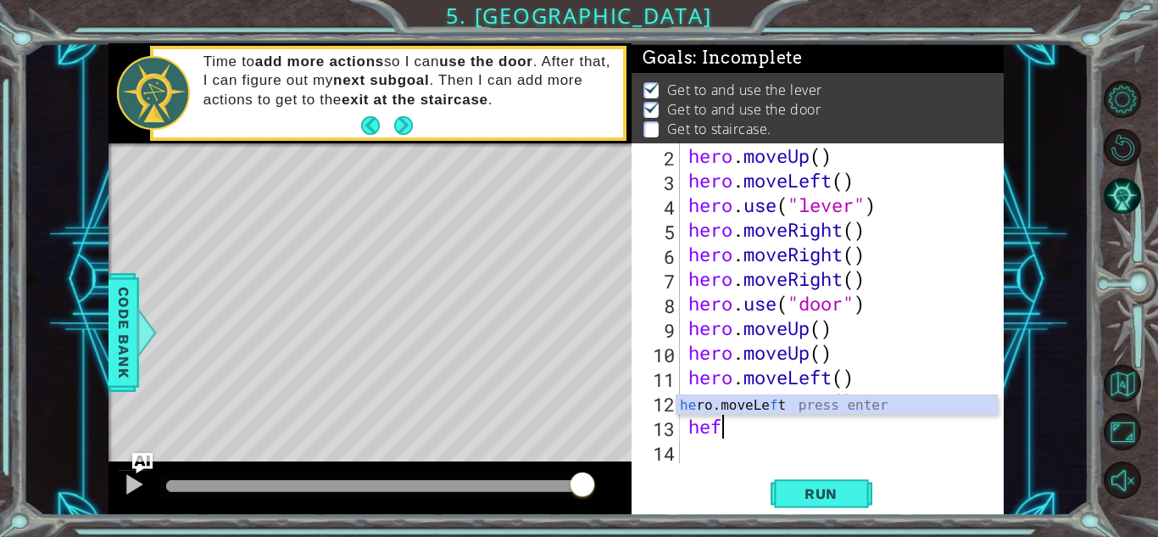
type textarea "he"
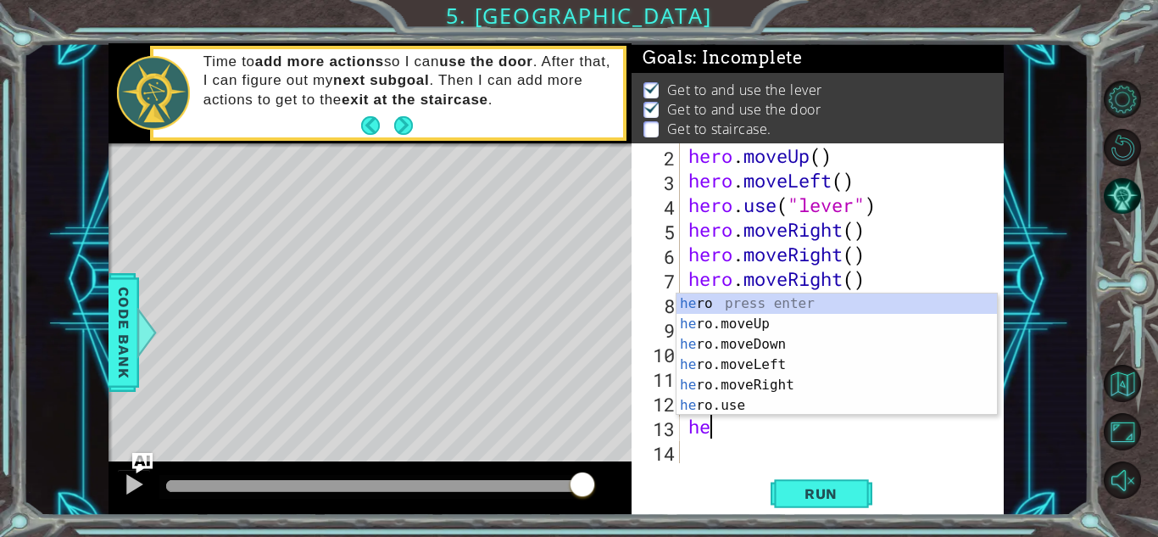
click at [818, 369] on div "he ro press enter he ro.moveUp press enter he ro.moveDown press enter he ro.mov…" at bounding box center [837, 374] width 320 height 163
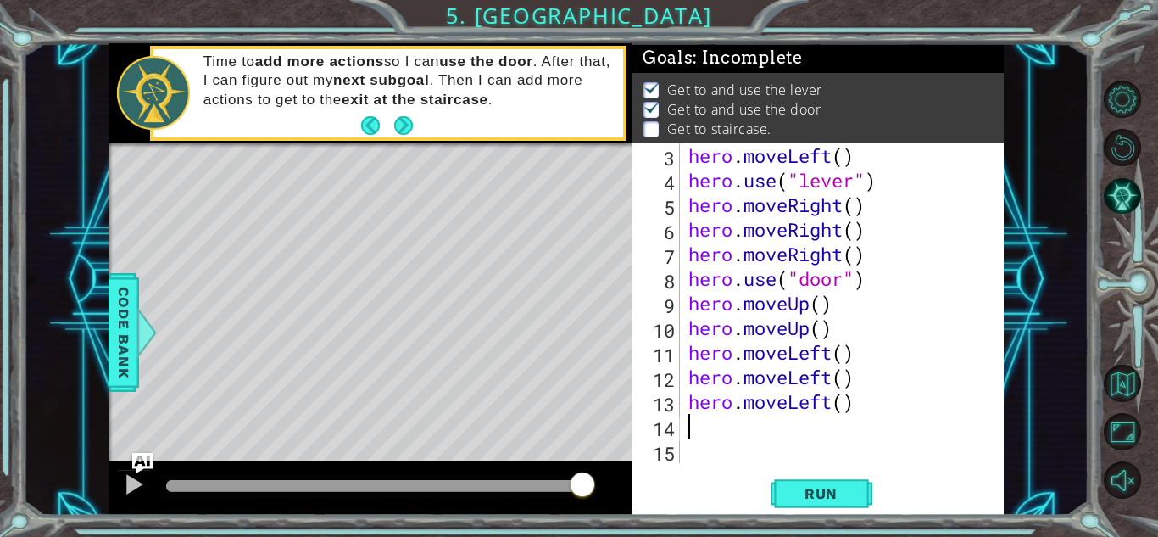
scroll to position [49, 0]
click at [827, 501] on span "Run" at bounding box center [821, 493] width 67 height 17
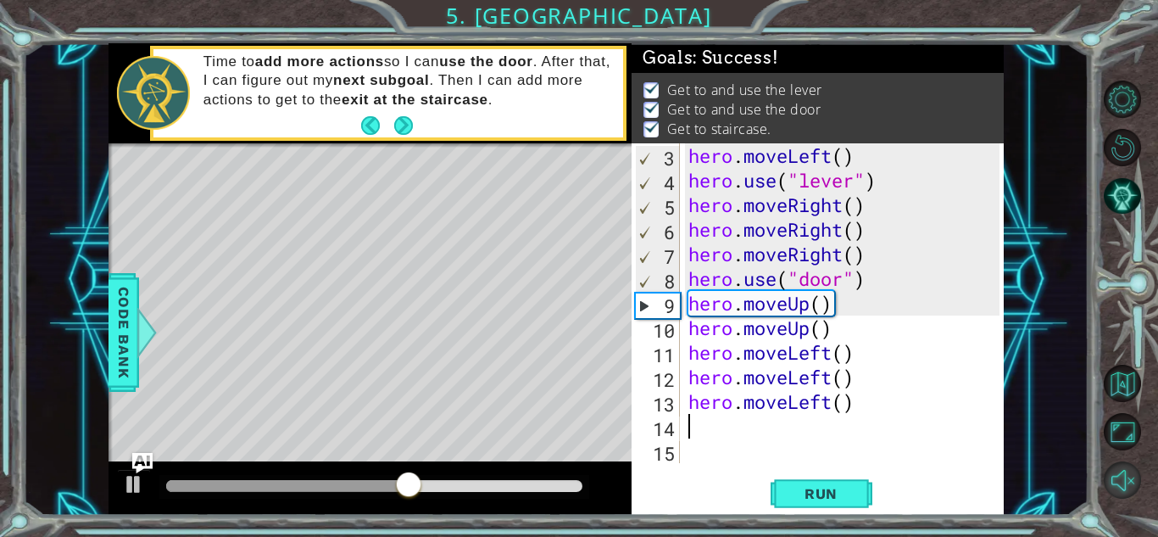
click at [1139, 498] on button "Unmute" at bounding box center [1122, 479] width 37 height 37
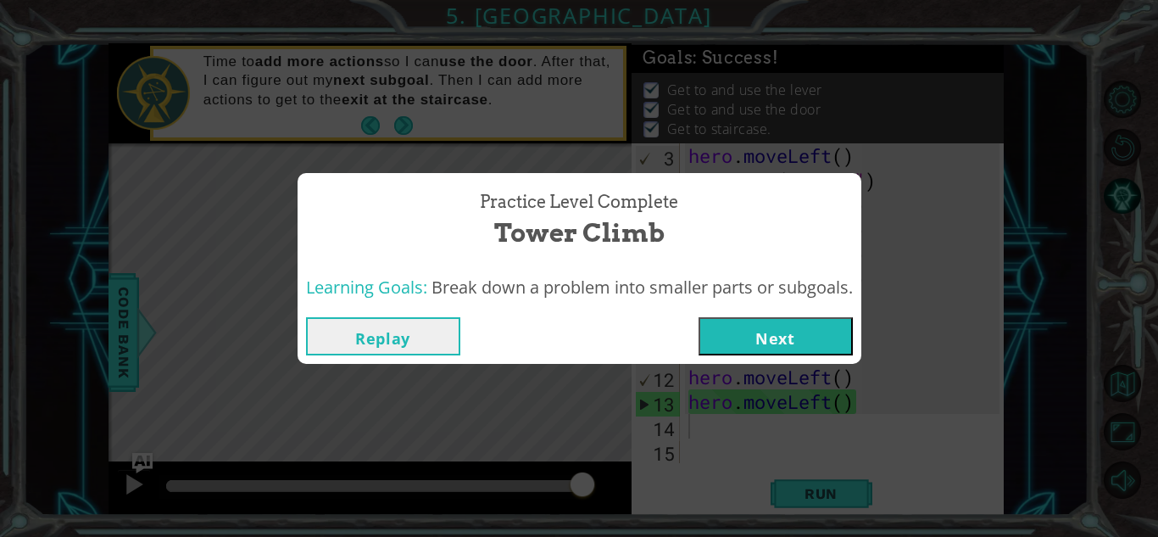
click at [819, 334] on button "Next" at bounding box center [776, 336] width 154 height 38
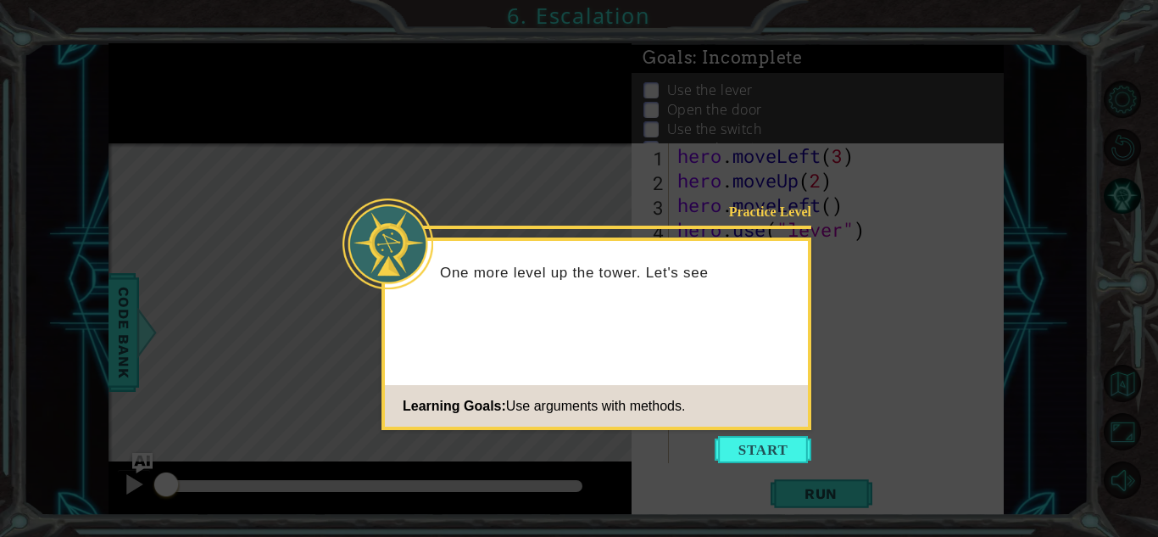
click at [748, 432] on icon at bounding box center [579, 268] width 1158 height 537
click at [761, 444] on button "Start" at bounding box center [763, 449] width 97 height 27
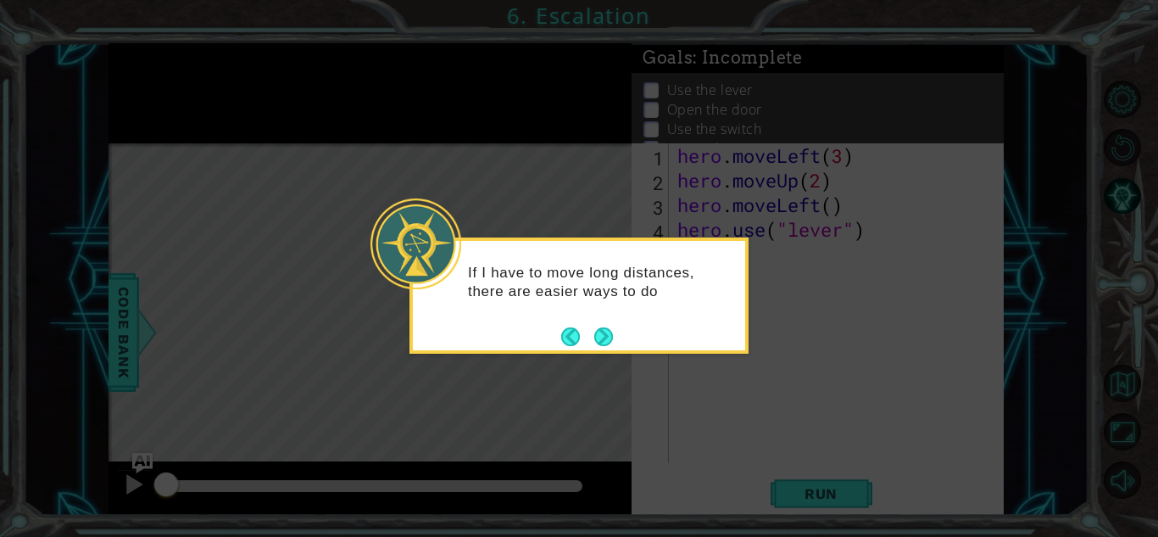
click at [983, 299] on icon at bounding box center [579, 268] width 1158 height 537
click at [604, 342] on button "Next" at bounding box center [603, 336] width 19 height 19
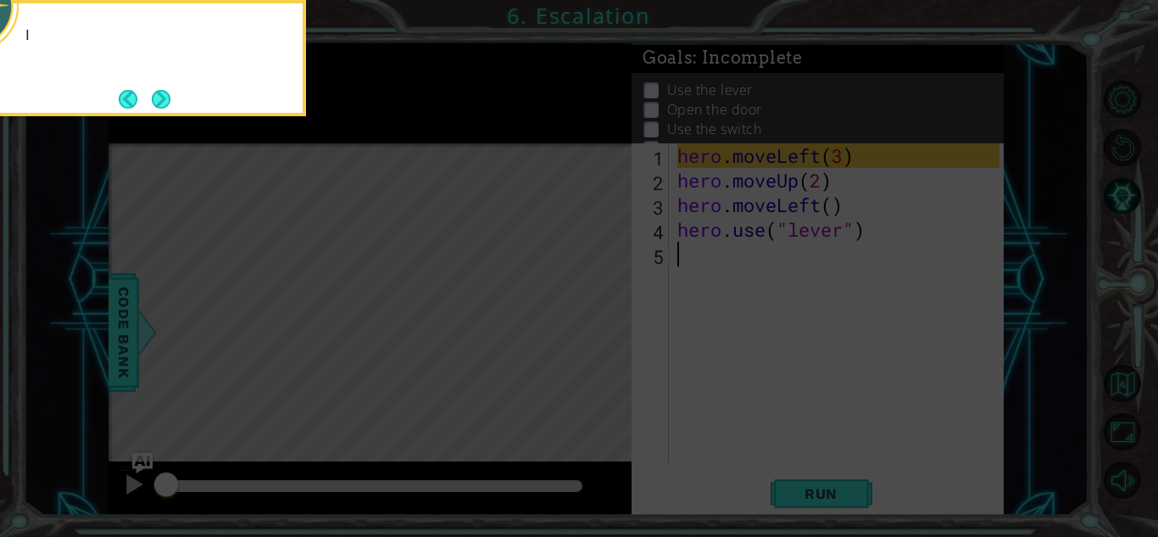
click at [607, 341] on icon at bounding box center [579, 80] width 1158 height 913
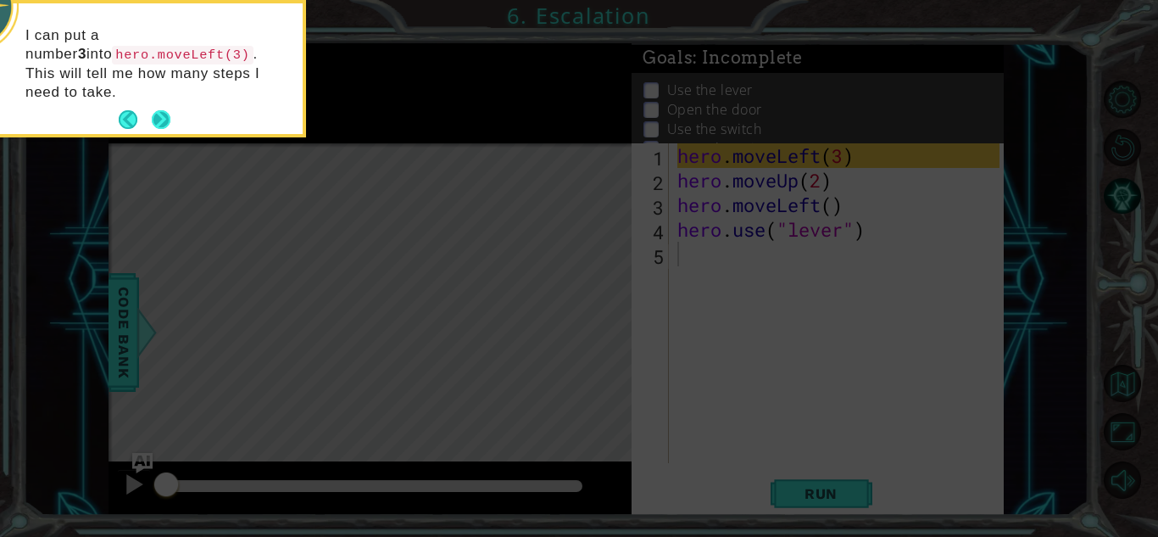
click at [160, 110] on button "Next" at bounding box center [161, 119] width 19 height 19
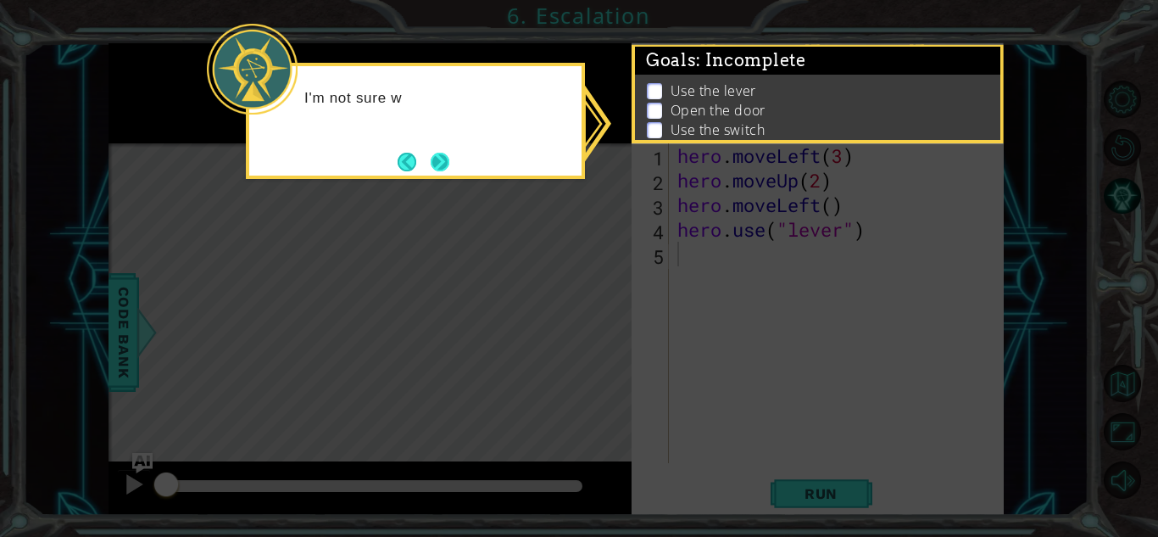
click at [436, 167] on button "Next" at bounding box center [440, 162] width 19 height 19
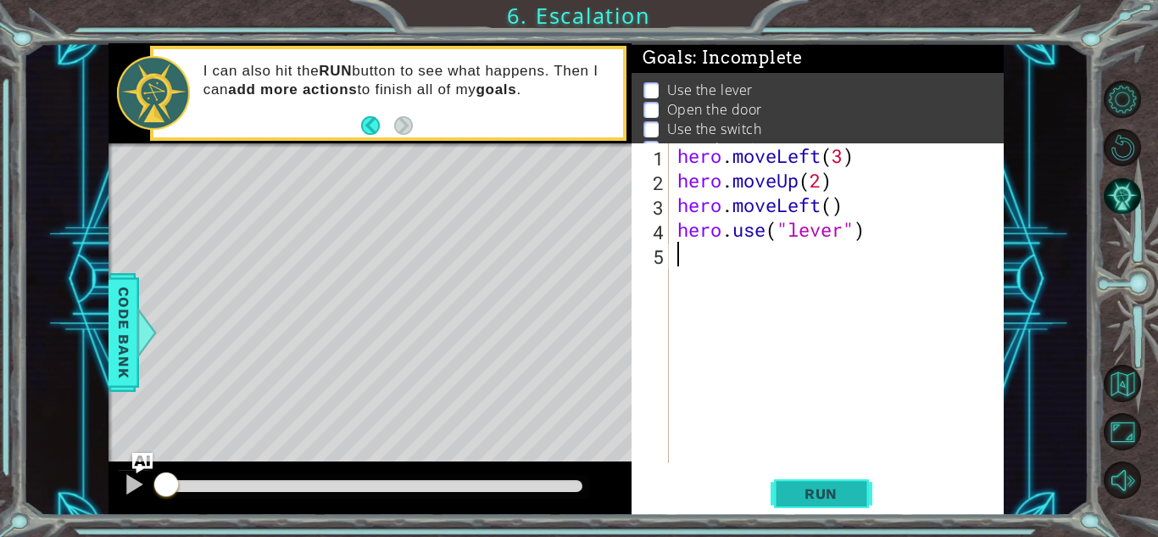
click at [811, 486] on span "Run" at bounding box center [821, 493] width 67 height 17
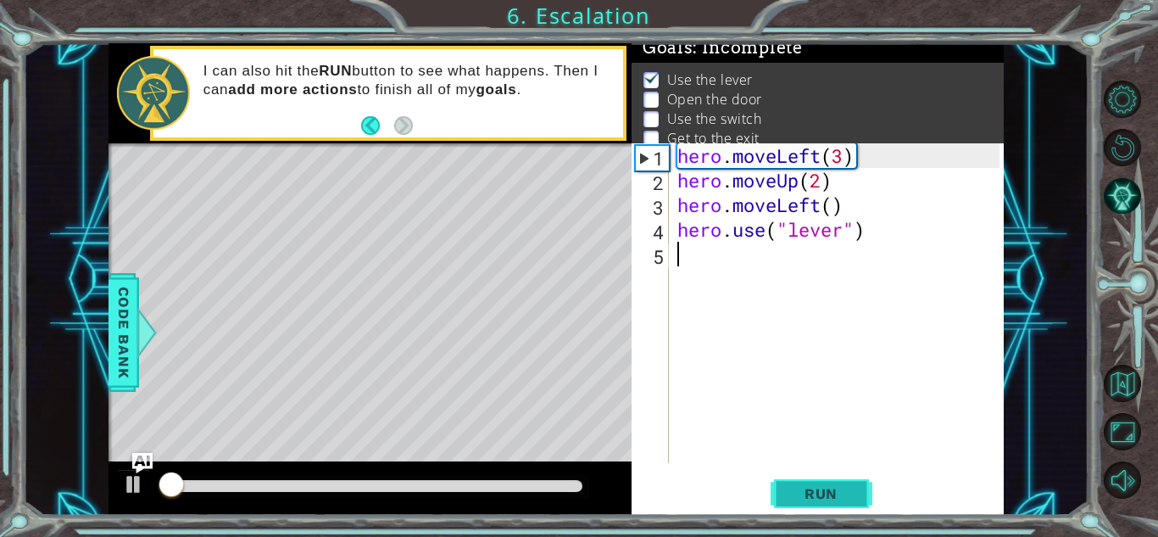
scroll to position [12, 0]
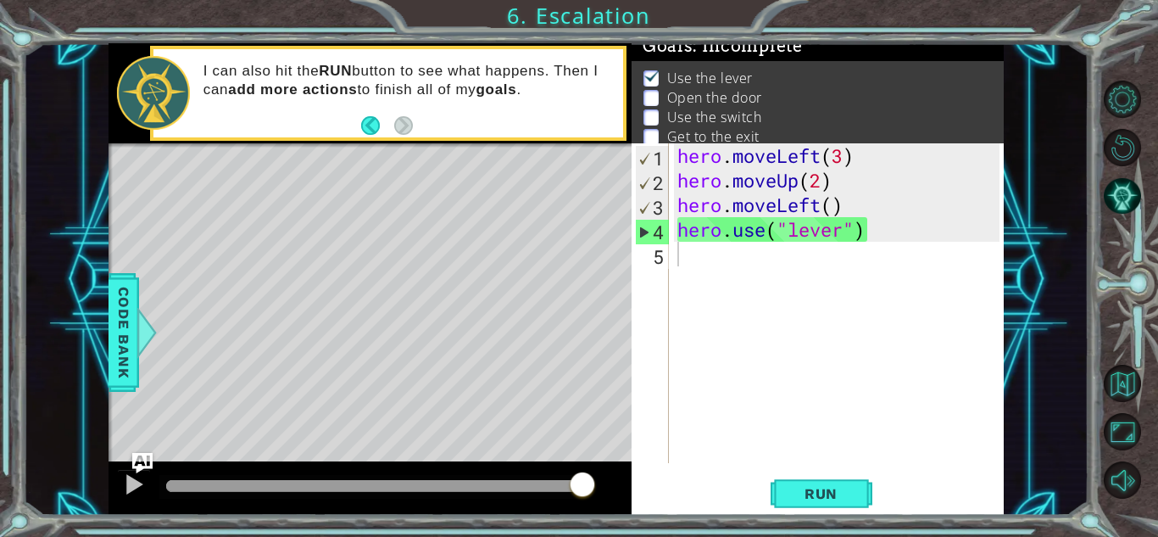
click at [596, 489] on div at bounding box center [582, 486] width 31 height 31
click at [766, 284] on div "hero . moveLeft ( 3 ) hero . moveUp ( 2 ) hero . moveLeft ( ) hero . use ( "lev…" at bounding box center [841, 327] width 334 height 369
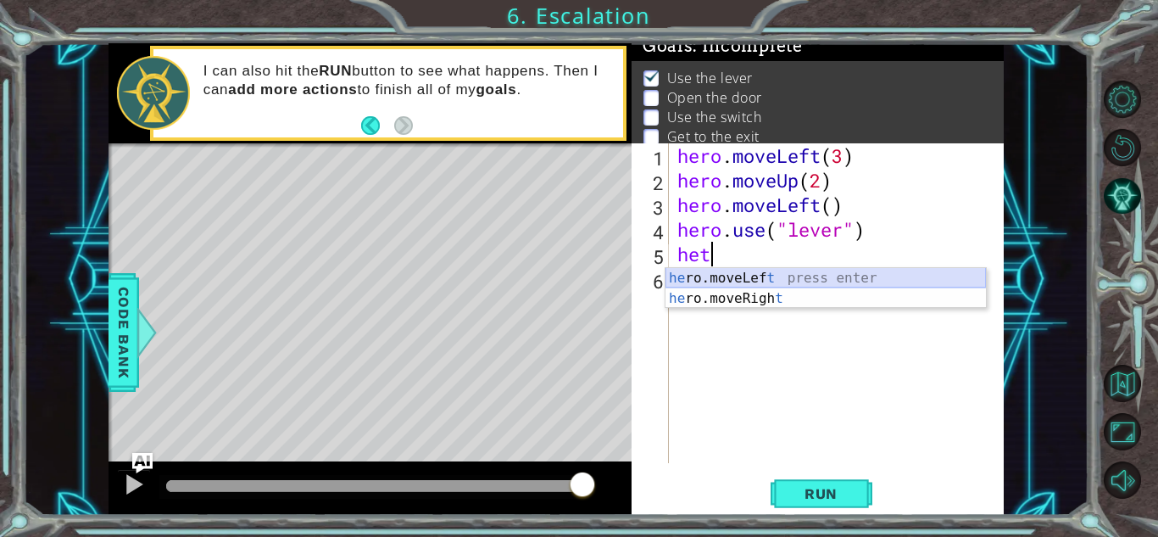
click at [728, 281] on div "he ro.moveLef t press enter he ro.moveRigh t press enter" at bounding box center [826, 308] width 320 height 81
type textarea "hero.moveLeft(1)"
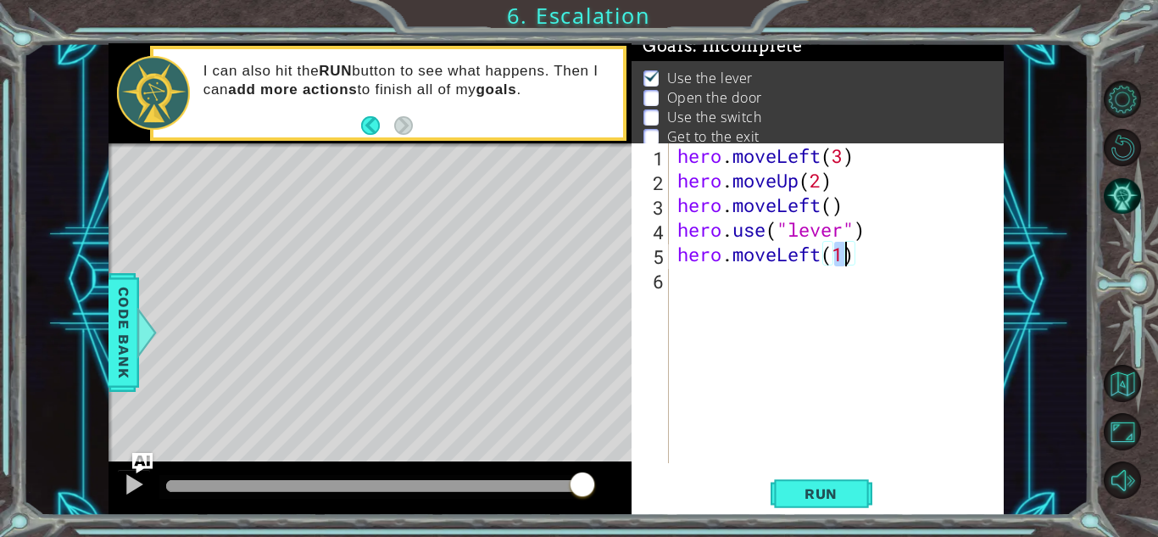
click at [783, 290] on div "hero . moveLeft ( 3 ) hero . moveUp ( 2 ) hero . moveLeft ( ) hero . use ( "lev…" at bounding box center [841, 327] width 334 height 369
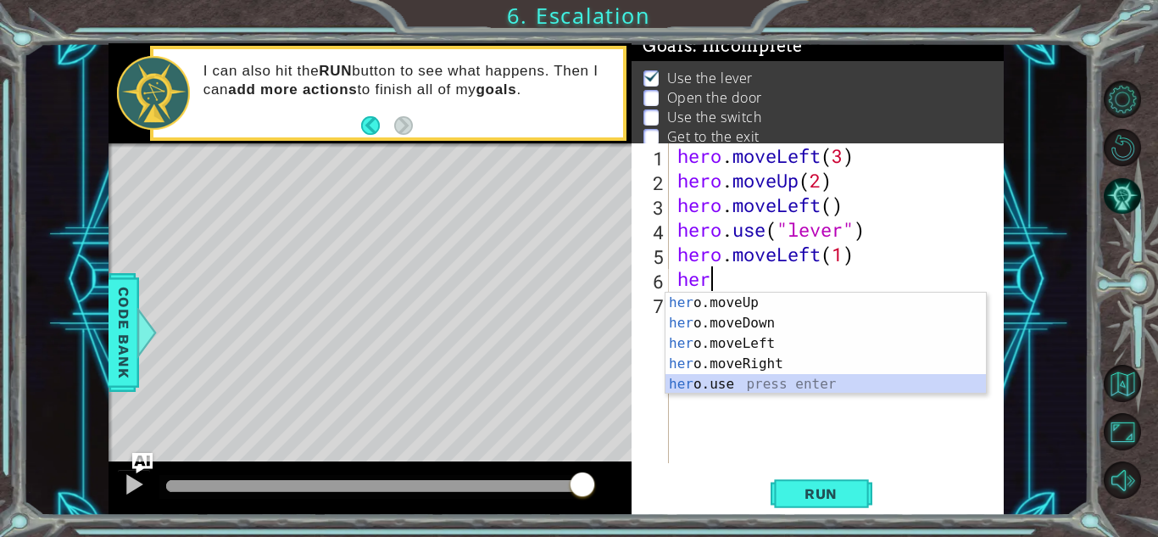
click at [754, 388] on div "her o.moveUp press enter her o.moveDown press enter her o.moveLeft press enter …" at bounding box center [826, 364] width 320 height 142
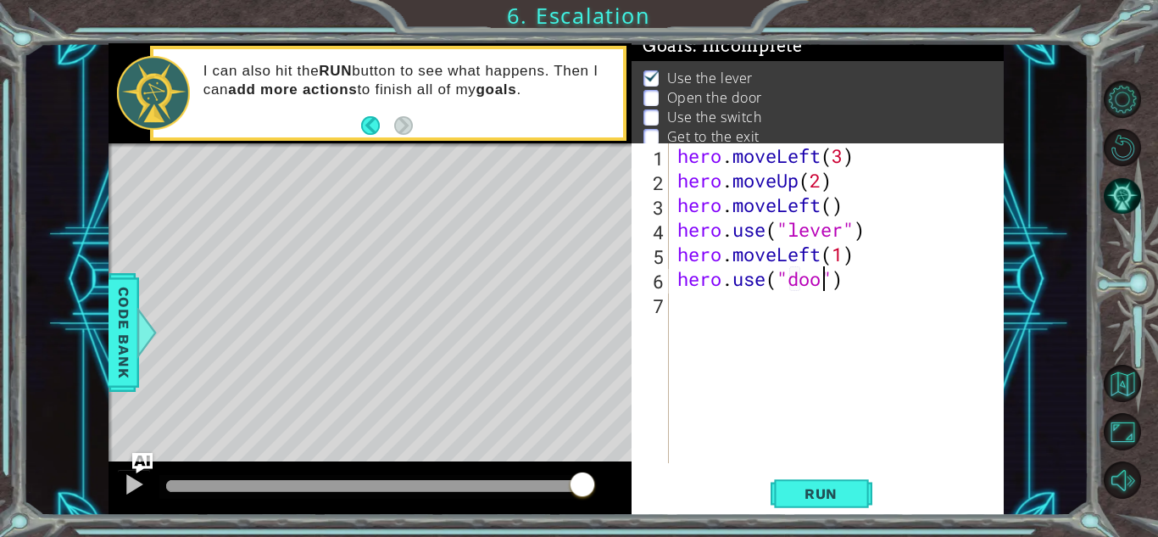
type textarea "hero.use("door")"
click at [744, 302] on div "hero . moveLeft ( 3 ) hero . moveUp ( 2 ) hero . moveLeft ( ) hero . use ( "lev…" at bounding box center [841, 327] width 334 height 369
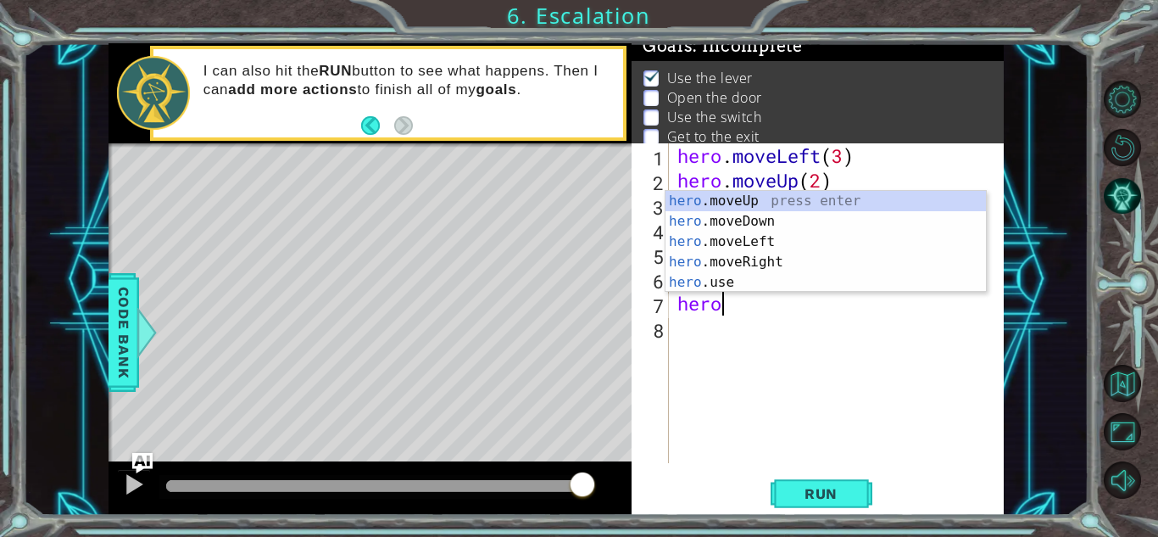
scroll to position [0, 1]
click at [793, 255] on div "hero .moveUp press enter hero .moveDown press enter hero .moveLeft press enter …" at bounding box center [826, 262] width 320 height 142
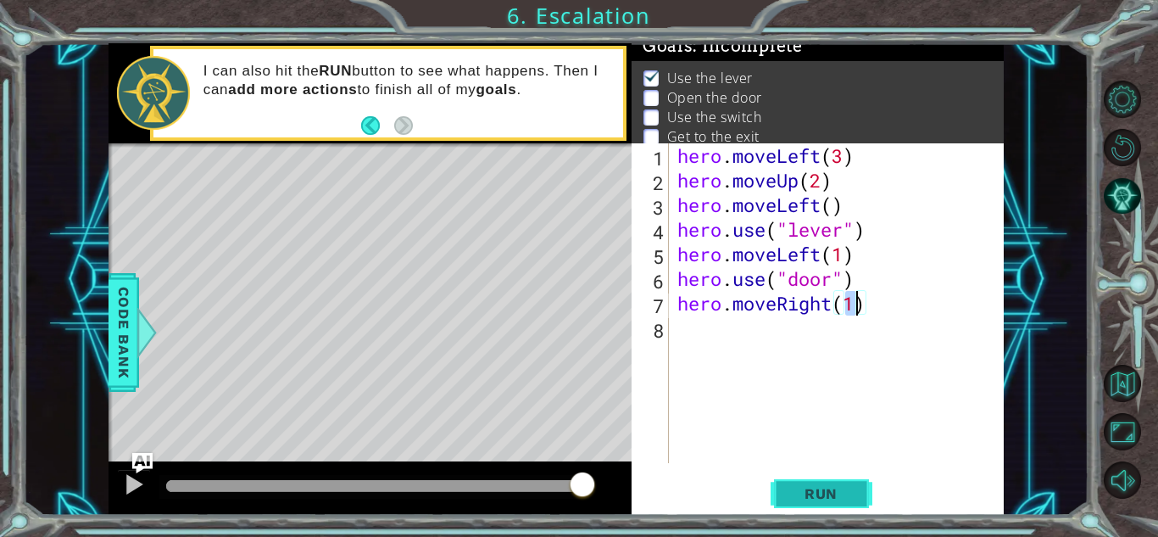
click at [826, 476] on button "Run" at bounding box center [822, 493] width 102 height 37
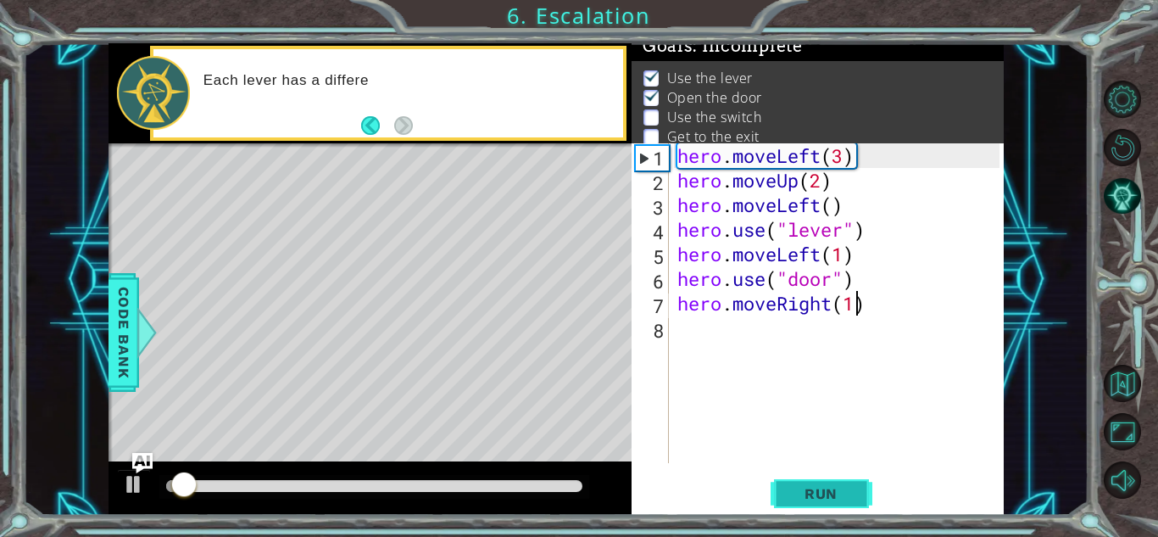
click at [826, 476] on button "Run" at bounding box center [822, 493] width 102 height 37
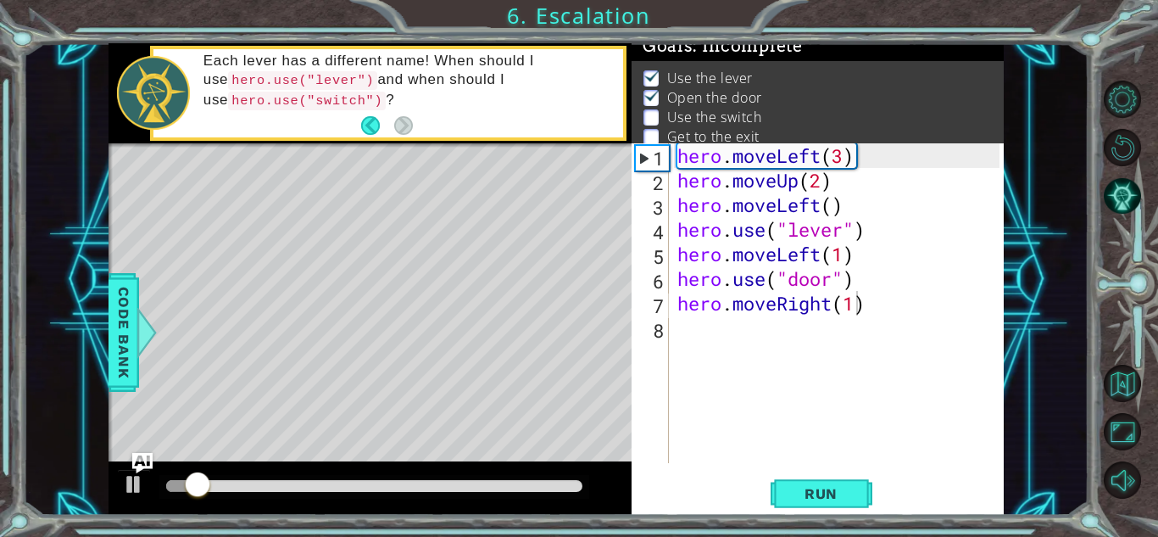
click at [473, 493] on div at bounding box center [374, 487] width 430 height 24
click at [403, 461] on div at bounding box center [370, 488] width 523 height 54
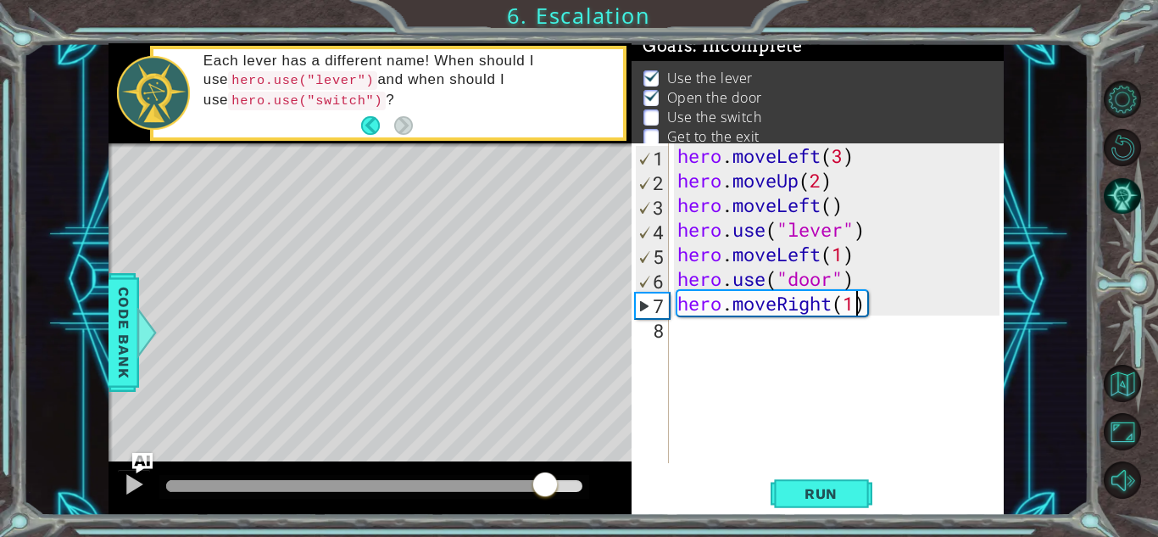
drag, startPoint x: 437, startPoint y: 482, endPoint x: 538, endPoint y: 473, distance: 101.3
click at [538, 480] on div at bounding box center [374, 486] width 416 height 12
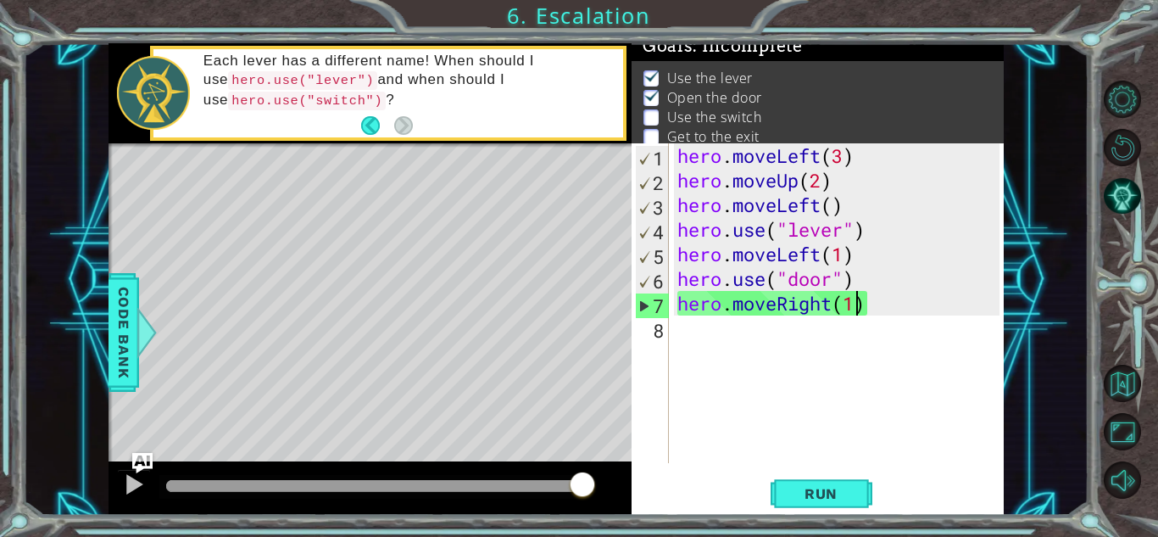
click at [876, 279] on div "hero . moveLeft ( 3 ) hero . moveUp ( 2 ) hero . moveLeft ( ) hero . use ( "lev…" at bounding box center [841, 327] width 334 height 369
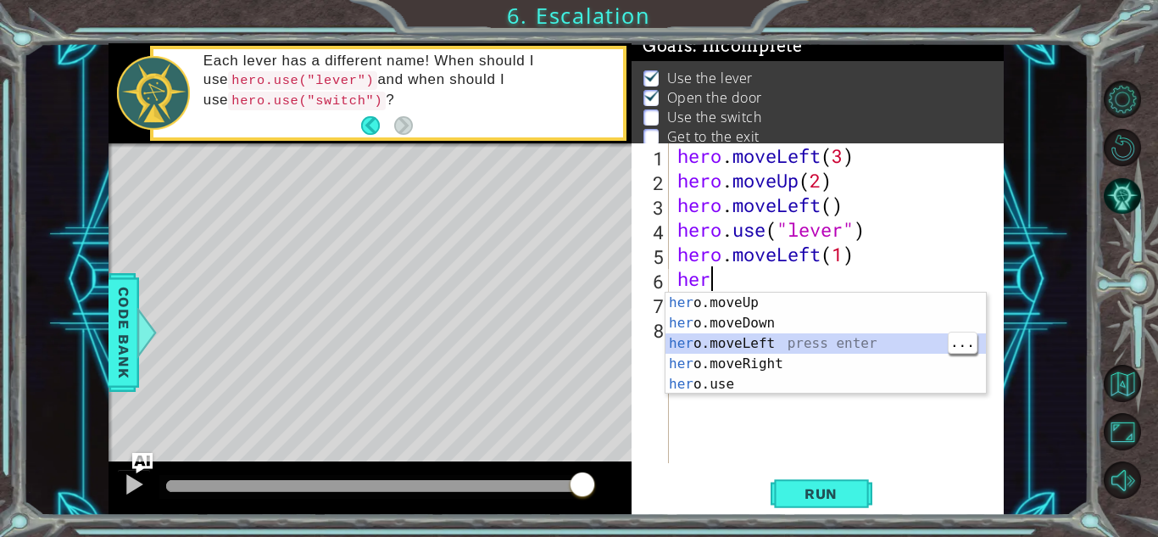
click at [835, 348] on div "her o.moveUp press enter her o.moveDown press enter her o.moveLeft press enter …" at bounding box center [826, 364] width 320 height 142
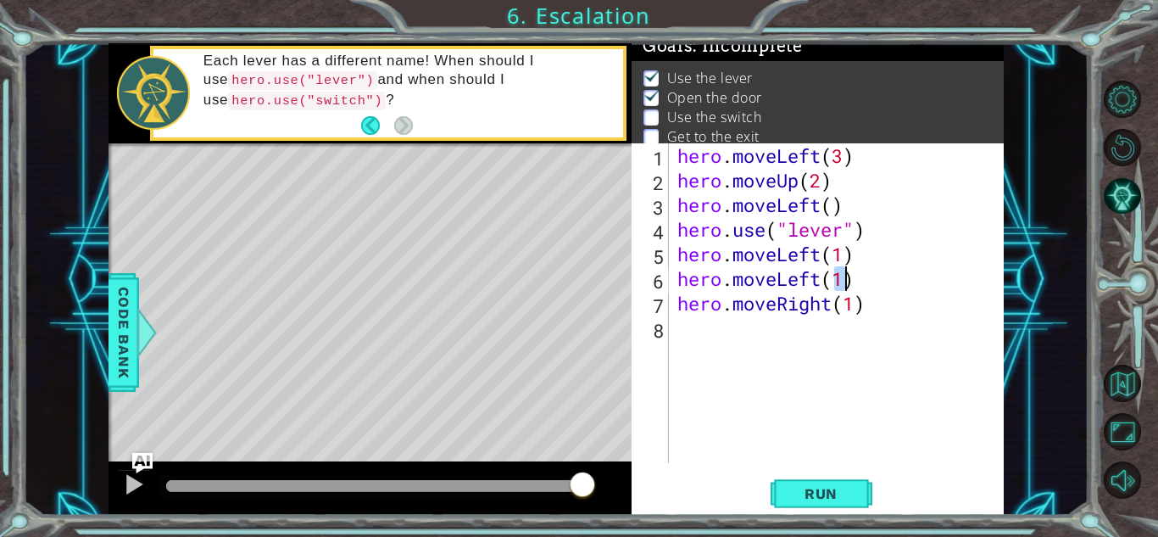
type textarea "hero.moveLeft(1)"
click at [825, 502] on button "Run" at bounding box center [822, 493] width 102 height 37
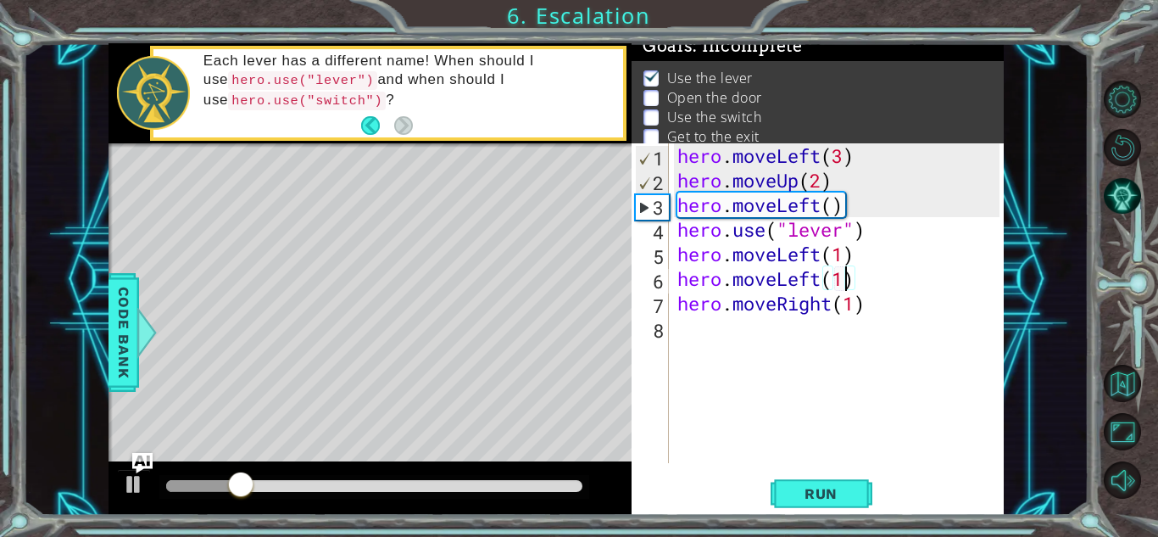
click at [449, 510] on div at bounding box center [370, 488] width 523 height 54
click at [462, 488] on div at bounding box center [374, 486] width 416 height 12
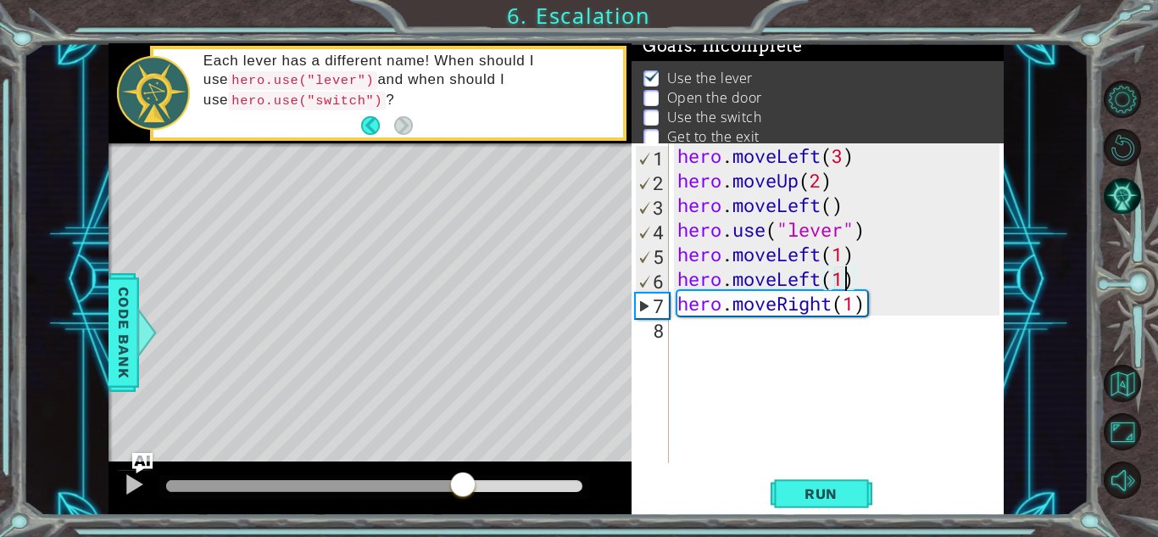
click at [894, 323] on div "hero . moveLeft ( 3 ) hero . moveUp ( 2 ) hero . moveLeft ( ) hero . use ( "lev…" at bounding box center [841, 327] width 334 height 369
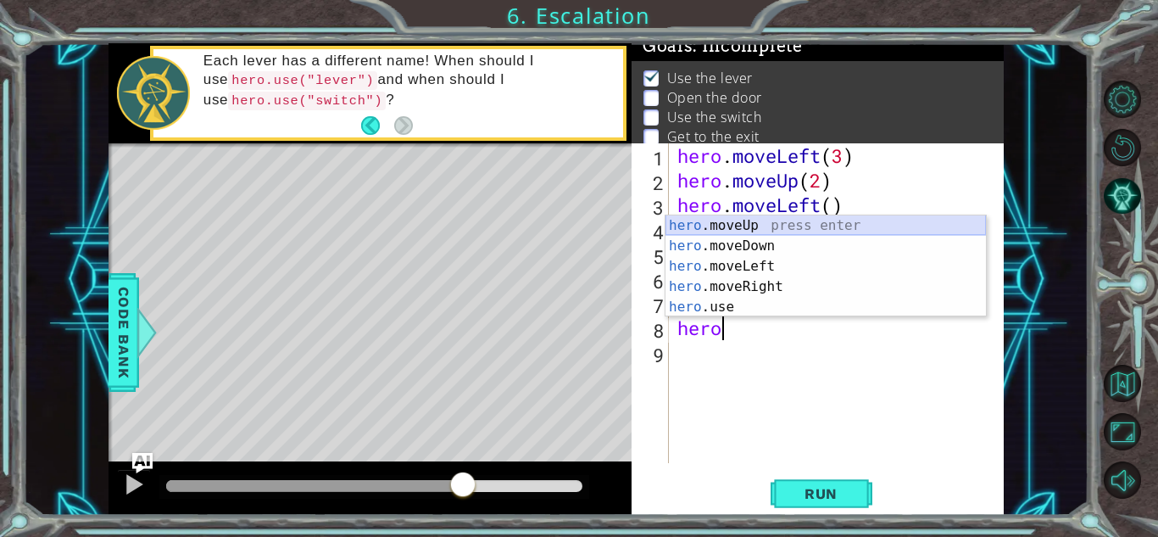
click at [855, 220] on div "hero .moveUp press enter hero .moveDown press enter hero .moveLeft press enter …" at bounding box center [826, 286] width 320 height 142
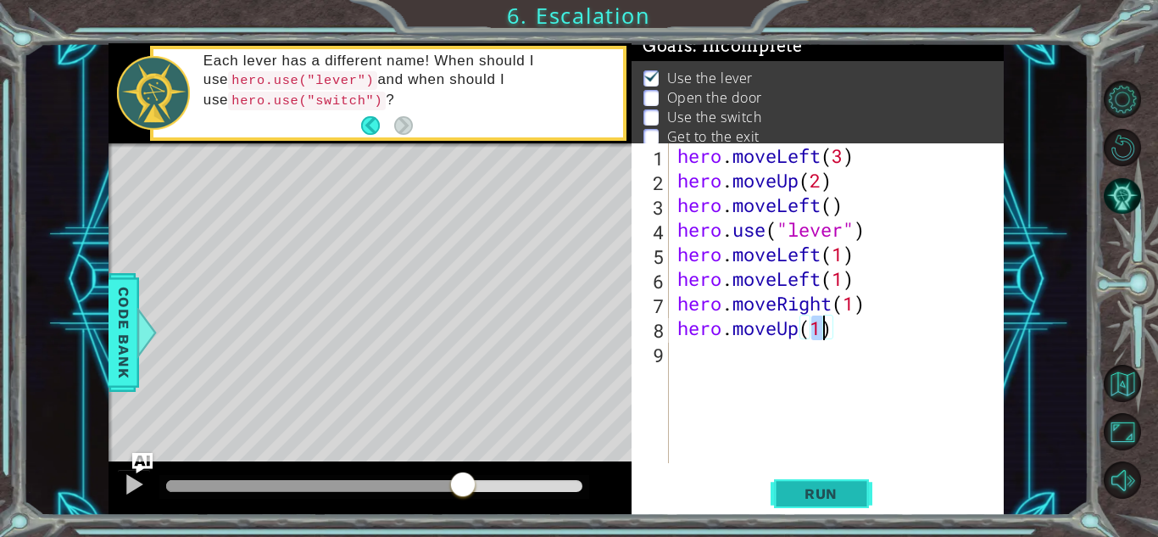
click at [831, 504] on button "Run" at bounding box center [822, 493] width 102 height 37
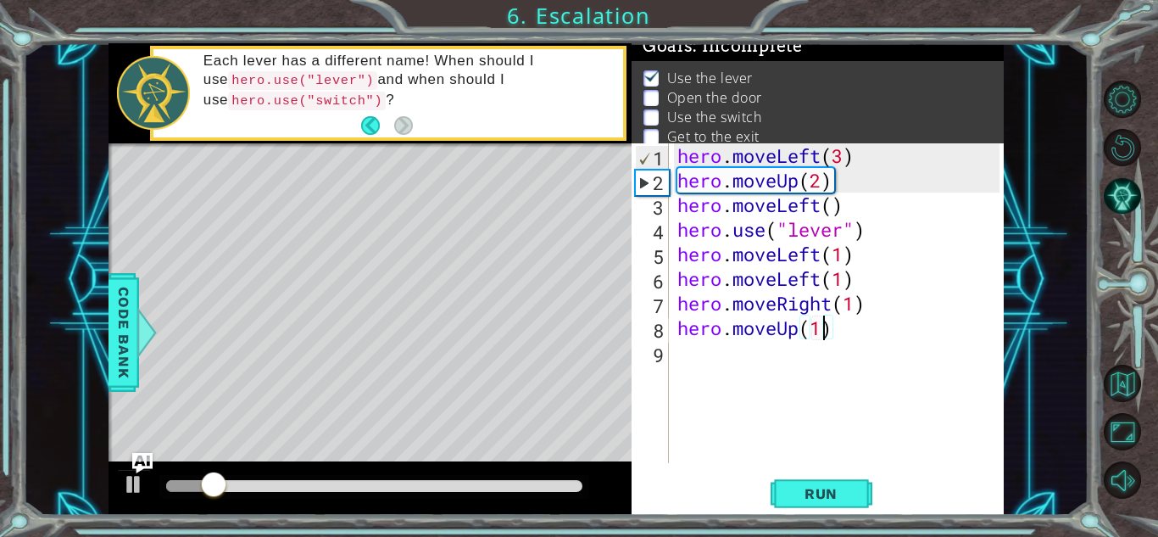
click at [527, 489] on div at bounding box center [374, 486] width 416 height 12
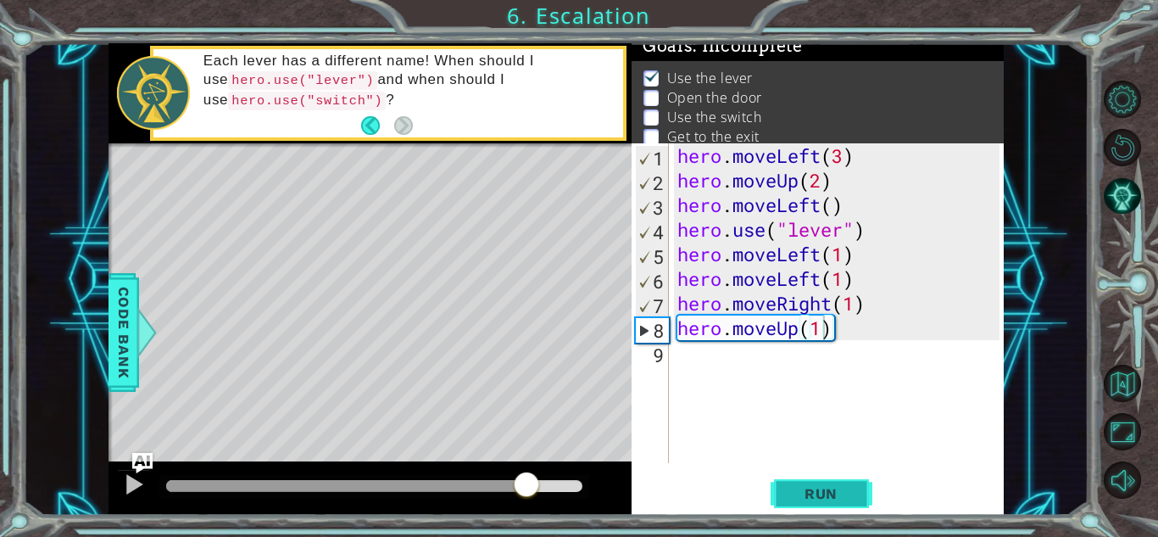
click at [793, 491] on span "Run" at bounding box center [821, 493] width 67 height 17
drag, startPoint x: 189, startPoint y: 488, endPoint x: 518, endPoint y: 554, distance: 335.7
click at [518, 536] on html "1 ההההההההההההההההההההההההההההההההההההההההההההההההההההההההההההההההההההההההההההה…" at bounding box center [579, 268] width 1158 height 537
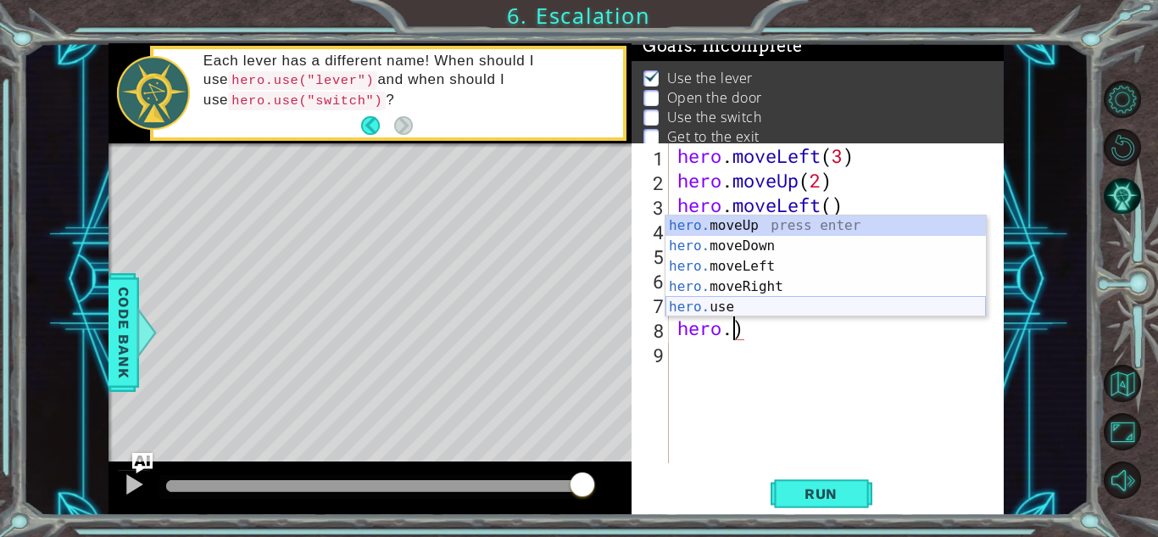
click at [785, 302] on div "hero. moveUp press enter hero. moveDown press enter hero. moveLeft press enter …" at bounding box center [826, 286] width 320 height 142
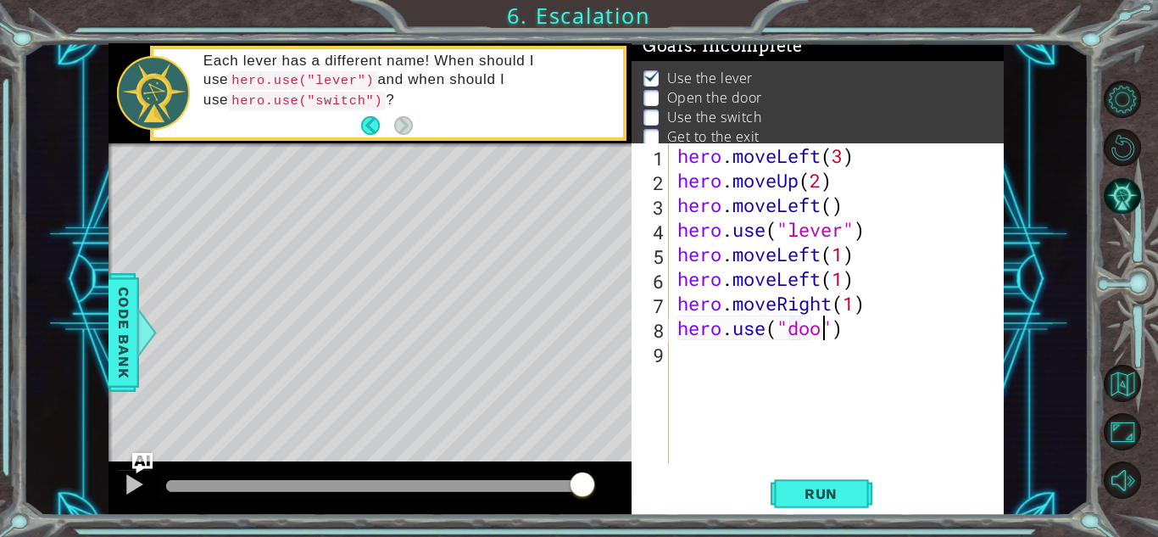
type textarea "hero.use("door")"
click at [878, 327] on div "hero . moveLeft ( 3 ) hero . moveUp ( 2 ) hero . moveLeft ( ) hero . use ( "lev…" at bounding box center [841, 327] width 334 height 369
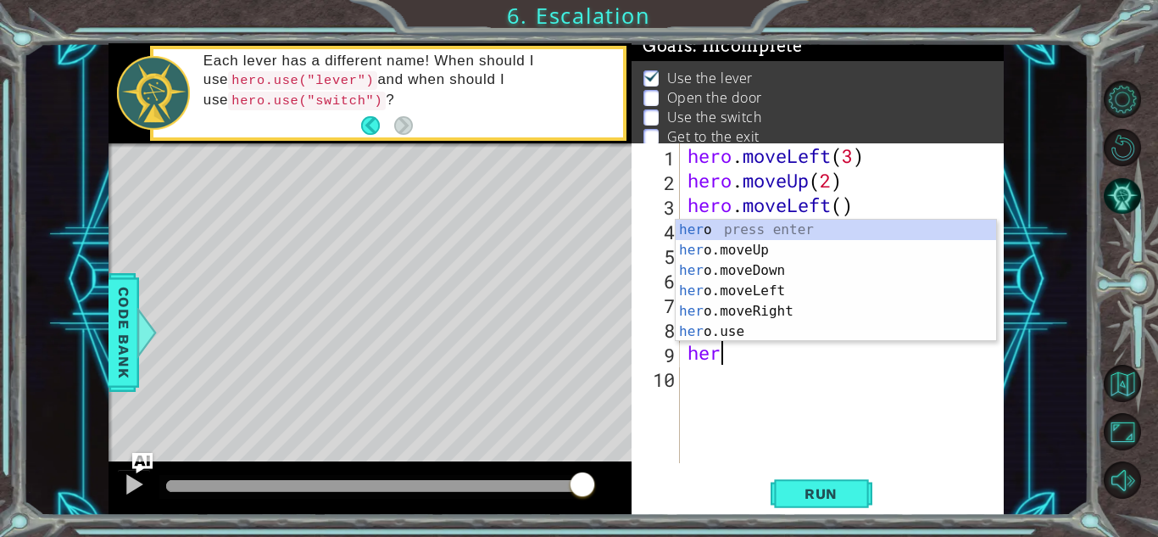
scroll to position [0, 1]
click at [878, 253] on div "hero press enter hero .moveUp press enter hero .moveDown press enter hero .move…" at bounding box center [836, 301] width 320 height 163
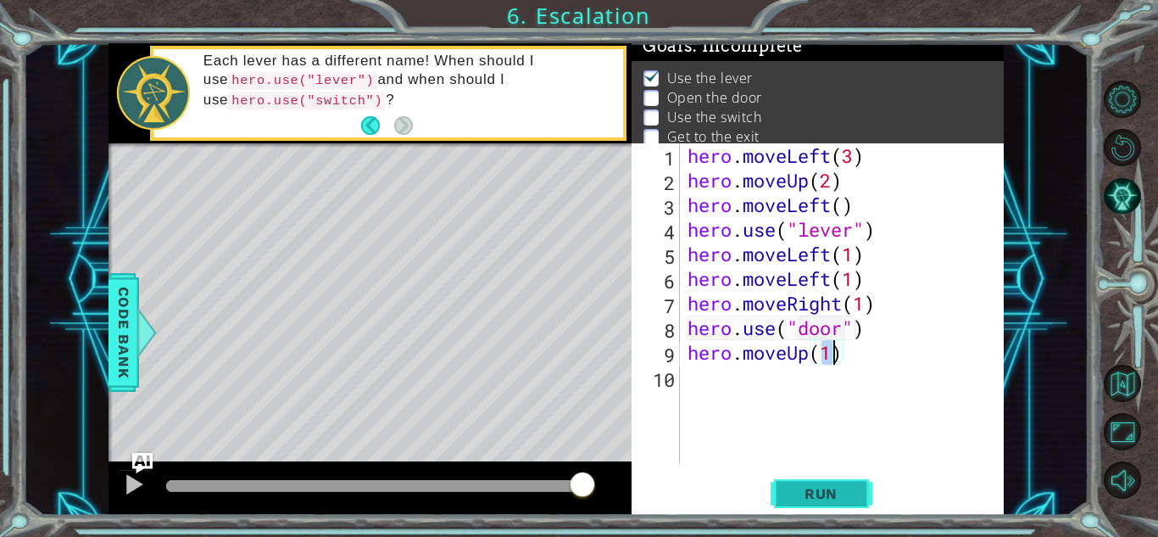
click at [830, 510] on button "Run" at bounding box center [822, 493] width 102 height 37
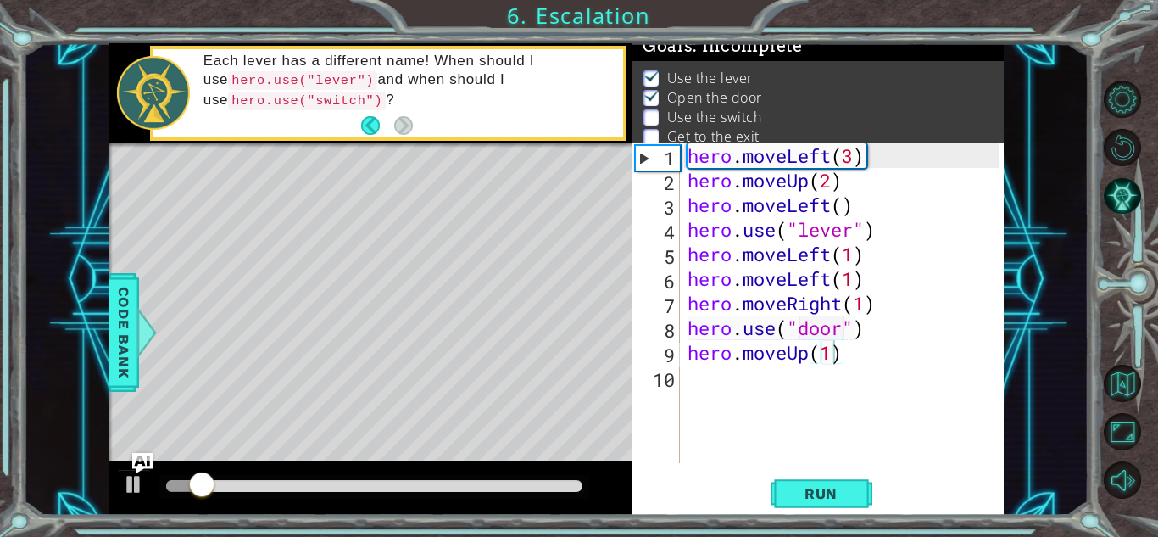
click at [529, 491] on div at bounding box center [374, 487] width 430 height 24
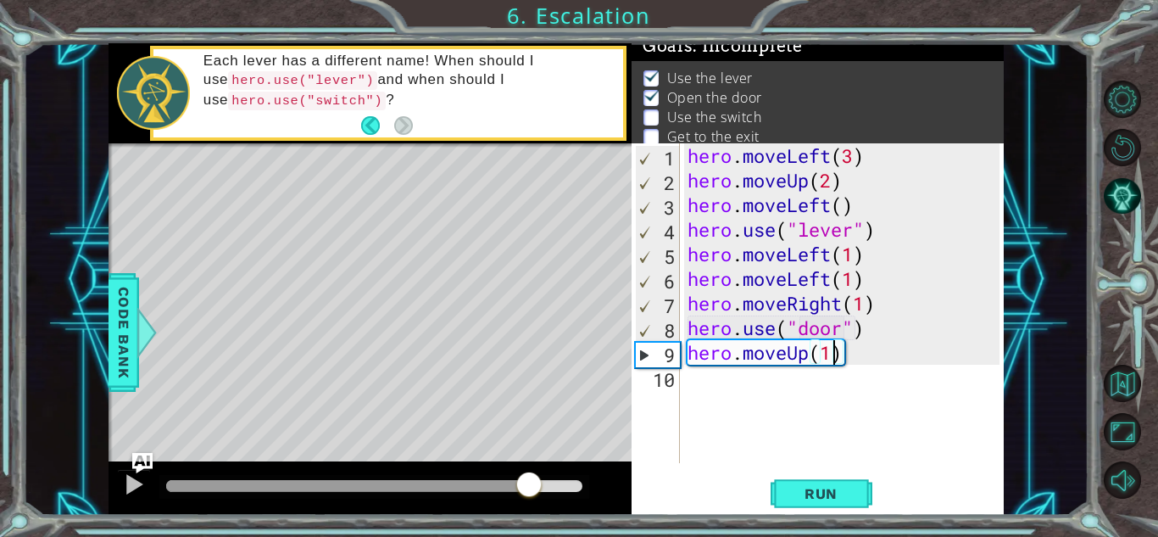
click at [529, 491] on div at bounding box center [374, 486] width 416 height 12
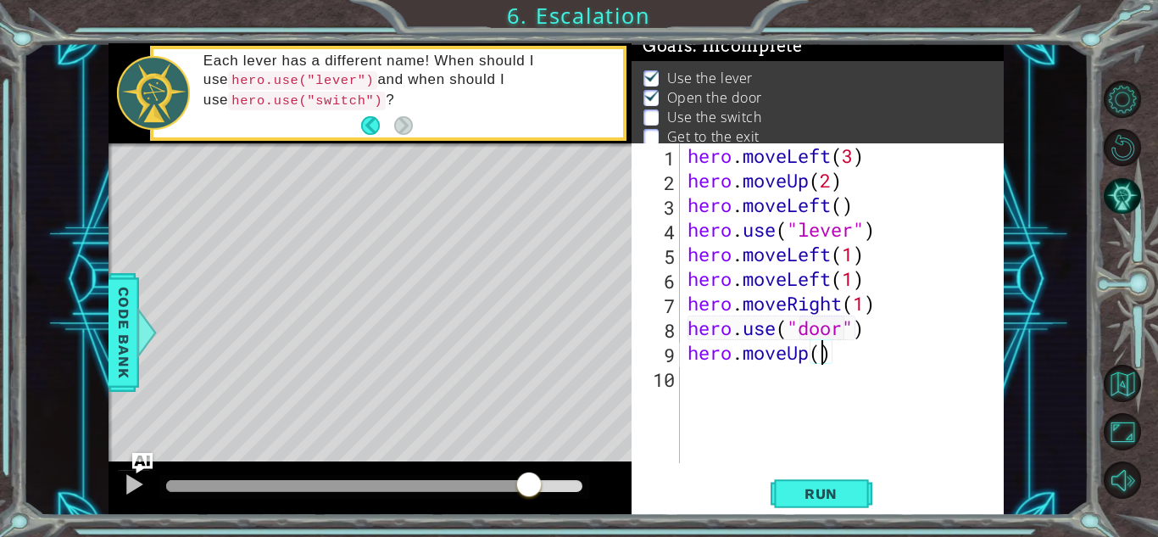
type textarea "hero.moveUp(2)"
click at [895, 391] on div "hero . moveLeft ( 3 ) hero . moveUp ( 2 ) hero . moveLeft ( ) hero . use ( "lev…" at bounding box center [846, 327] width 324 height 369
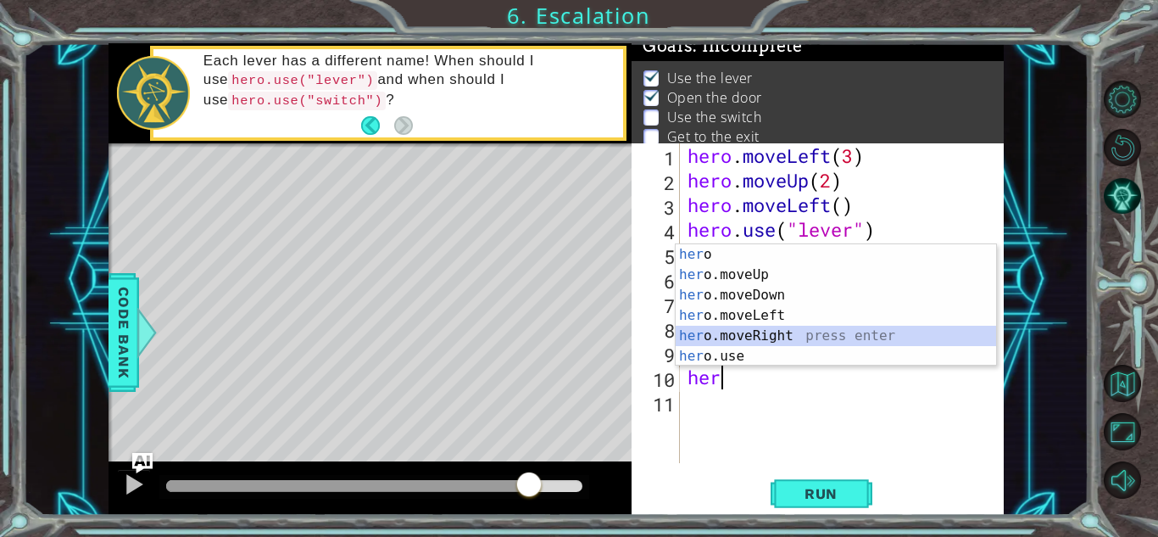
click at [821, 332] on div "her o press enter her o.moveUp press enter her o.moveDown press enter her o.mov…" at bounding box center [836, 325] width 320 height 163
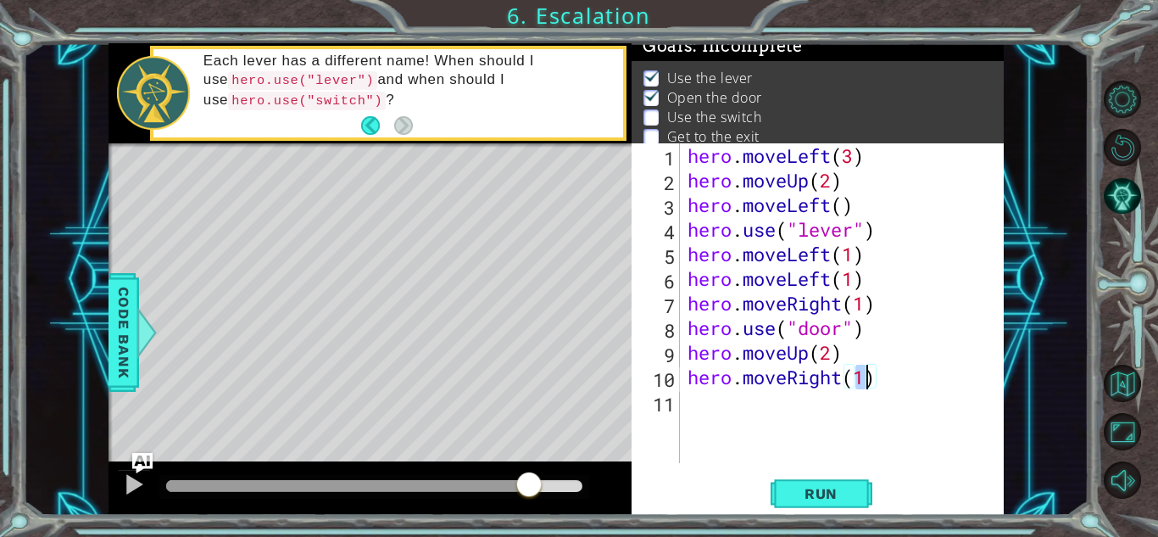
type textarea "hero.moveRight(2)"
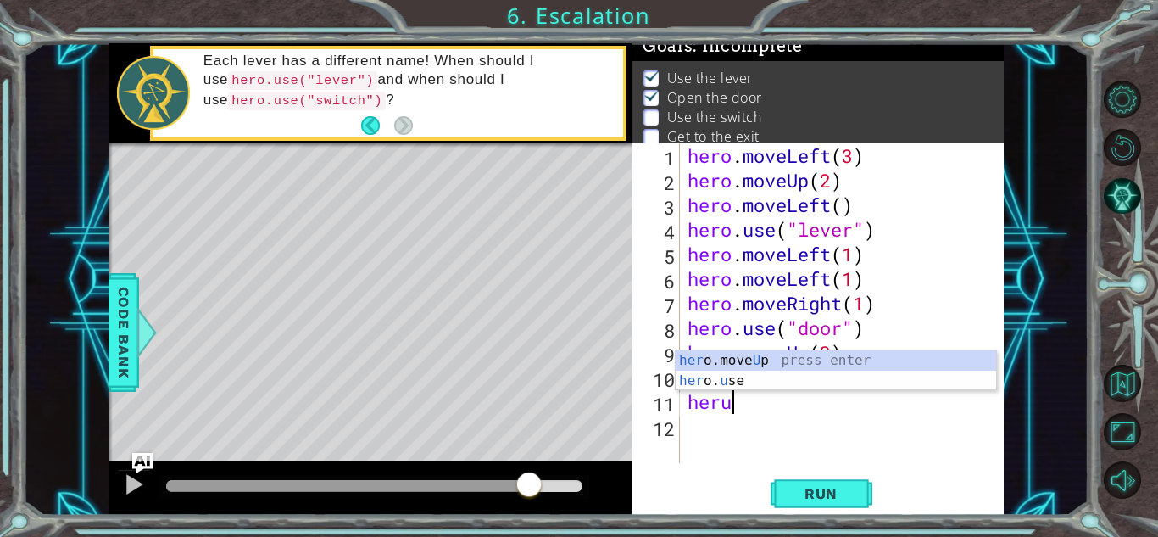
scroll to position [0, 1]
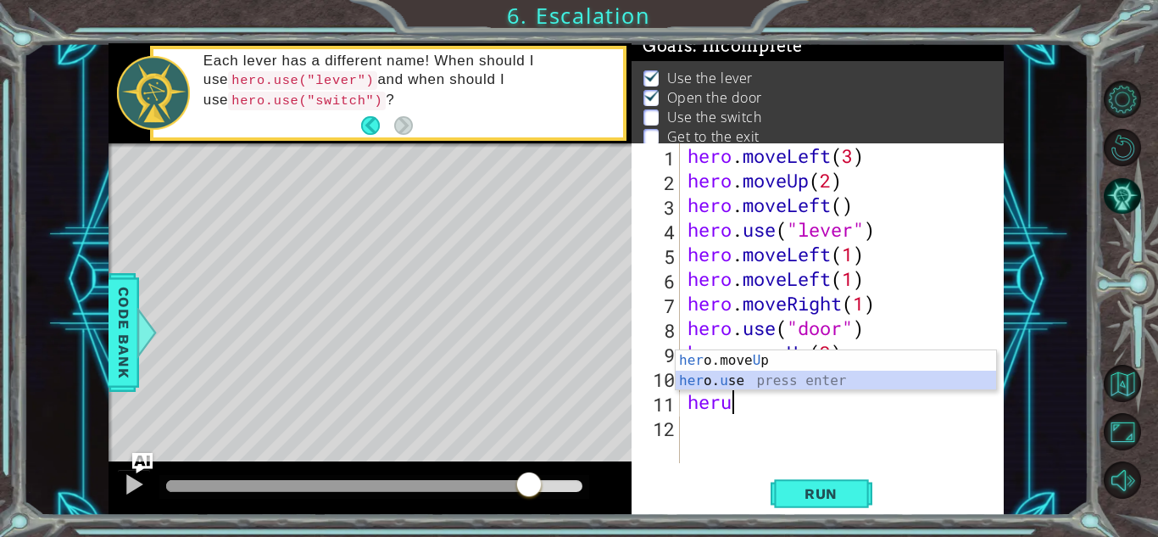
click at [752, 387] on div "her o.move U p press enter her o. u se press enter" at bounding box center [836, 390] width 320 height 81
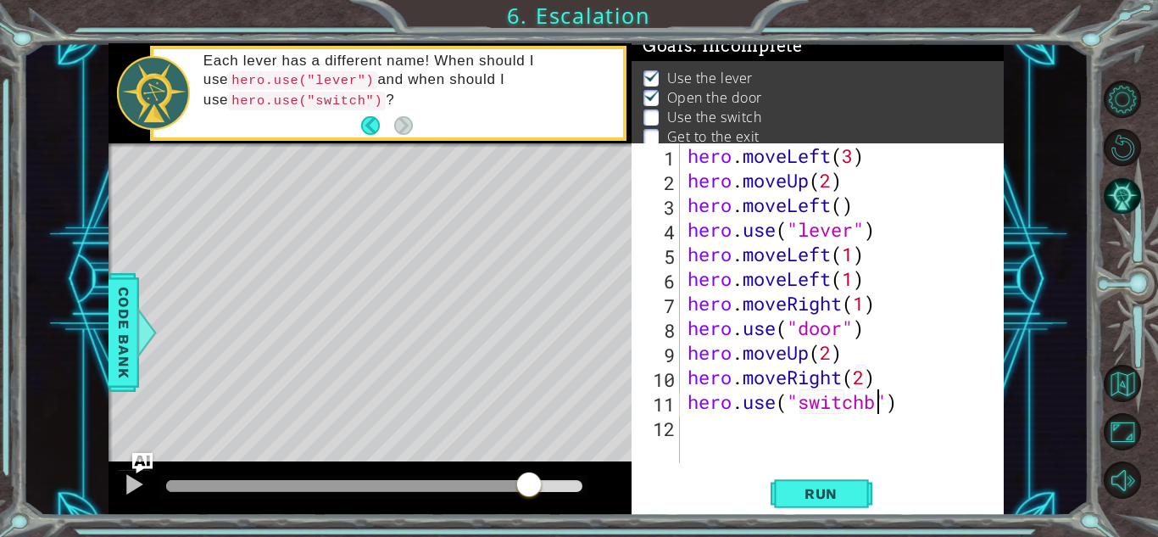
scroll to position [0, 8]
type textarea "hero.use("switch")"
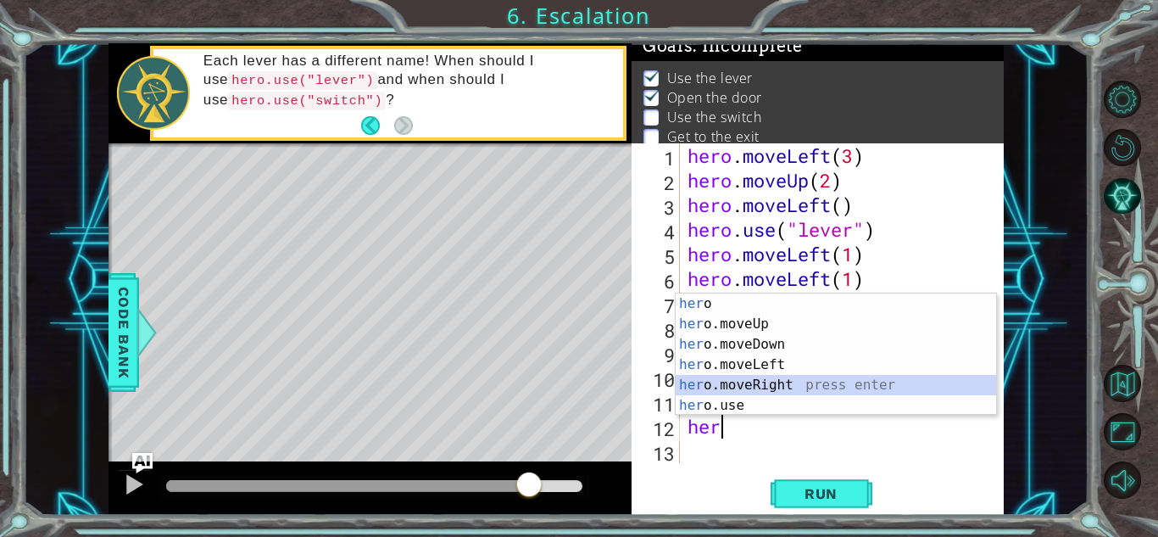
click at [850, 385] on div "her o press enter her o.moveUp press enter her o.moveDown press enter her o.mov…" at bounding box center [836, 374] width 320 height 163
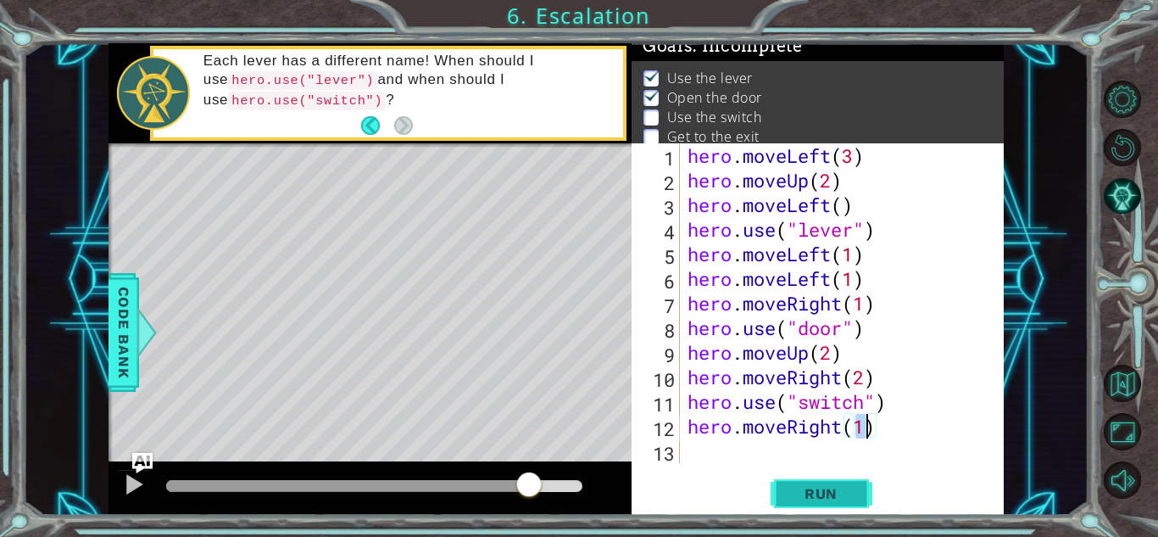
type textarea "hero.moveRight(1)"
click at [815, 480] on button "Run" at bounding box center [822, 493] width 102 height 37
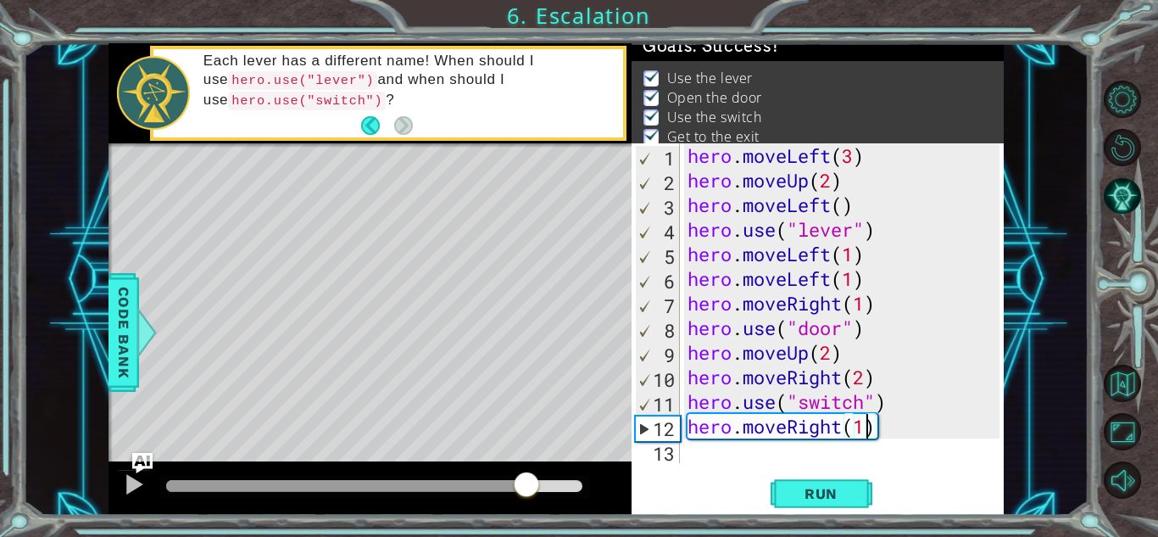
drag, startPoint x: 422, startPoint y: 490, endPoint x: 526, endPoint y: 499, distance: 103.8
click at [526, 492] on div at bounding box center [374, 486] width 416 height 12
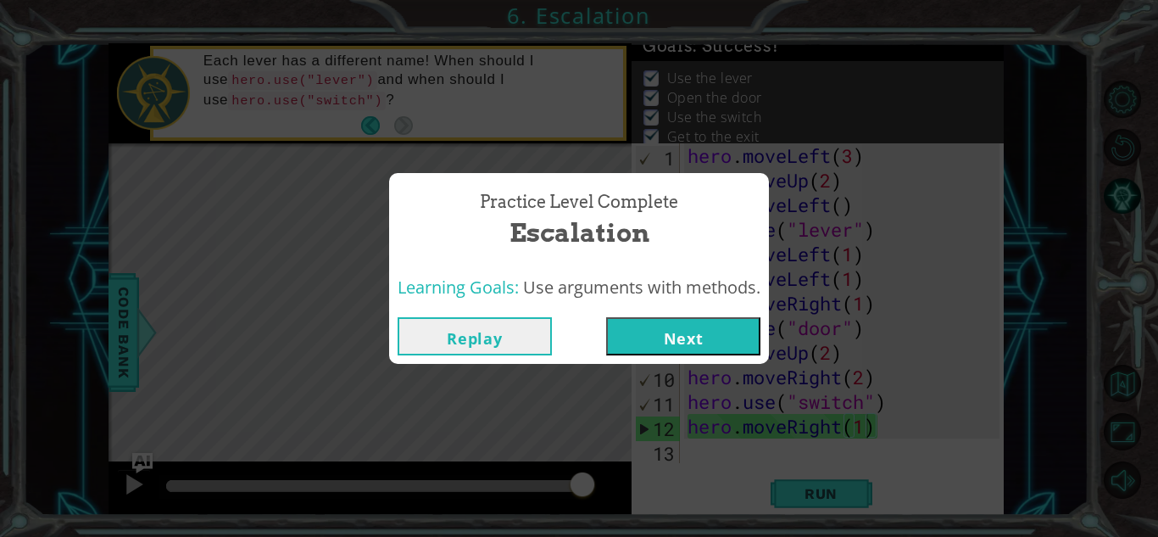
click at [673, 337] on button "Next" at bounding box center [683, 336] width 154 height 38
